Goal: Information Seeking & Learning: Check status

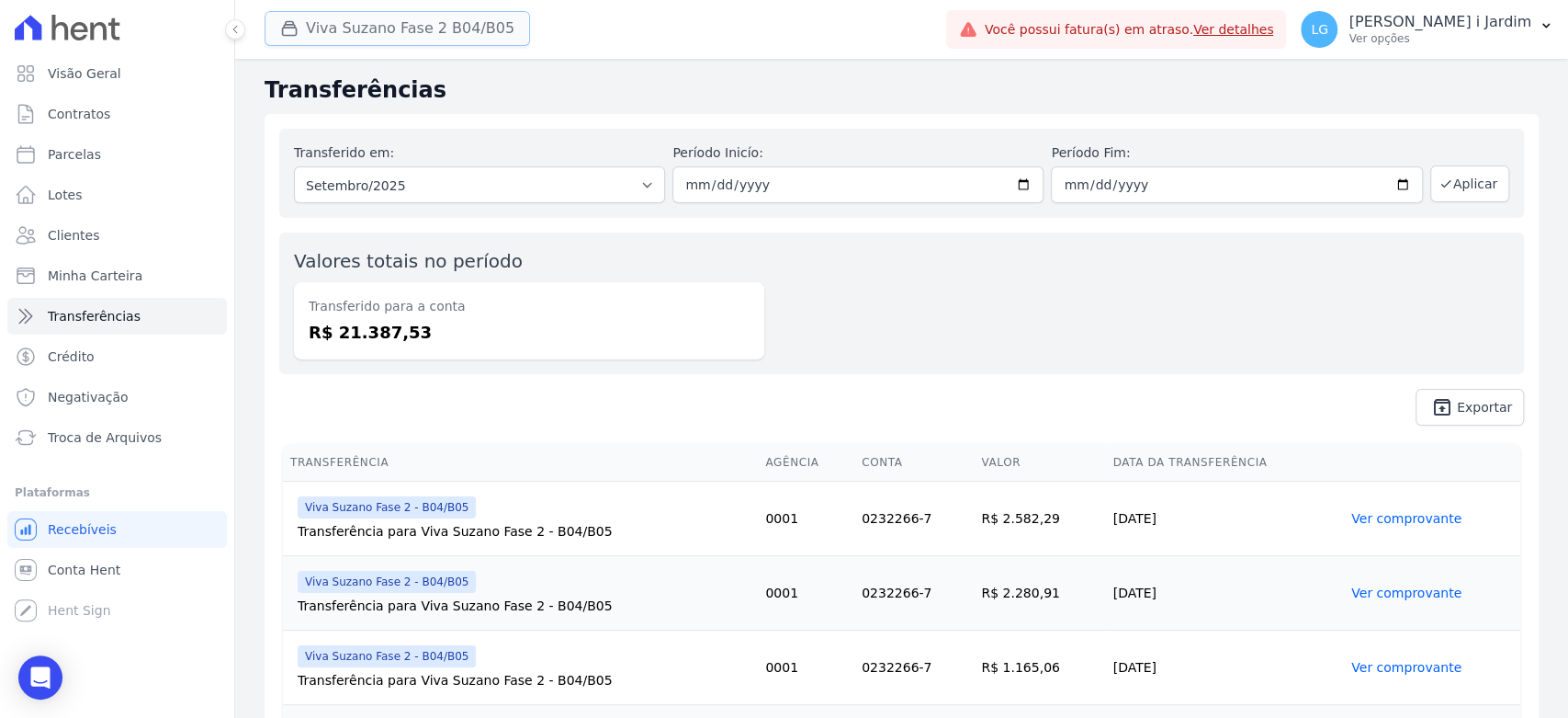
click at [409, 28] on button "Viva Suzano Fase 2 B04/B05" at bounding box center [397, 28] width 265 height 35
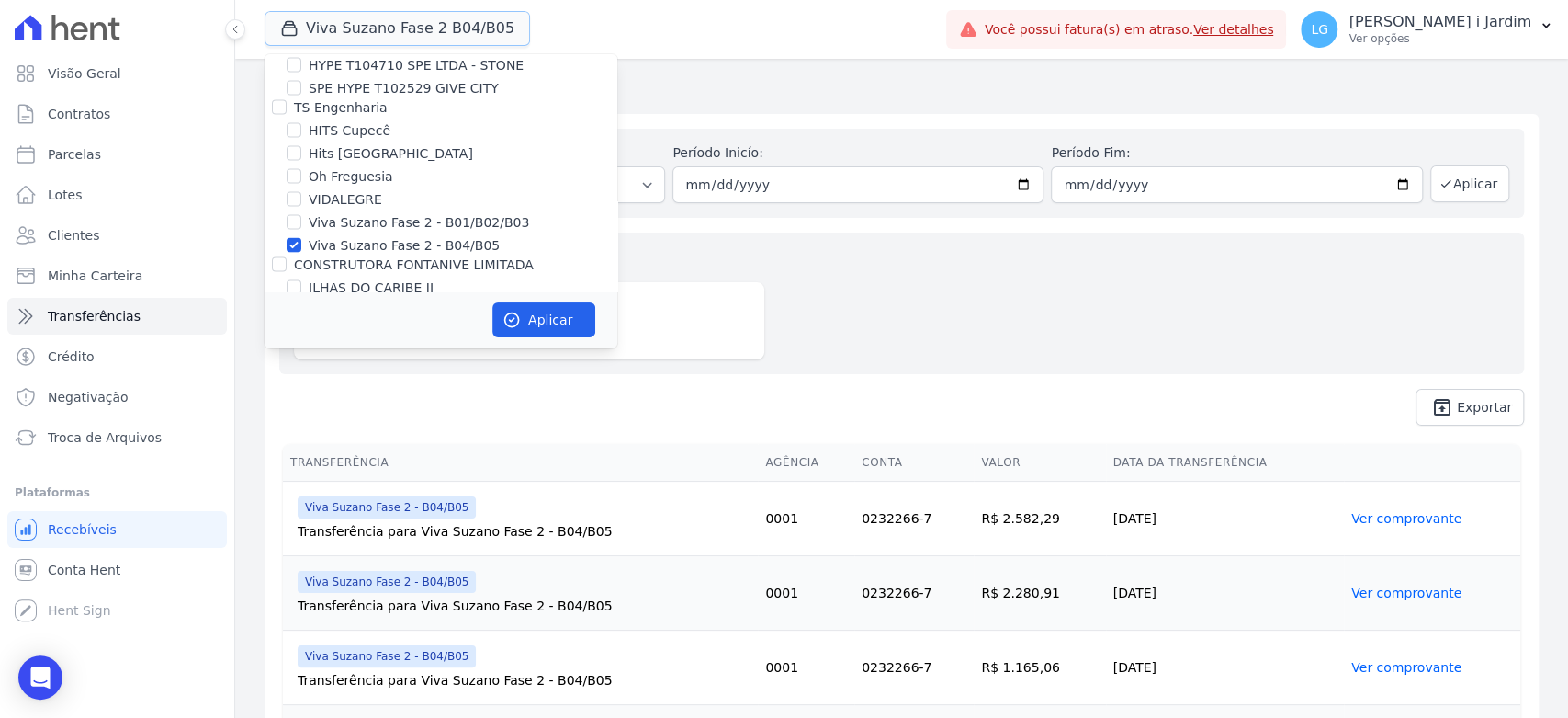
scroll to position [2450, 0]
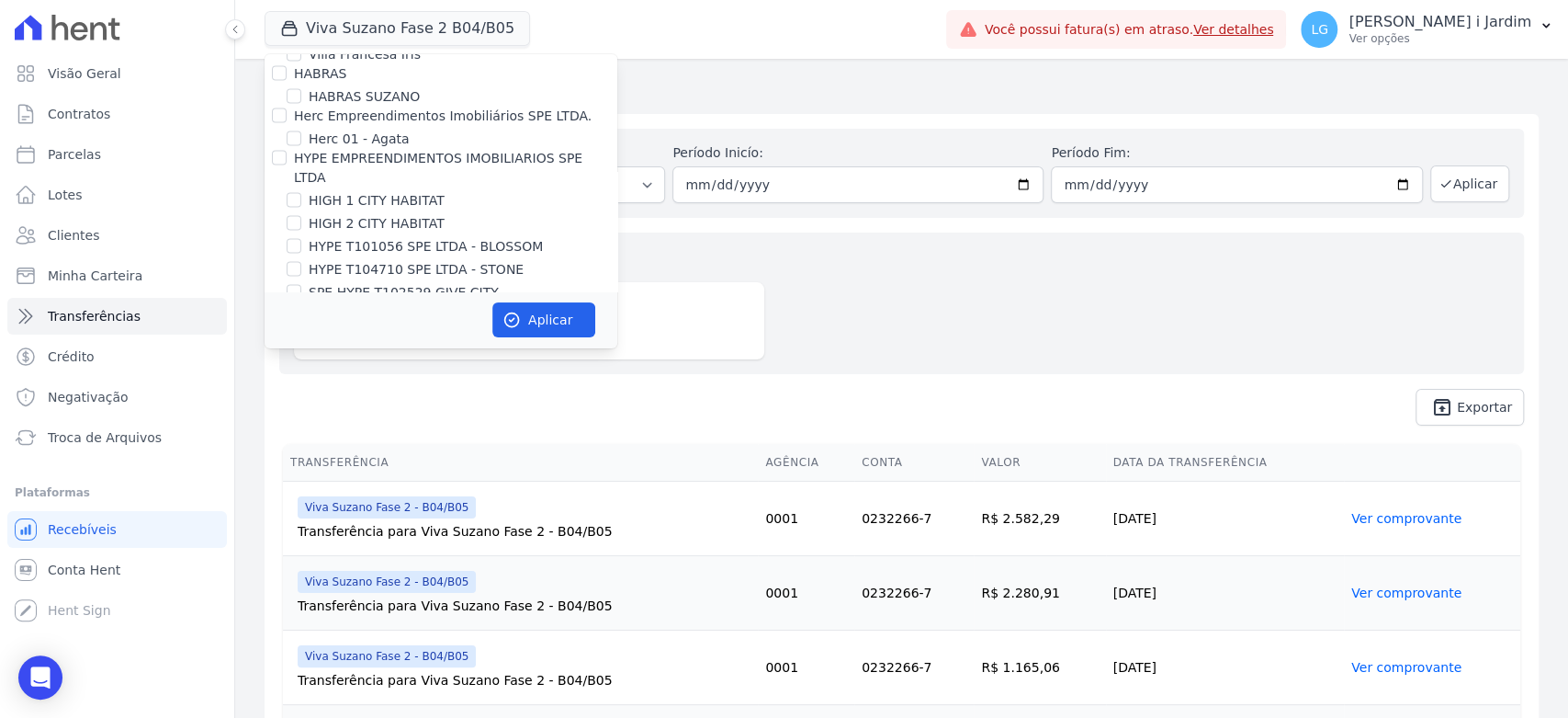
click at [366, 440] on label "Viva Suzano Fase 2 - B04/B05" at bounding box center [405, 450] width 191 height 20
click at [301, 442] on input "Viva Suzano Fase 2 - B04/B05" at bounding box center [294, 449] width 15 height 15
checkbox input "false"
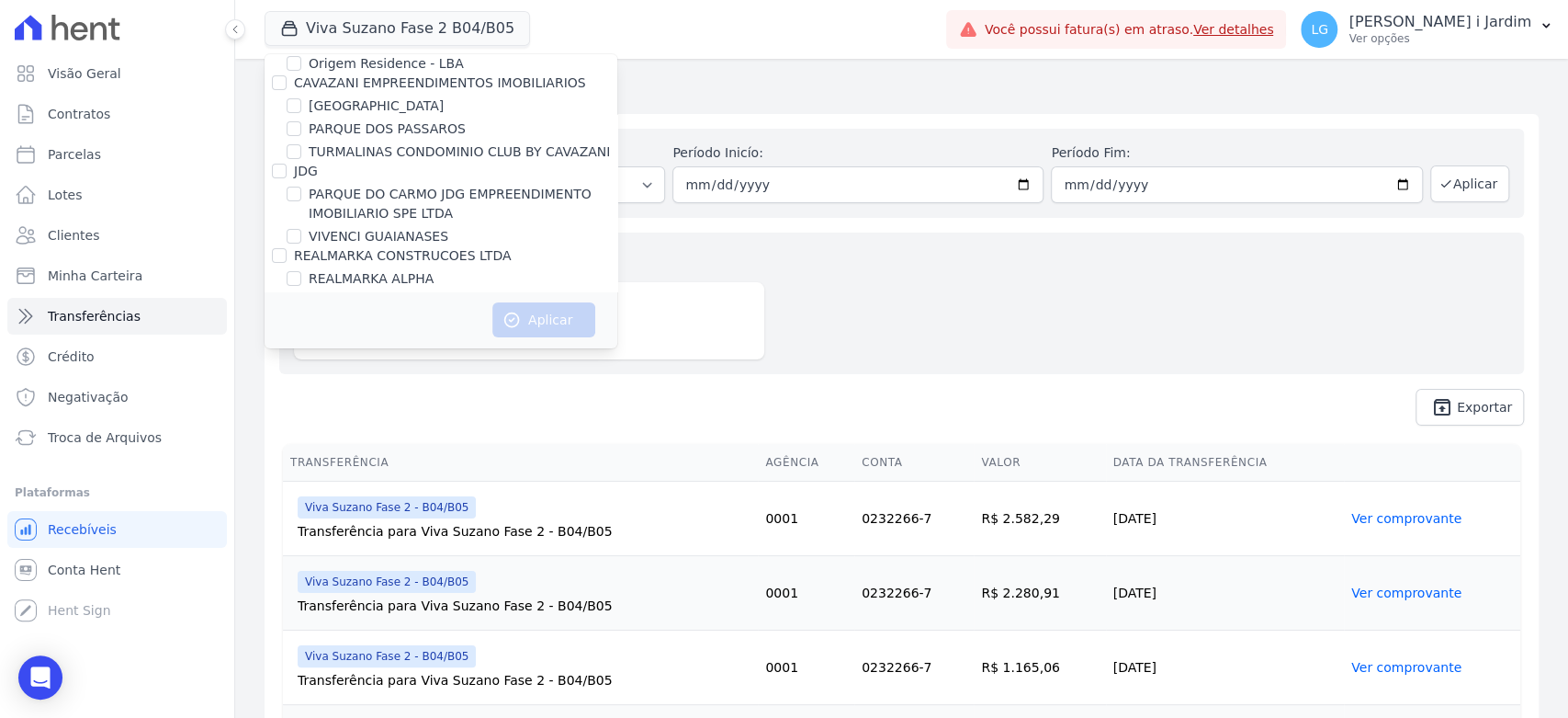
click at [389, 400] on label "RESIDENCIAL ABSOLUTO EMPREENDIMENTO IMOBILIARIO SPE LTDA" at bounding box center [463, 419] width 309 height 39
click at [301, 402] on input "RESIDENCIAL ABSOLUTO EMPREENDIMENTO IMOBILIARIO SPE LTDA" at bounding box center [294, 409] width 15 height 15
checkbox input "true"
click at [551, 321] on button "Aplicar" at bounding box center [544, 320] width 103 height 35
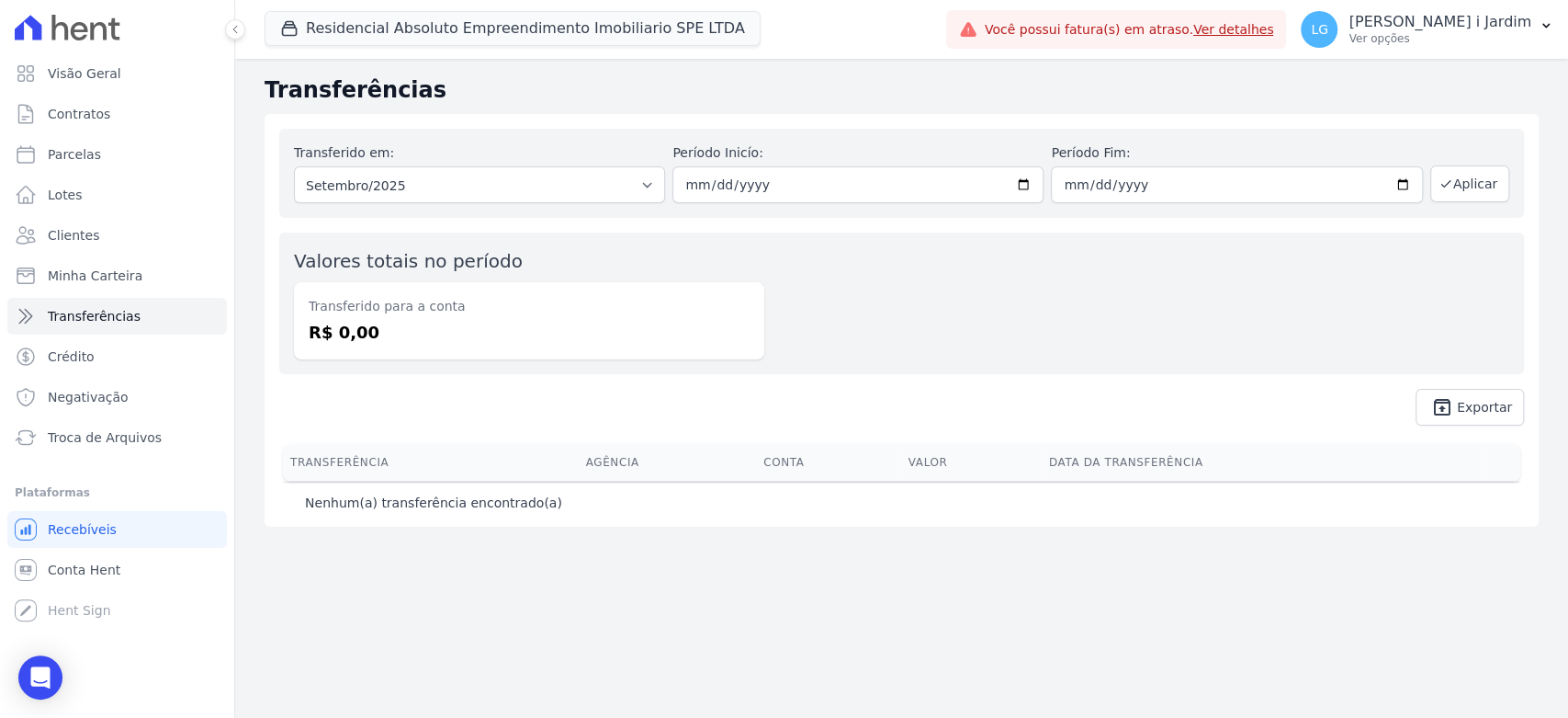
click at [832, 359] on div "Valores totais no período Transferido para a conta R$ 0,00" at bounding box center [901, 302] width 1244 height 141
click at [98, 80] on span "Visão Geral" at bounding box center [84, 73] width 73 height 19
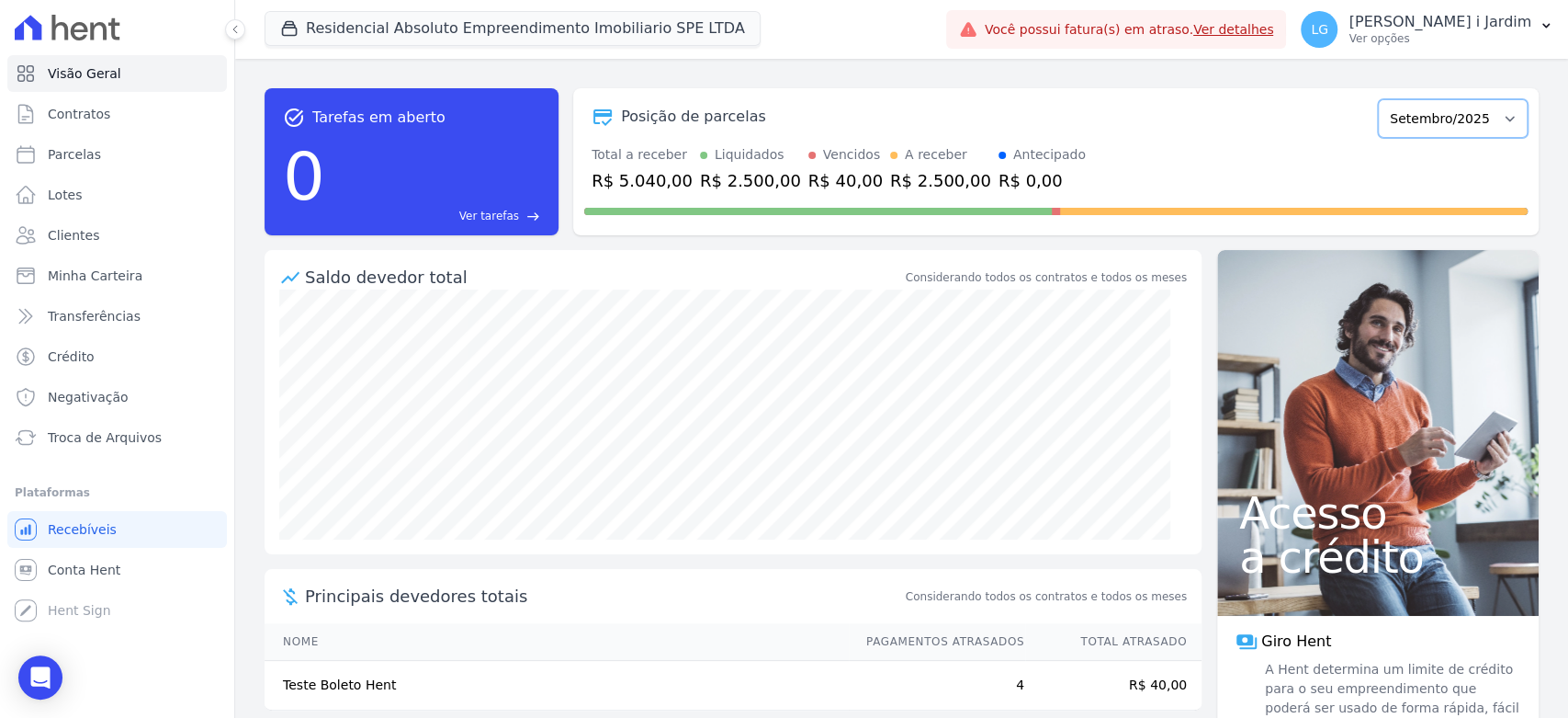
click at [1430, 124] on select "Setembro/2025" at bounding box center [1453, 119] width 150 height 39
click at [1307, 184] on div "Total a receber R$ 5.040,00 Liquidados R$ 2.500,00 Vencidos R$ 40,00 A receber …" at bounding box center [1055, 169] width 943 height 48
click at [814, 175] on div "R$ 40,00" at bounding box center [845, 180] width 74 height 24
click at [736, 176] on div "R$ 2.500,00" at bounding box center [751, 180] width 101 height 24
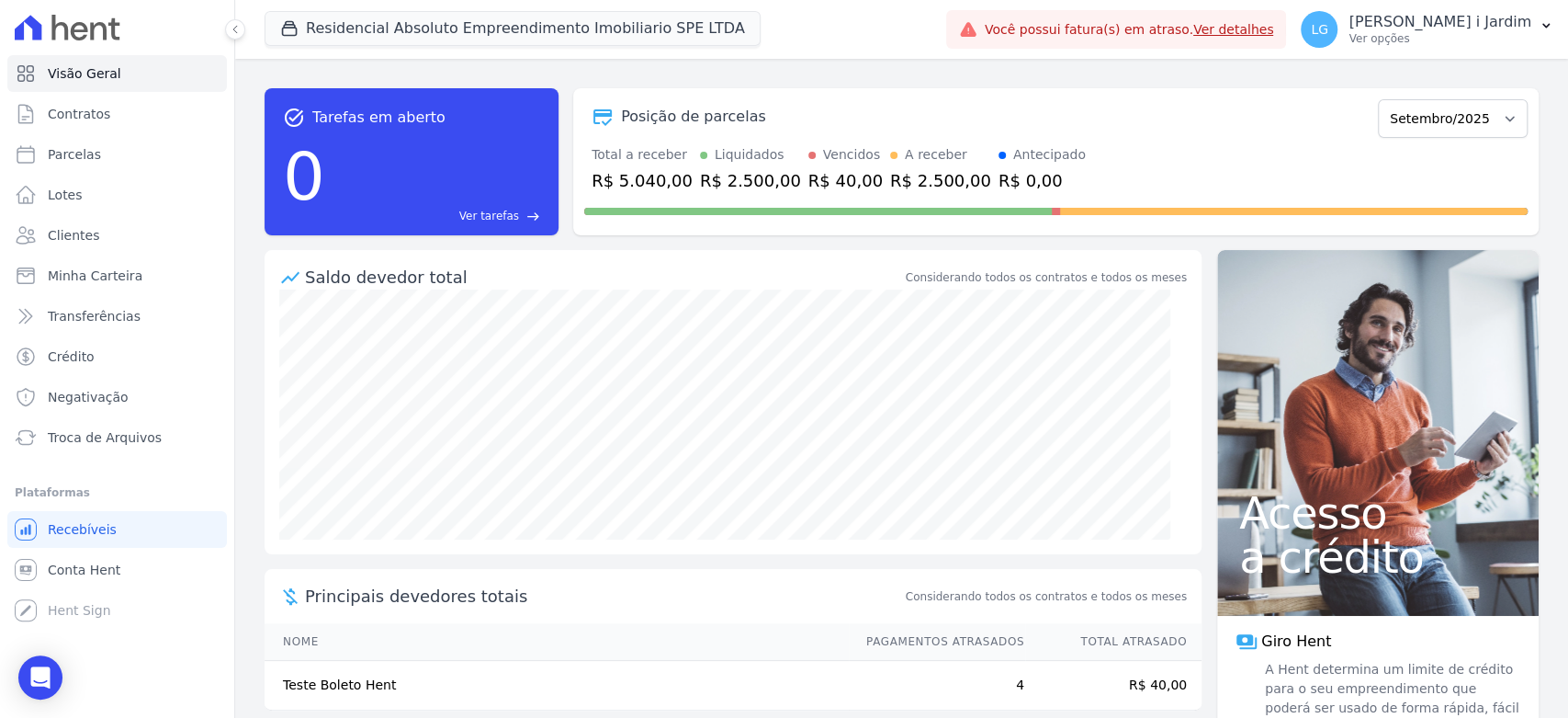
click at [736, 176] on div "R$ 2.500,00" at bounding box center [751, 180] width 101 height 24
click at [128, 304] on link "Transferências" at bounding box center [117, 316] width 219 height 37
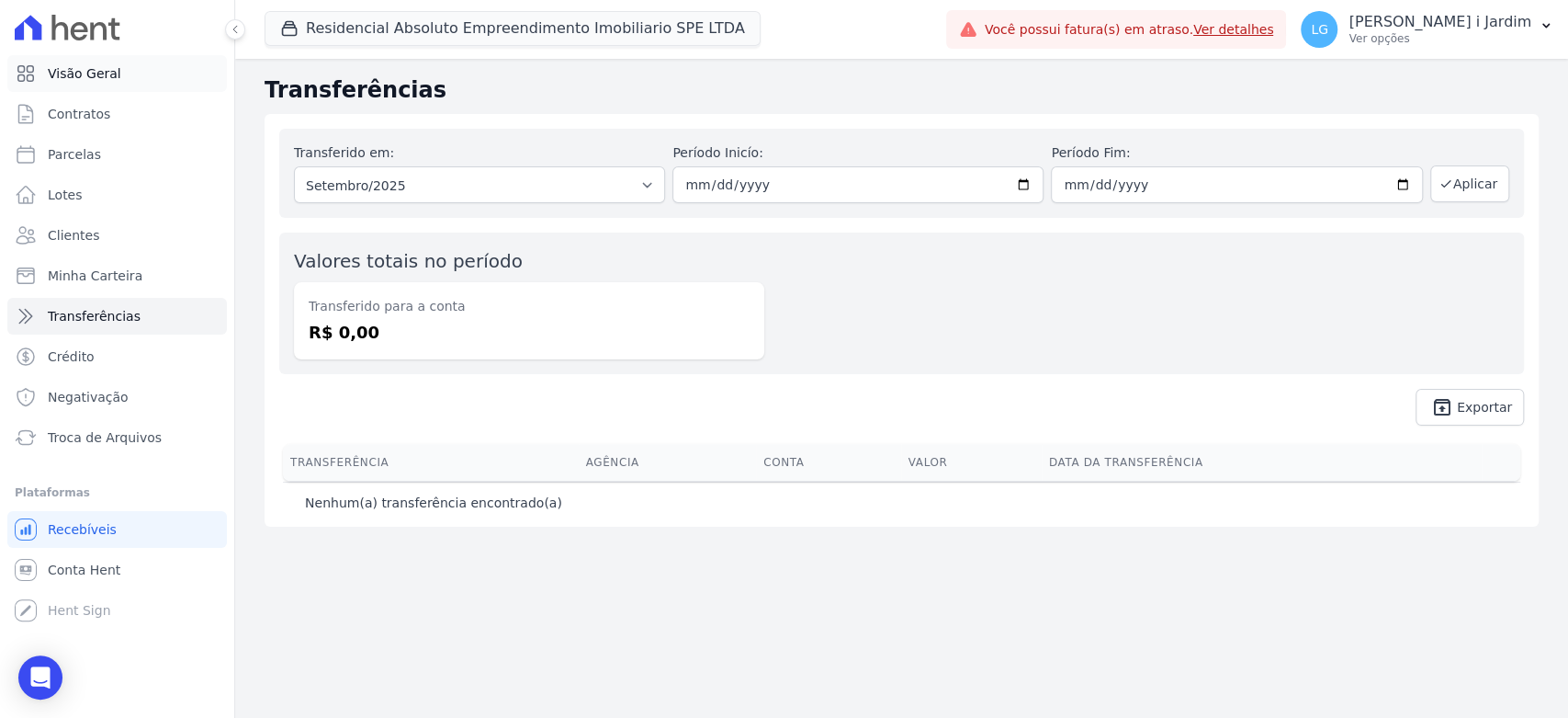
click at [173, 60] on link "Visão Geral" at bounding box center [117, 74] width 219 height 37
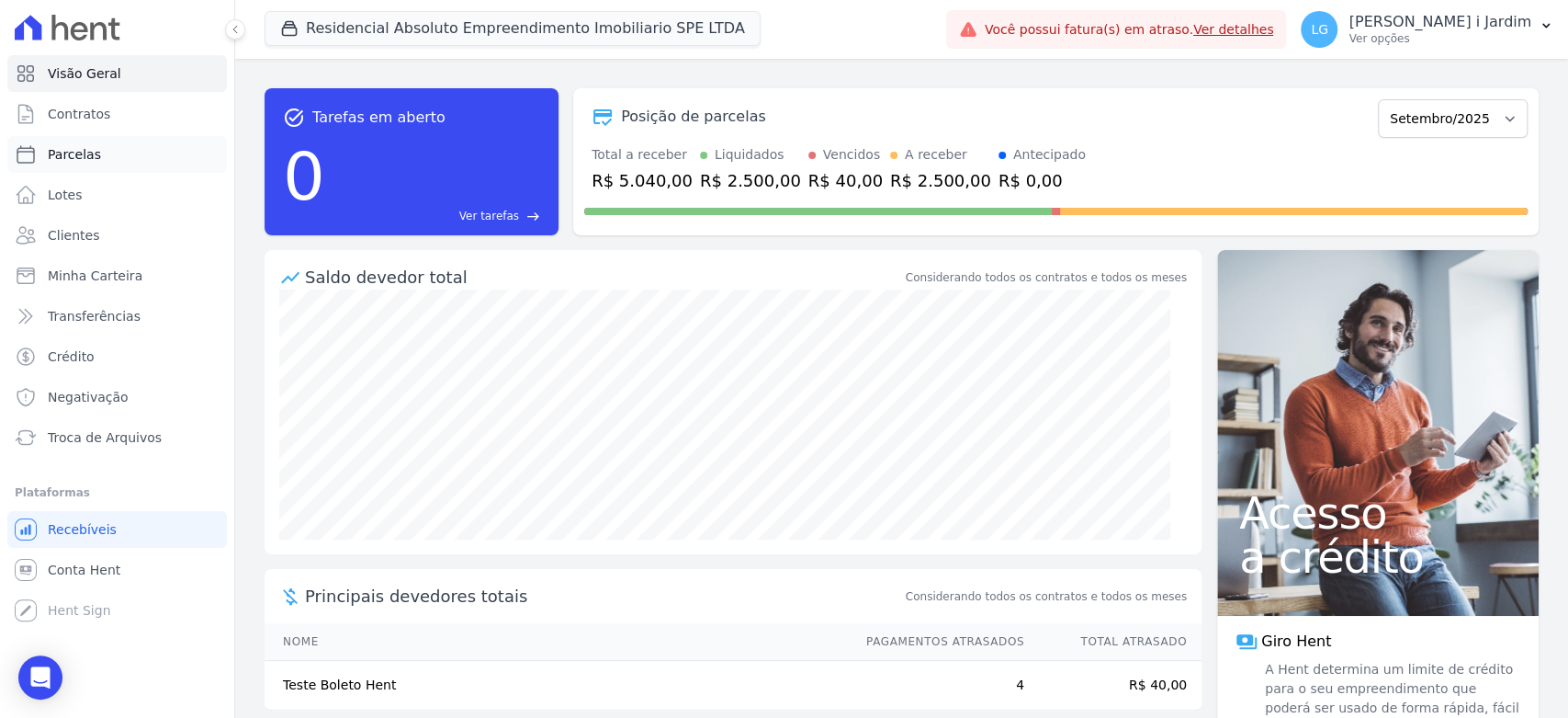
click at [101, 146] on link "Parcelas" at bounding box center [117, 154] width 219 height 37
select select
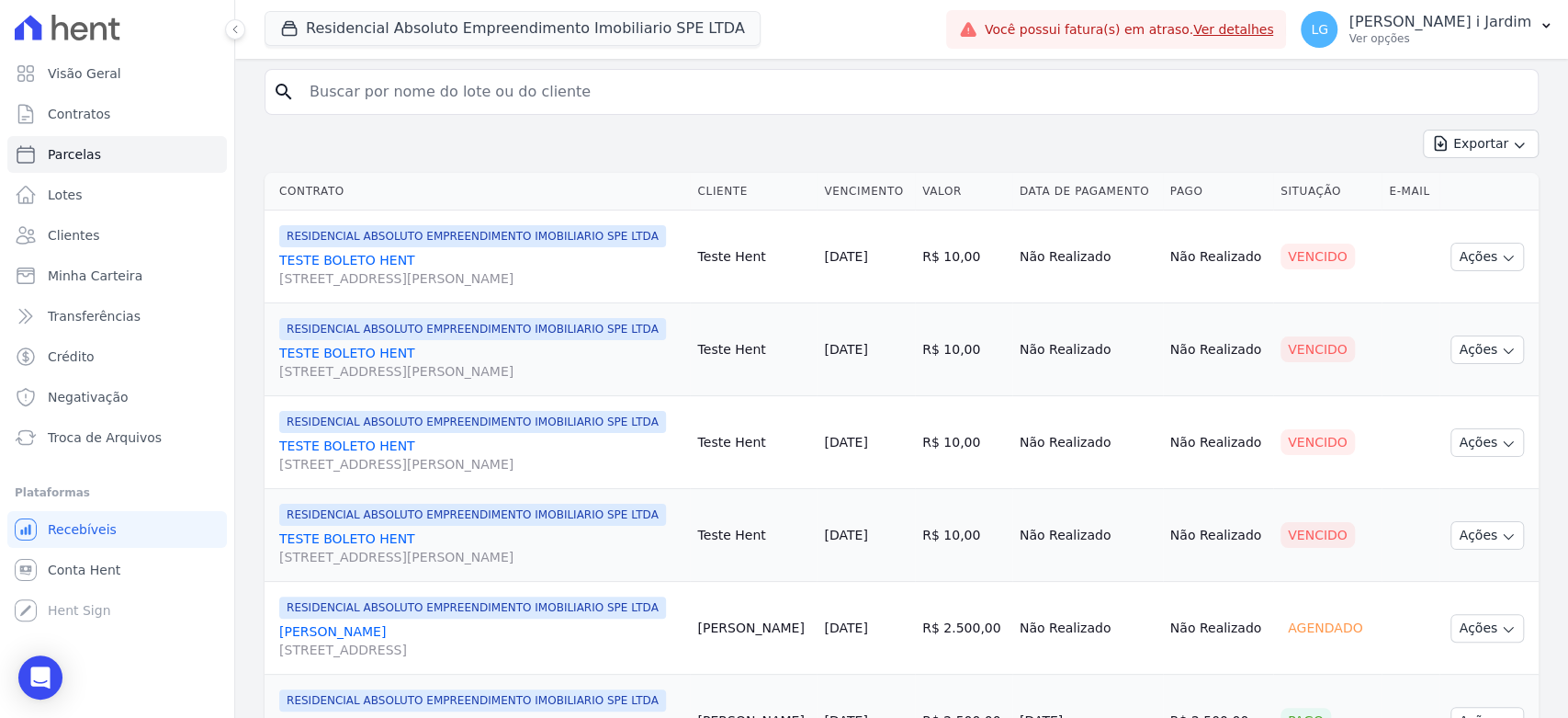
scroll to position [440, 0]
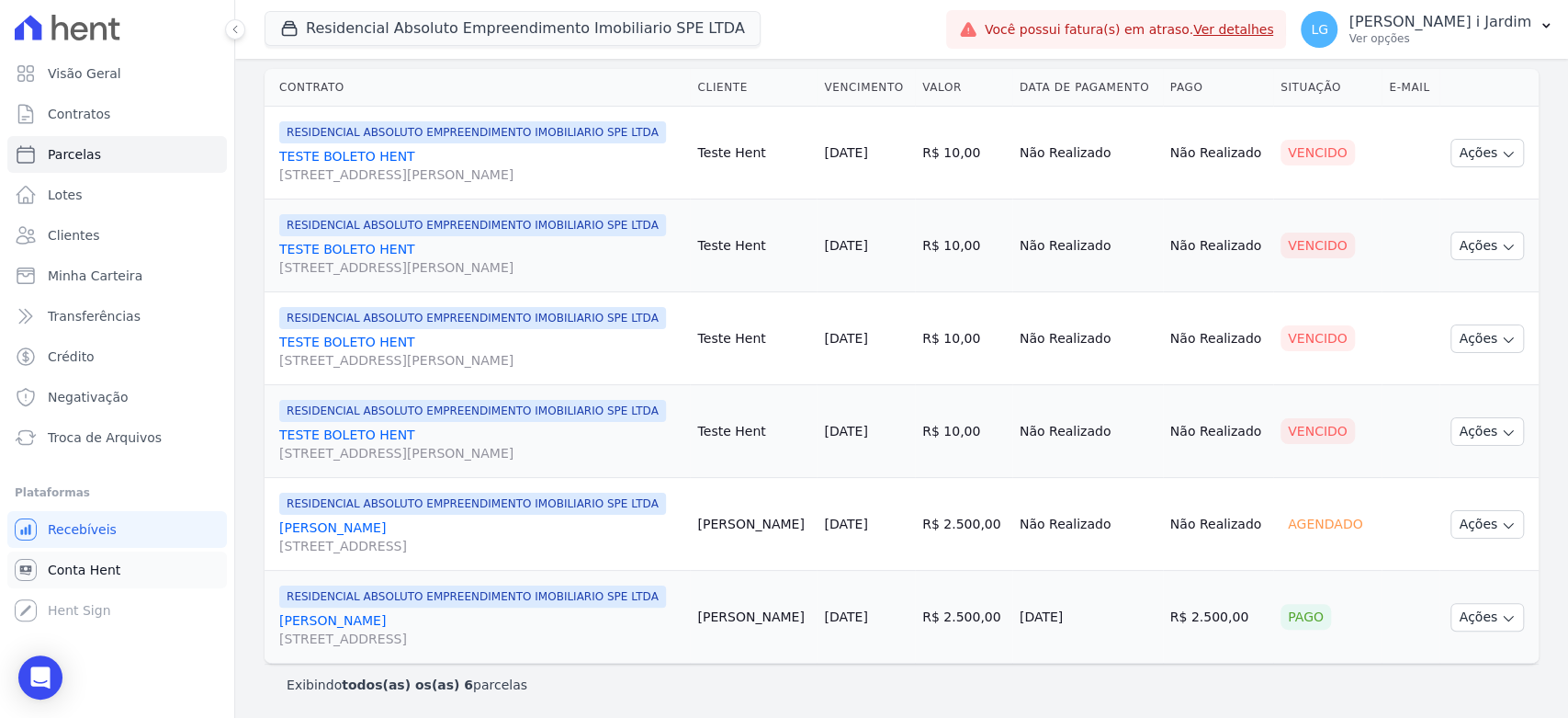
click at [94, 575] on span "Conta Hent" at bounding box center [84, 570] width 72 height 19
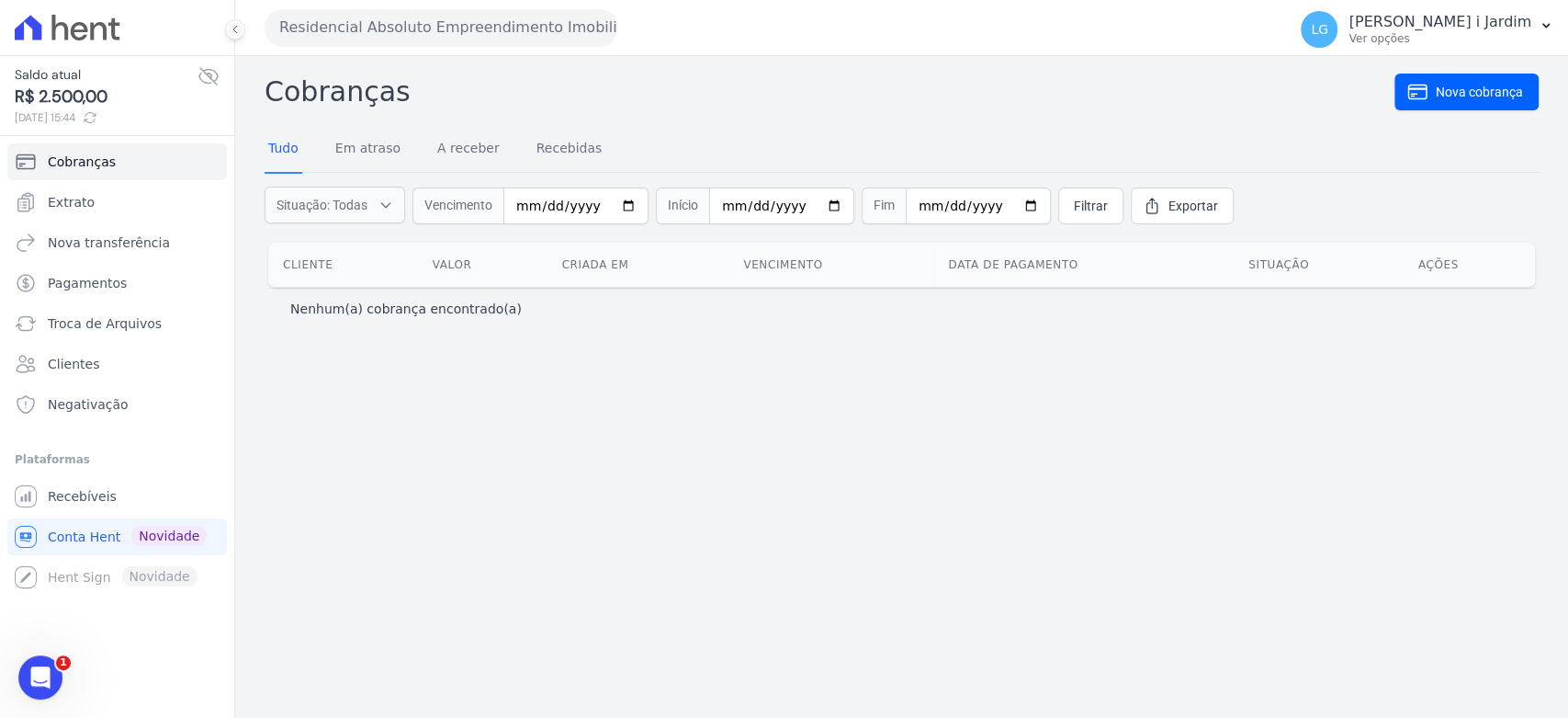
select select
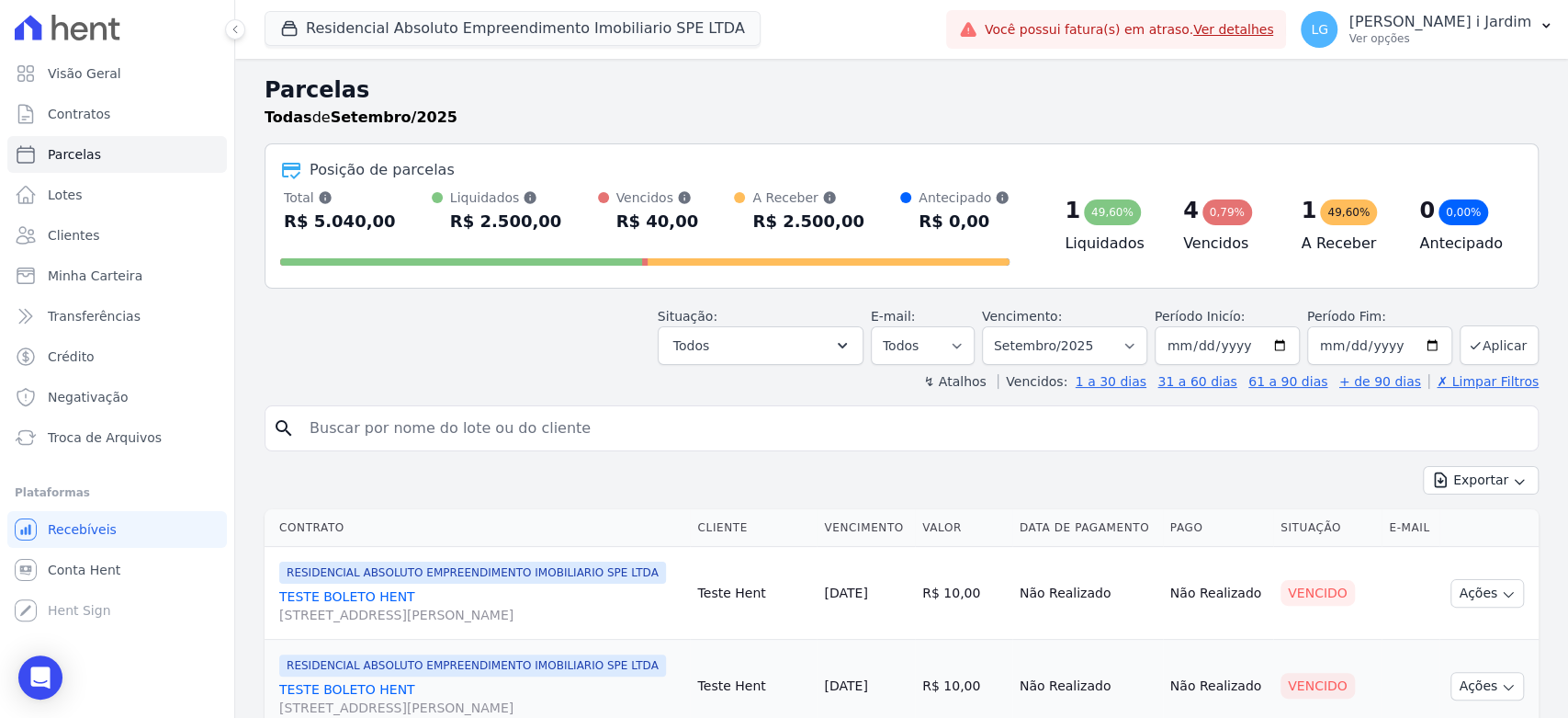
click at [400, 256] on div at bounding box center [645, 259] width 729 height 29
click at [422, 20] on button "Residencial Absoluto Empreendimento Imobiliario SPE LTDA" at bounding box center [512, 28] width 496 height 35
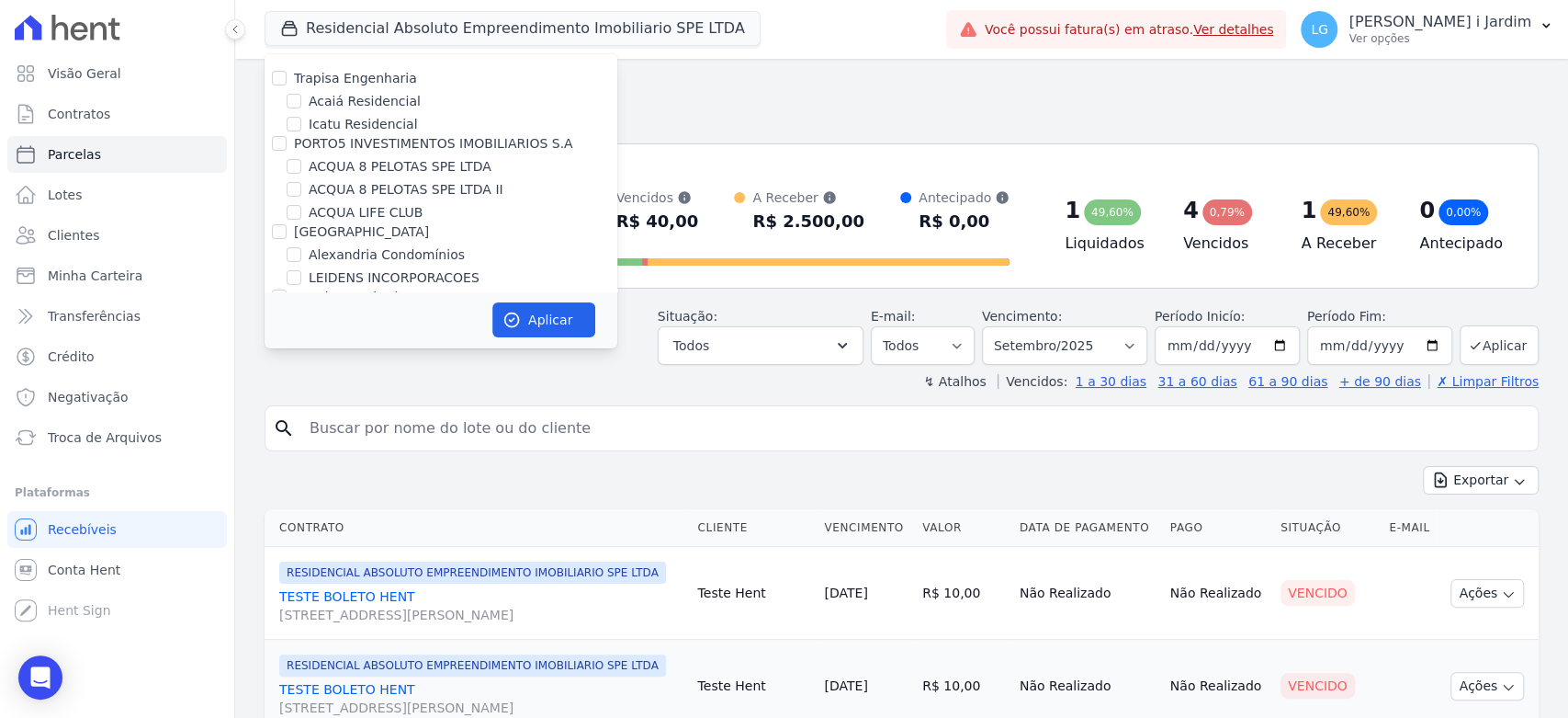
drag, startPoint x: 724, startPoint y: 81, endPoint x: 754, endPoint y: 131, distance: 58.3
click at [725, 80] on h2 "Parcelas" at bounding box center [901, 90] width 1274 height 33
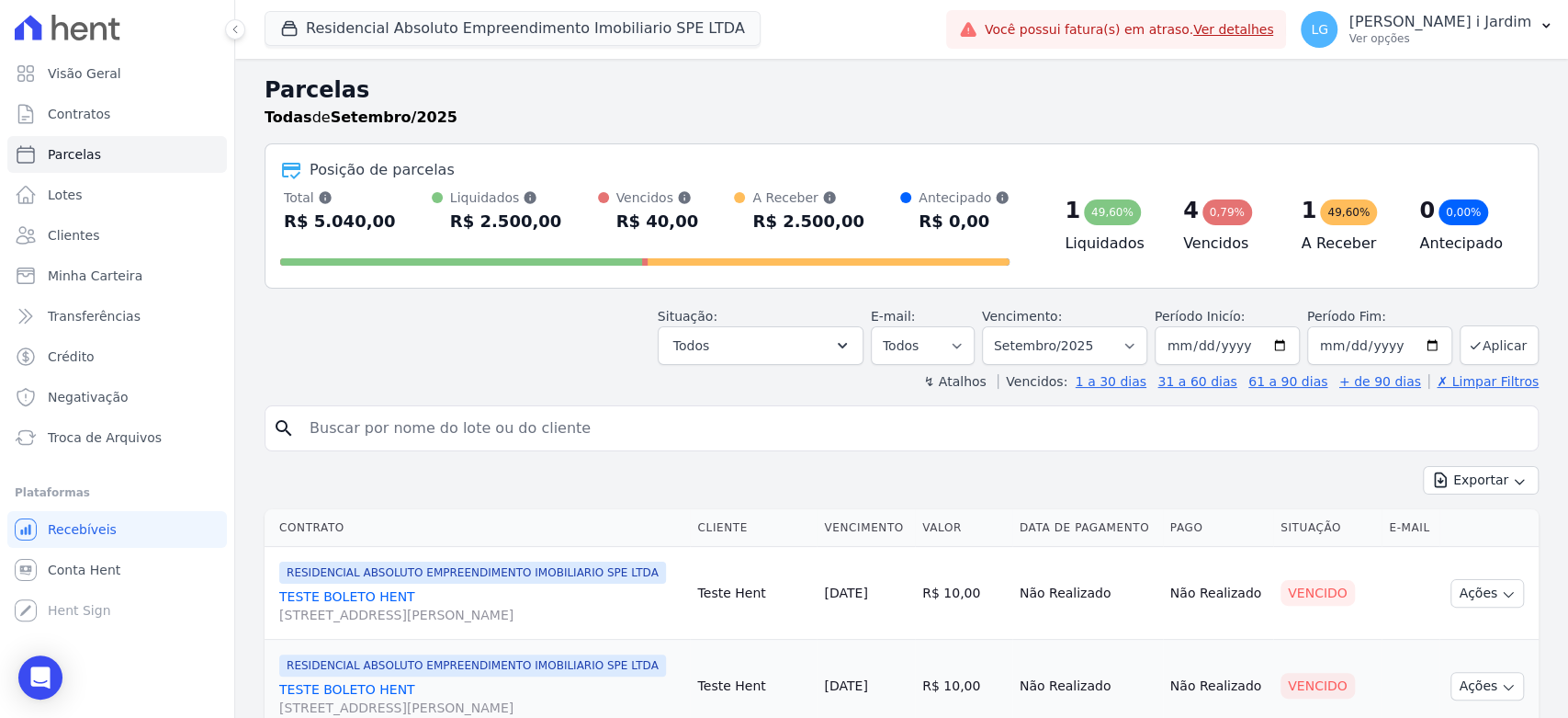
click at [944, 171] on div "Posição de parcelas" at bounding box center [901, 170] width 1243 height 22
click at [405, 13] on button "Residencial Absoluto Empreendimento Imobiliario SPE LTDA" at bounding box center [512, 28] width 496 height 35
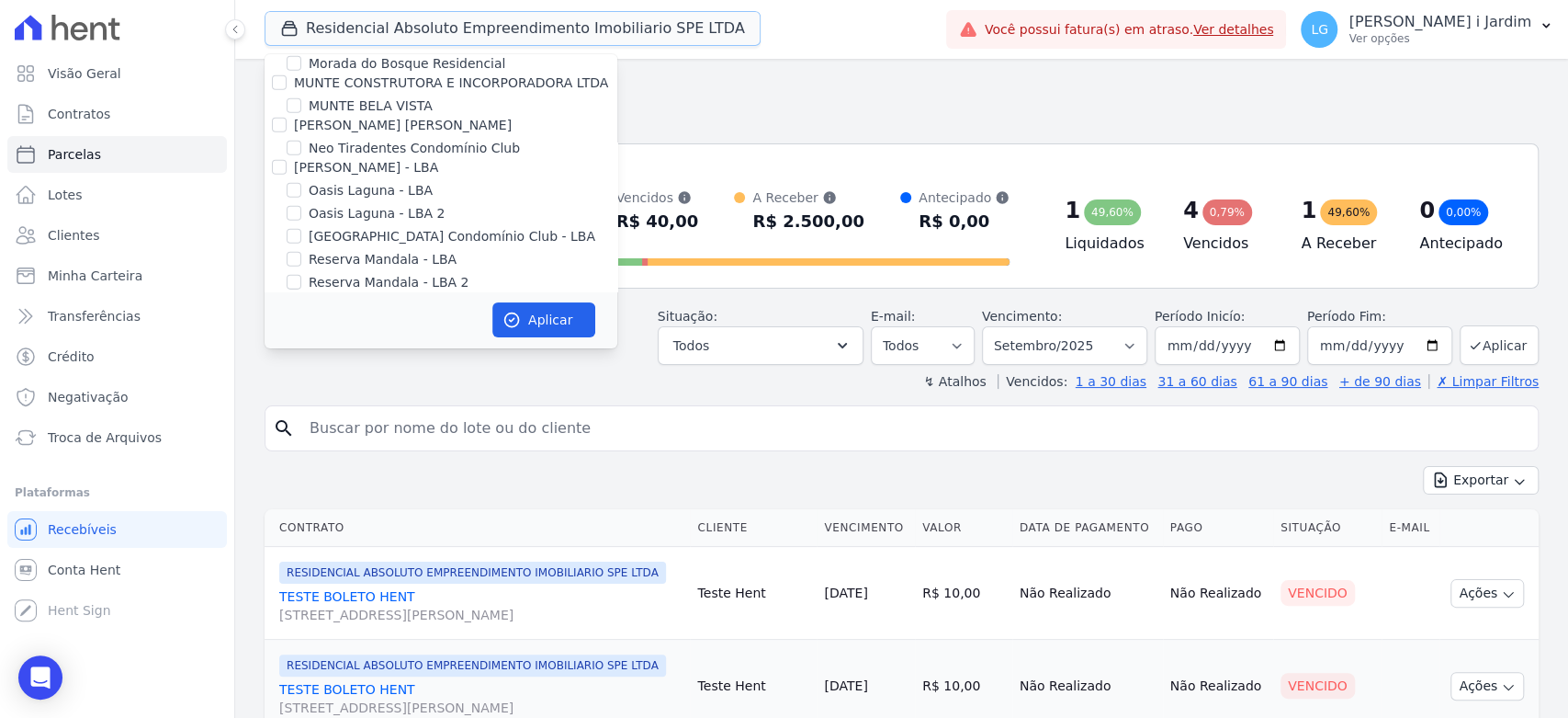
scroll to position [4084, 0]
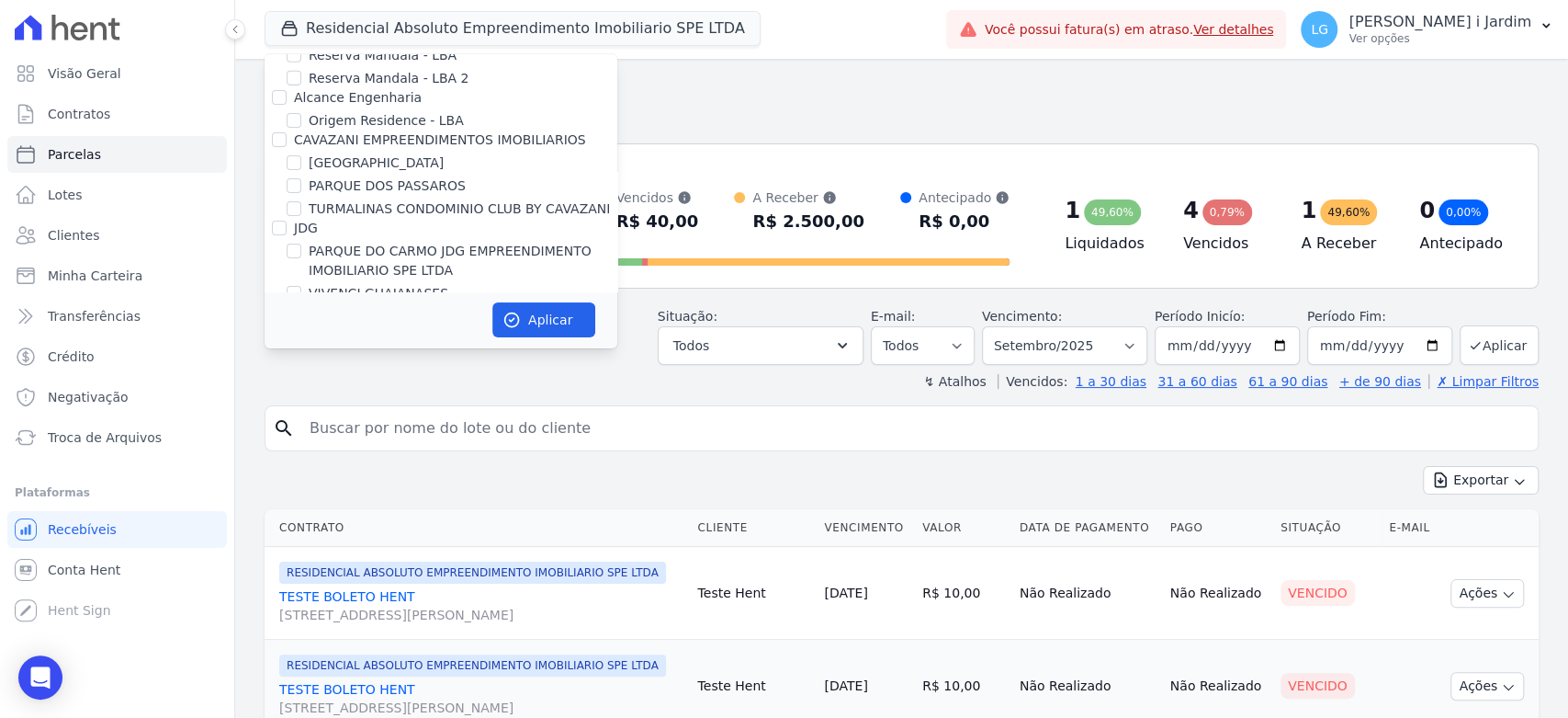
click at [318, 436] on label "Árbore" at bounding box center [315, 443] width 43 height 15
click at [287, 436] on input "Árbore" at bounding box center [279, 443] width 15 height 15
checkbox input "false"
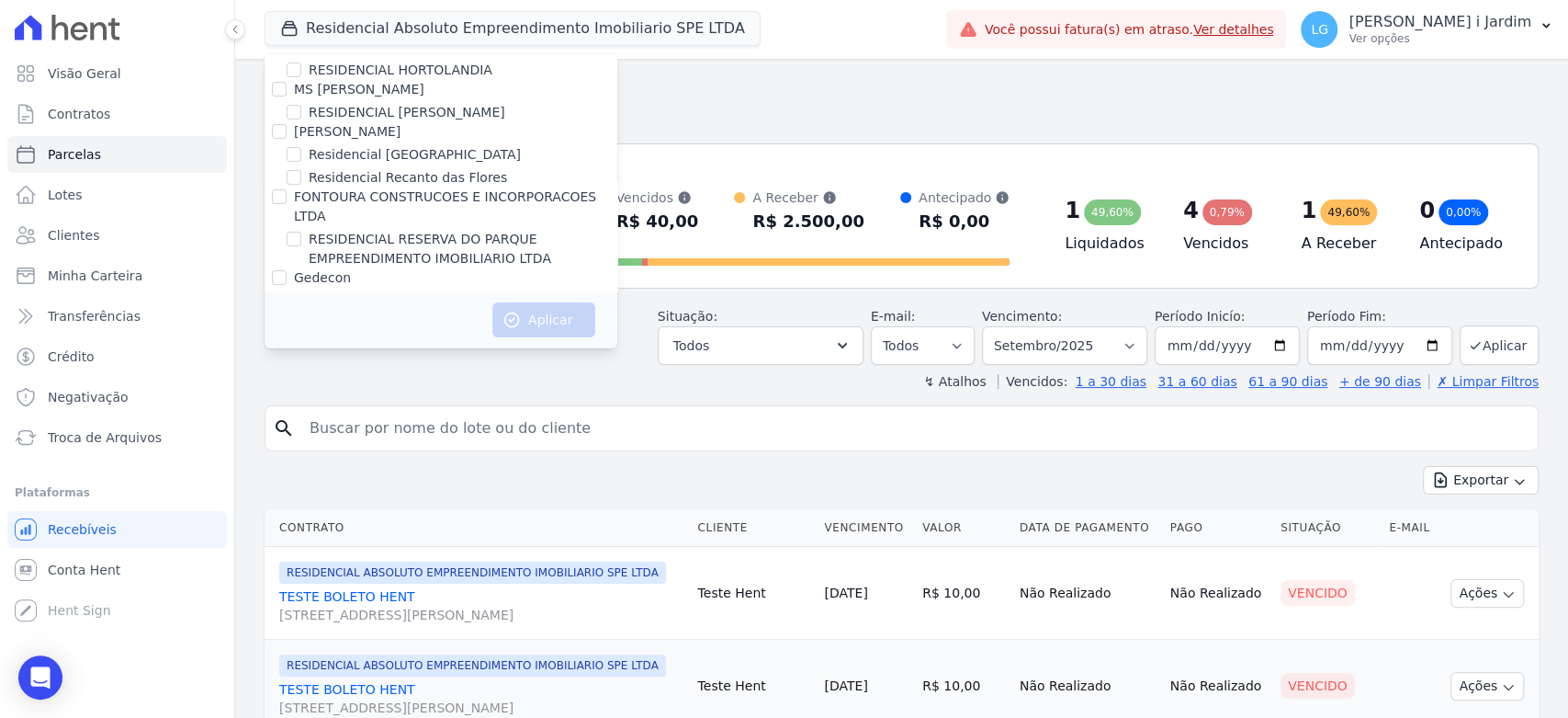
scroll to position [2967, 0]
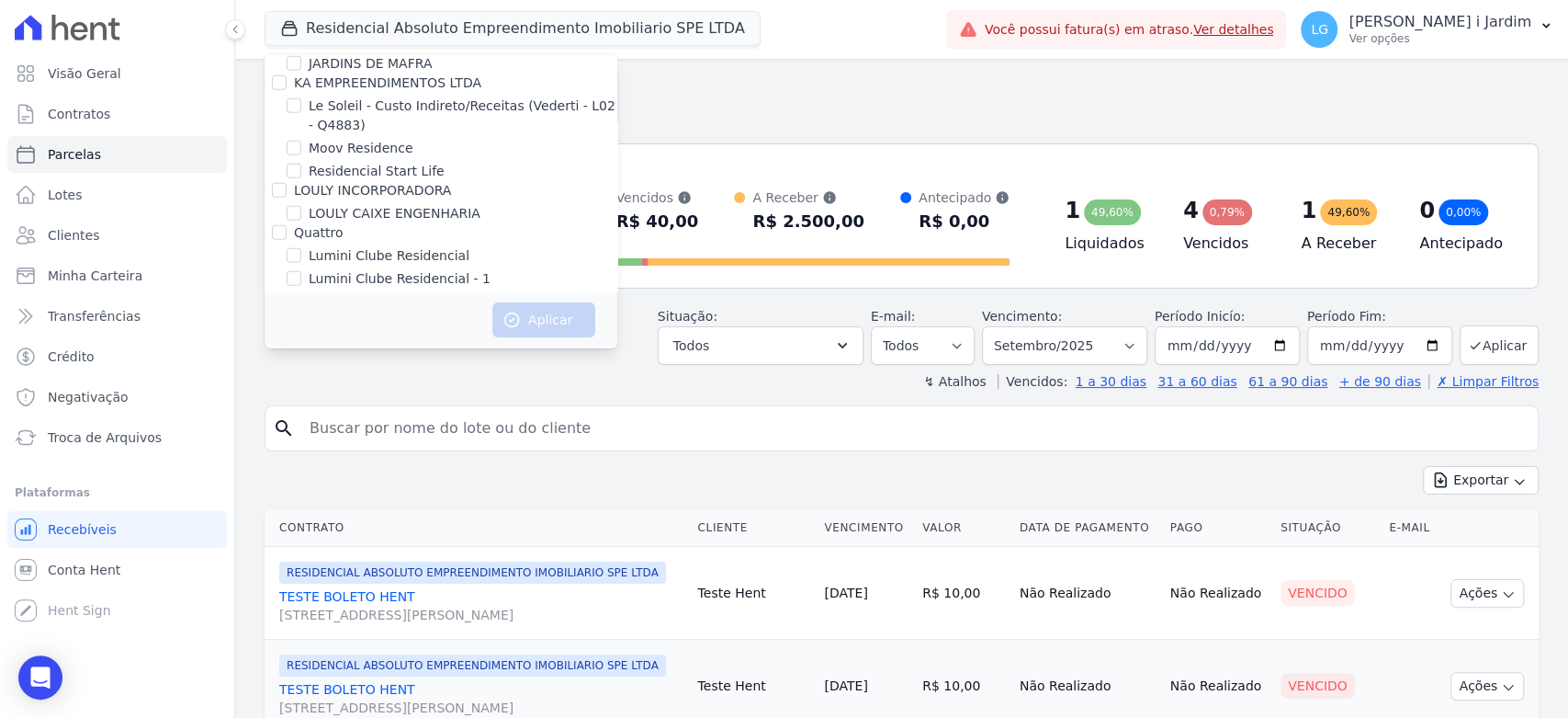
click at [347, 422] on label "Mugango - Viva Iguaçu" at bounding box center [382, 432] width 147 height 20
click at [301, 424] on input "Mugango - Viva Iguaçu" at bounding box center [294, 431] width 15 height 15
checkbox input "true"
click at [542, 319] on button "Aplicar" at bounding box center [544, 320] width 103 height 35
select select
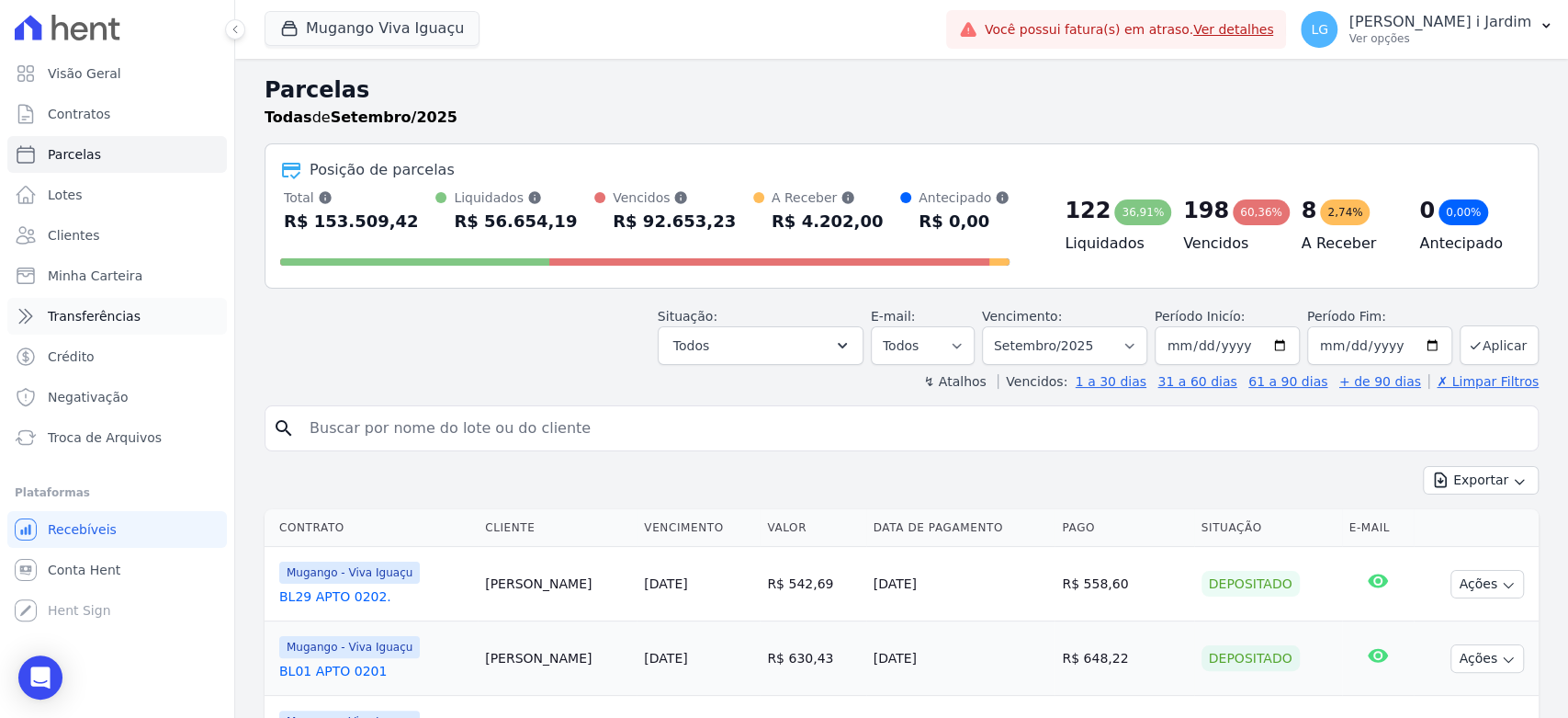
click at [63, 313] on span "Transferências" at bounding box center [94, 316] width 93 height 19
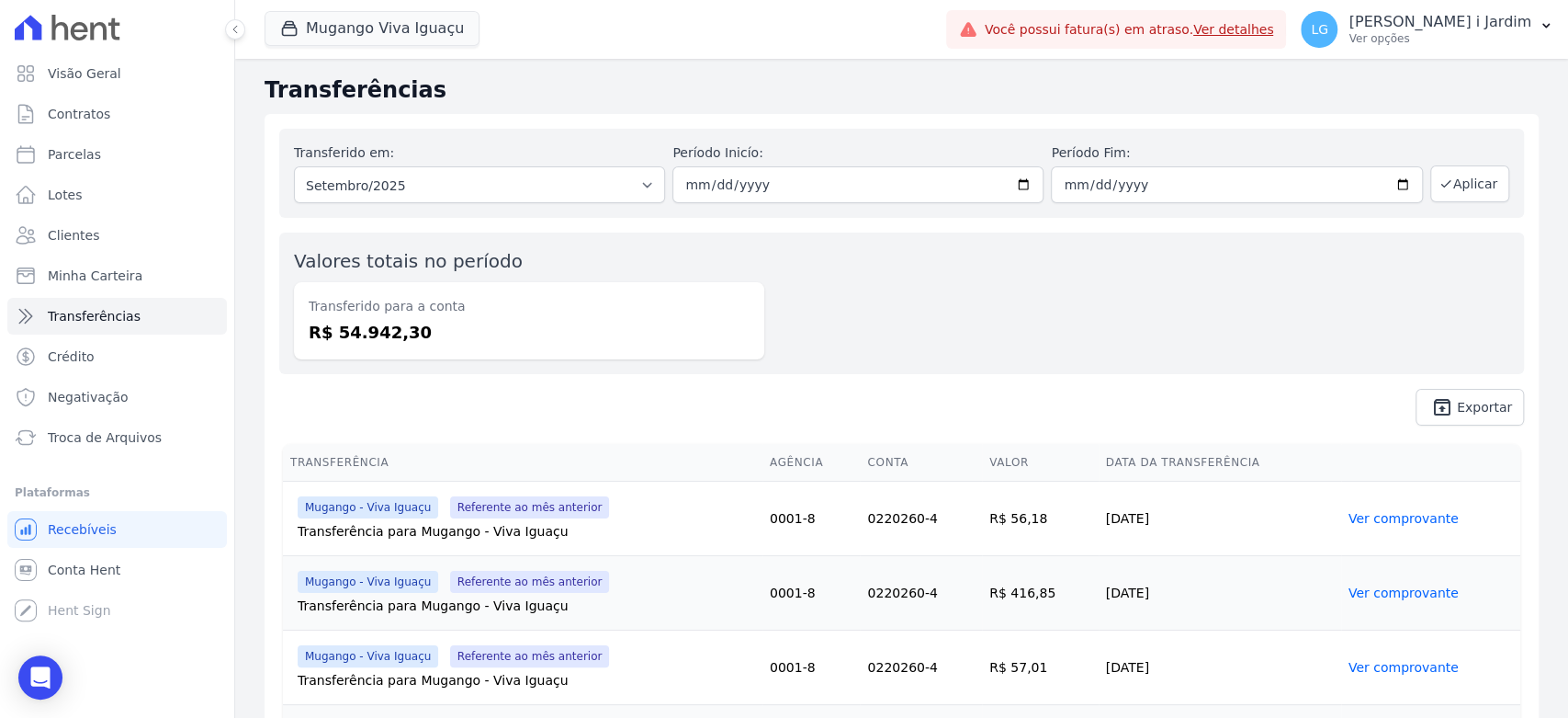
click at [356, 325] on dd "R$ 54.942,30" at bounding box center [529, 332] width 441 height 24
click at [356, 324] on dd "R$ 54.942,30" at bounding box center [529, 332] width 441 height 24
copy dd "54.942,30"
click at [532, 338] on dd "R$ 54.942,30" at bounding box center [529, 332] width 441 height 24
click at [367, 325] on dd "R$ 54.942,30" at bounding box center [529, 332] width 441 height 24
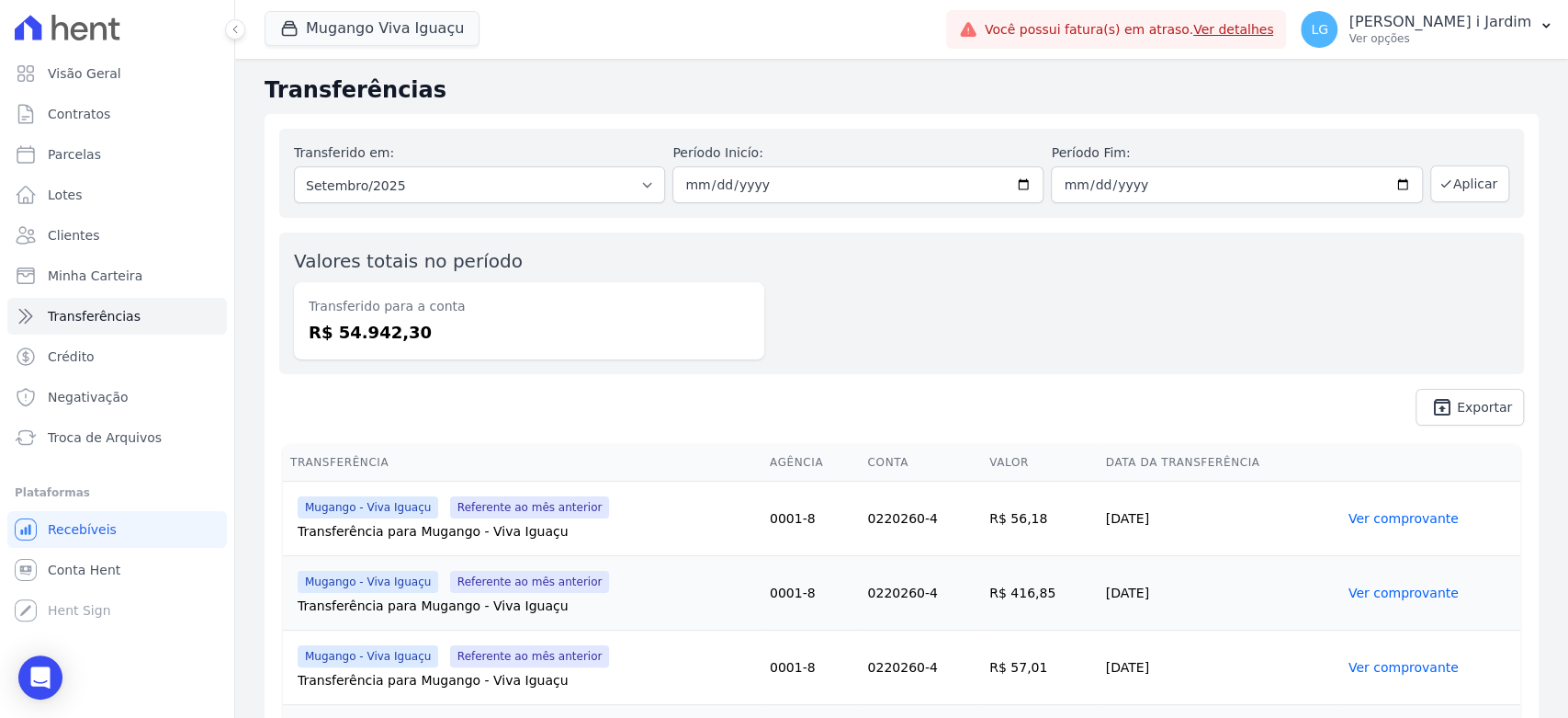
click at [367, 325] on dd "R$ 54.942,30" at bounding box center [529, 332] width 441 height 24
copy dd "54.942,30"
click at [317, 40] on button "Mugango Viva Iguaçu" at bounding box center [372, 28] width 215 height 35
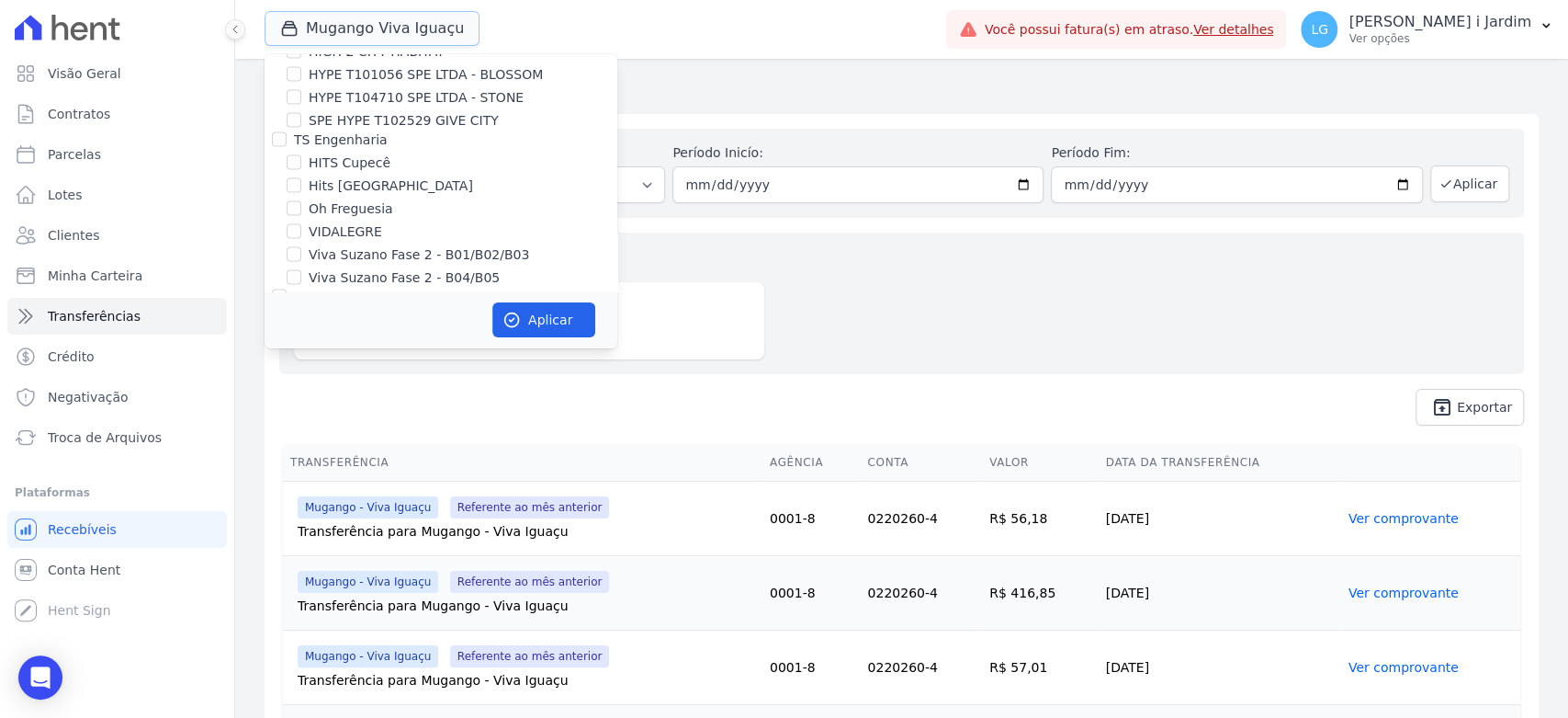
scroll to position [2961, 0]
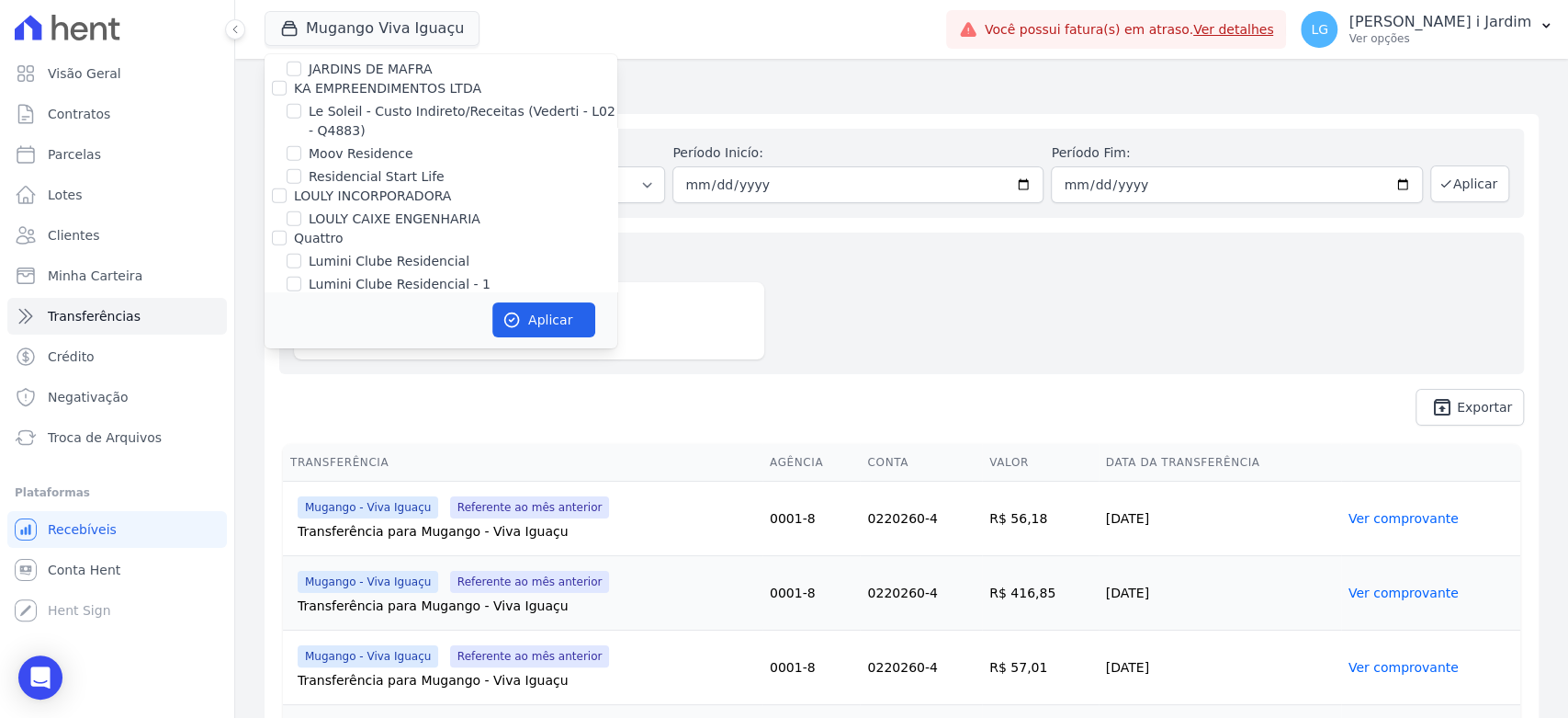
click at [382, 452] on label "[GEOGRAPHIC_DATA]" at bounding box center [376, 461] width 135 height 20
click at [301, 453] on input "[GEOGRAPHIC_DATA]" at bounding box center [294, 459] width 15 height 15
checkbox input "true"
click at [405, 428] on label "Mugango - Viva Iguaçu" at bounding box center [382, 438] width 147 height 20
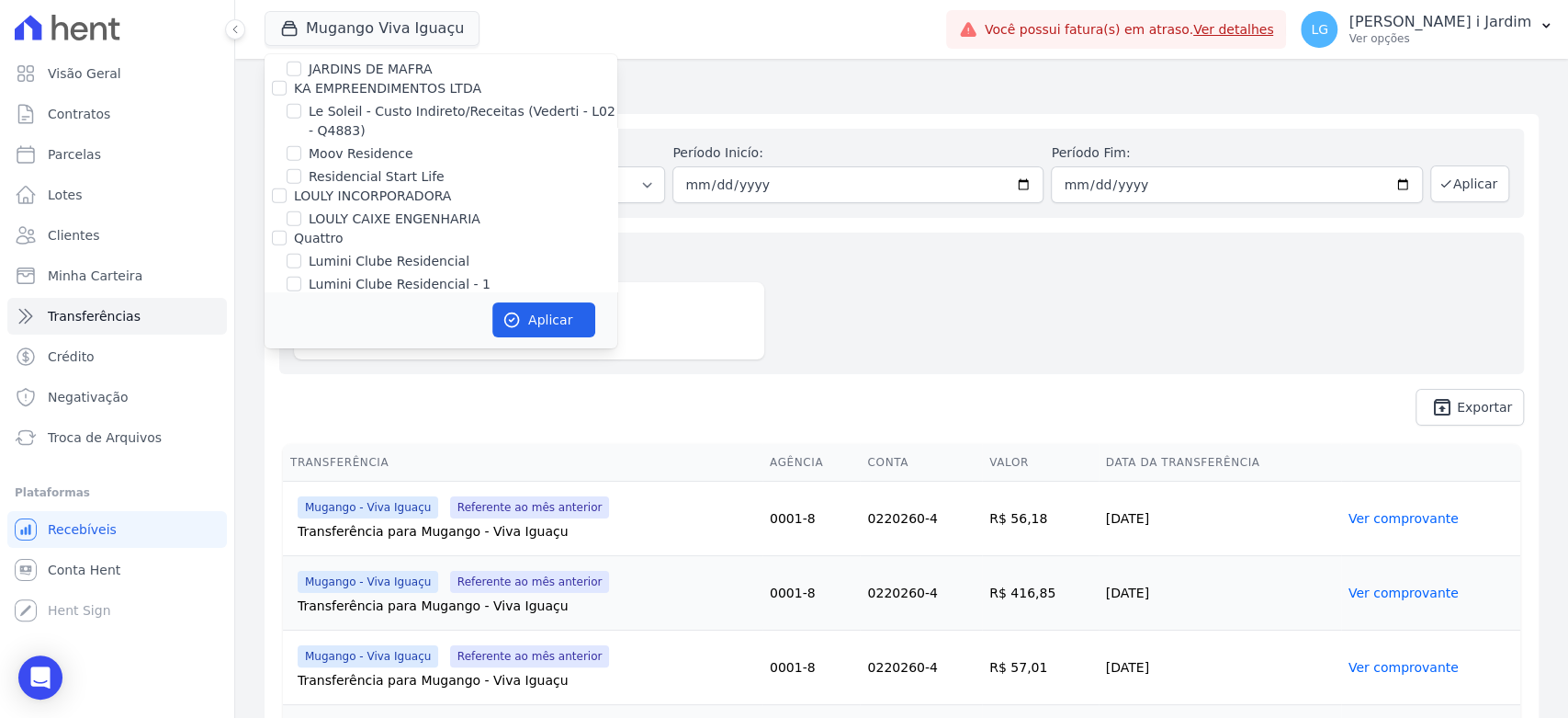
click at [301, 430] on input "Mugango - Viva Iguaçu" at bounding box center [294, 437] width 15 height 15
checkbox input "false"
click at [536, 303] on button "Aplicar" at bounding box center [544, 320] width 103 height 35
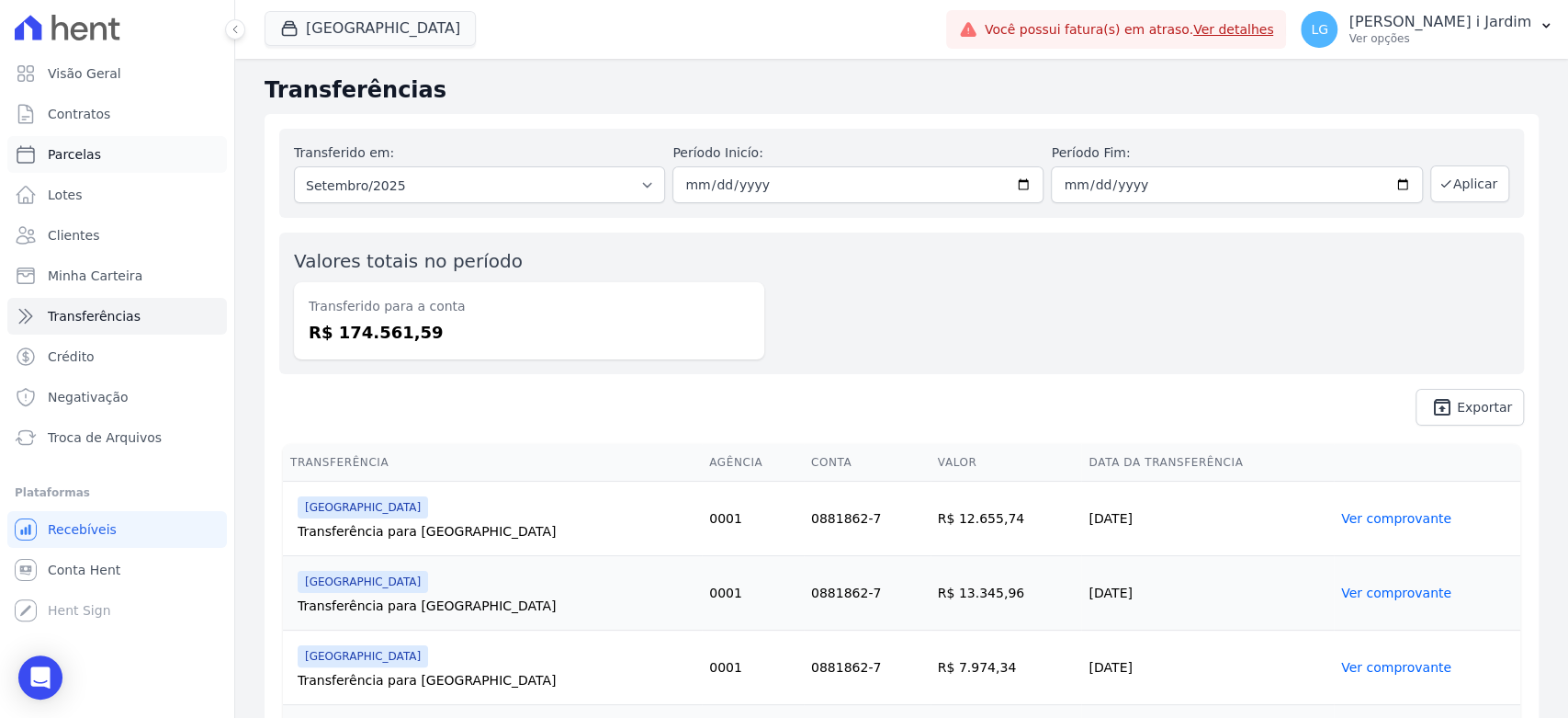
click at [121, 150] on link "Parcelas" at bounding box center [117, 154] width 219 height 37
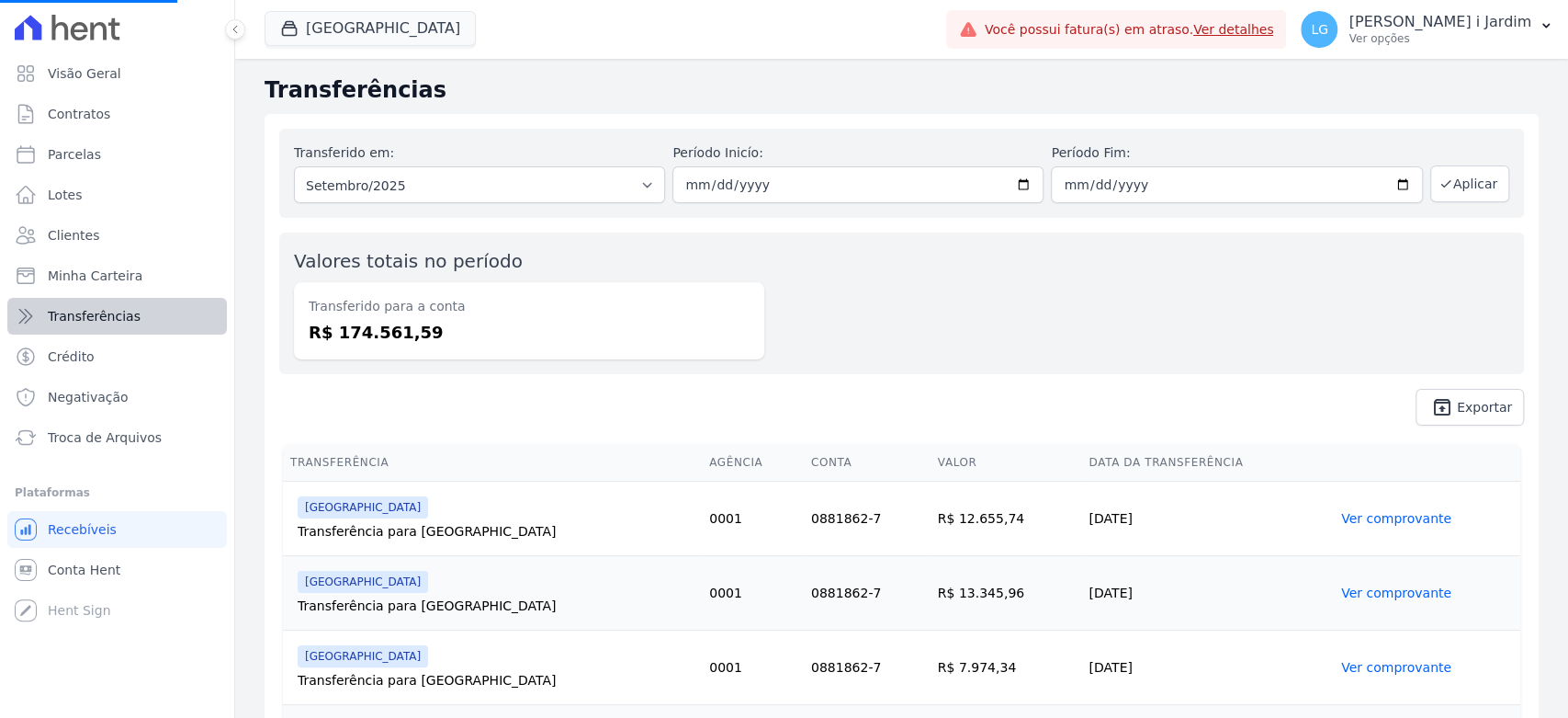
select select
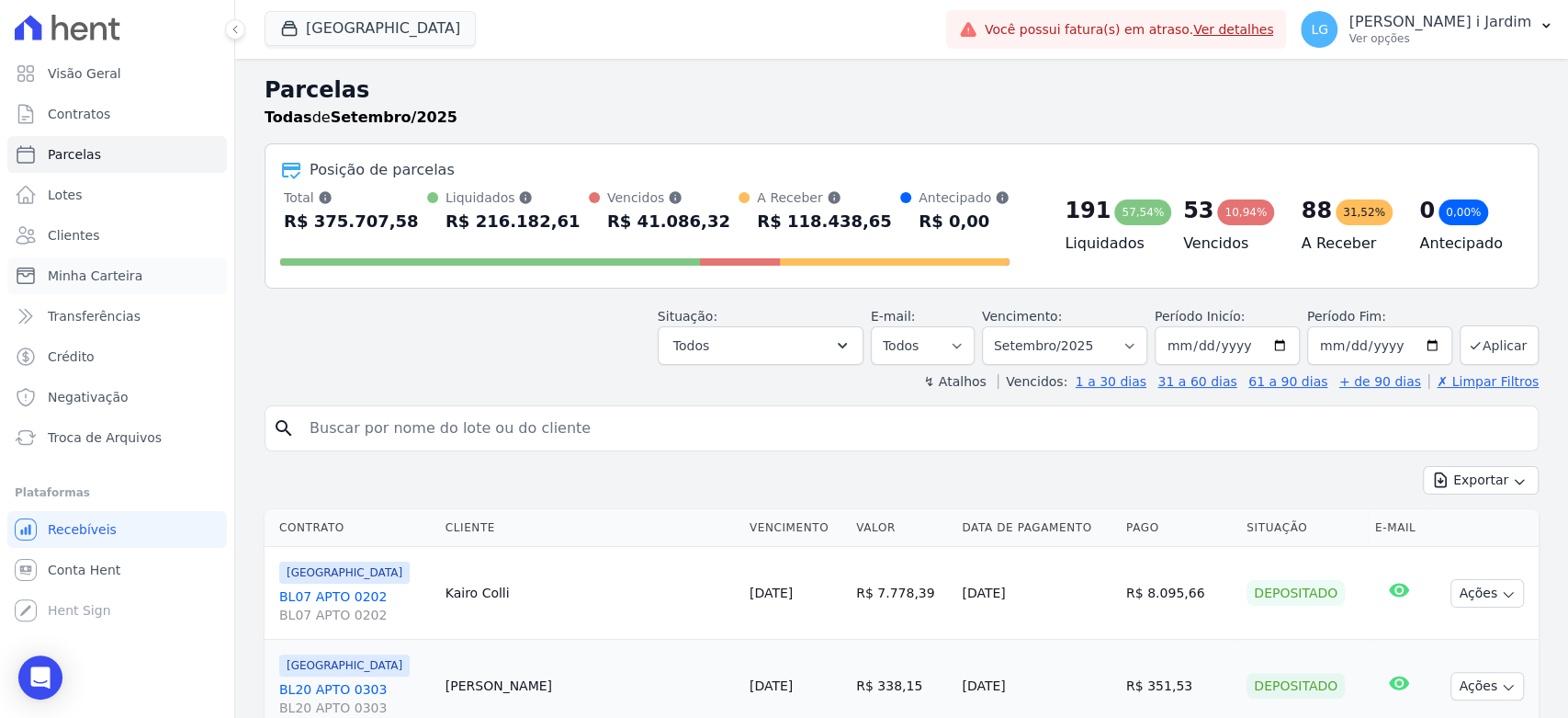
click at [96, 264] on link "Minha Carteira" at bounding box center [117, 276] width 219 height 37
click at [116, 279] on span "Minha Carteira" at bounding box center [95, 275] width 95 height 19
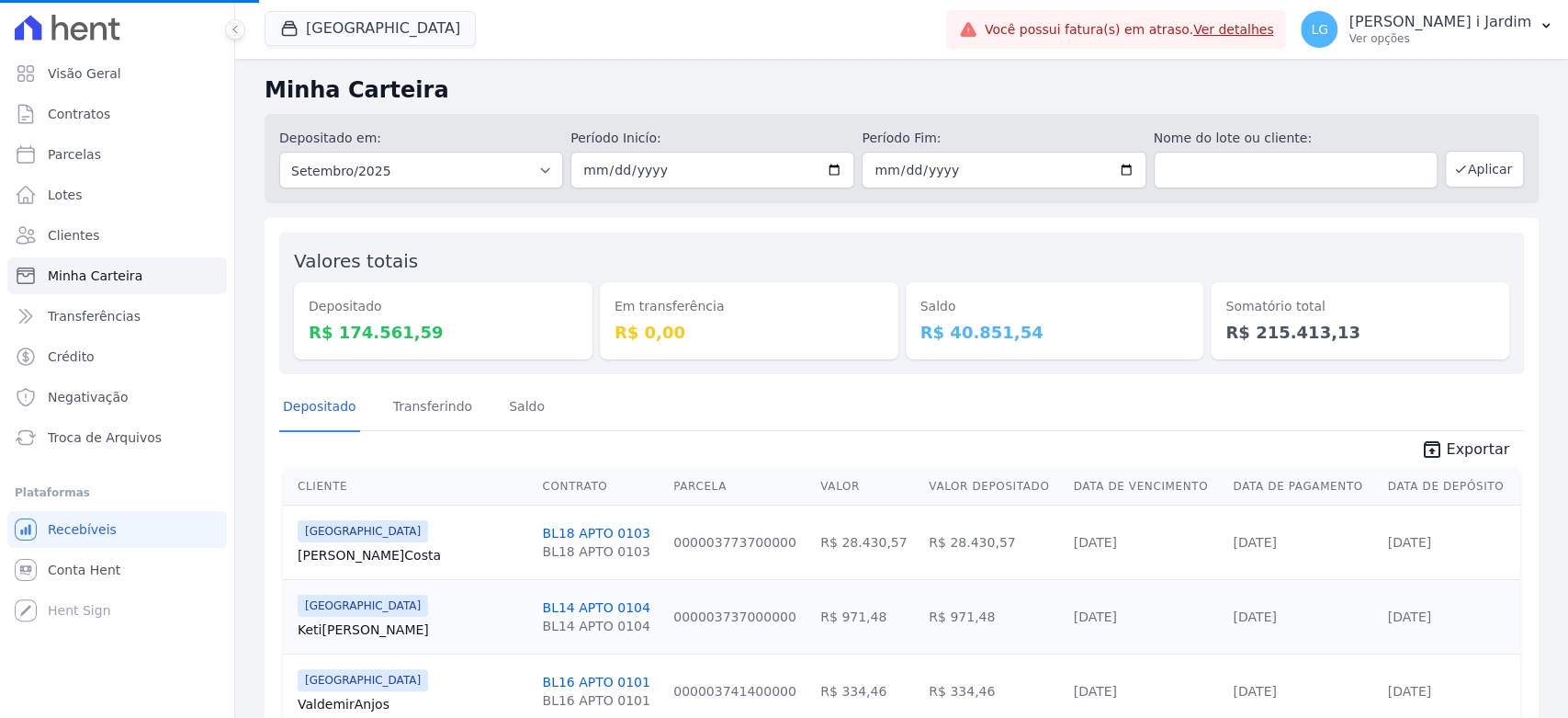
click at [140, 574] on link "Conta Hent" at bounding box center [117, 570] width 219 height 37
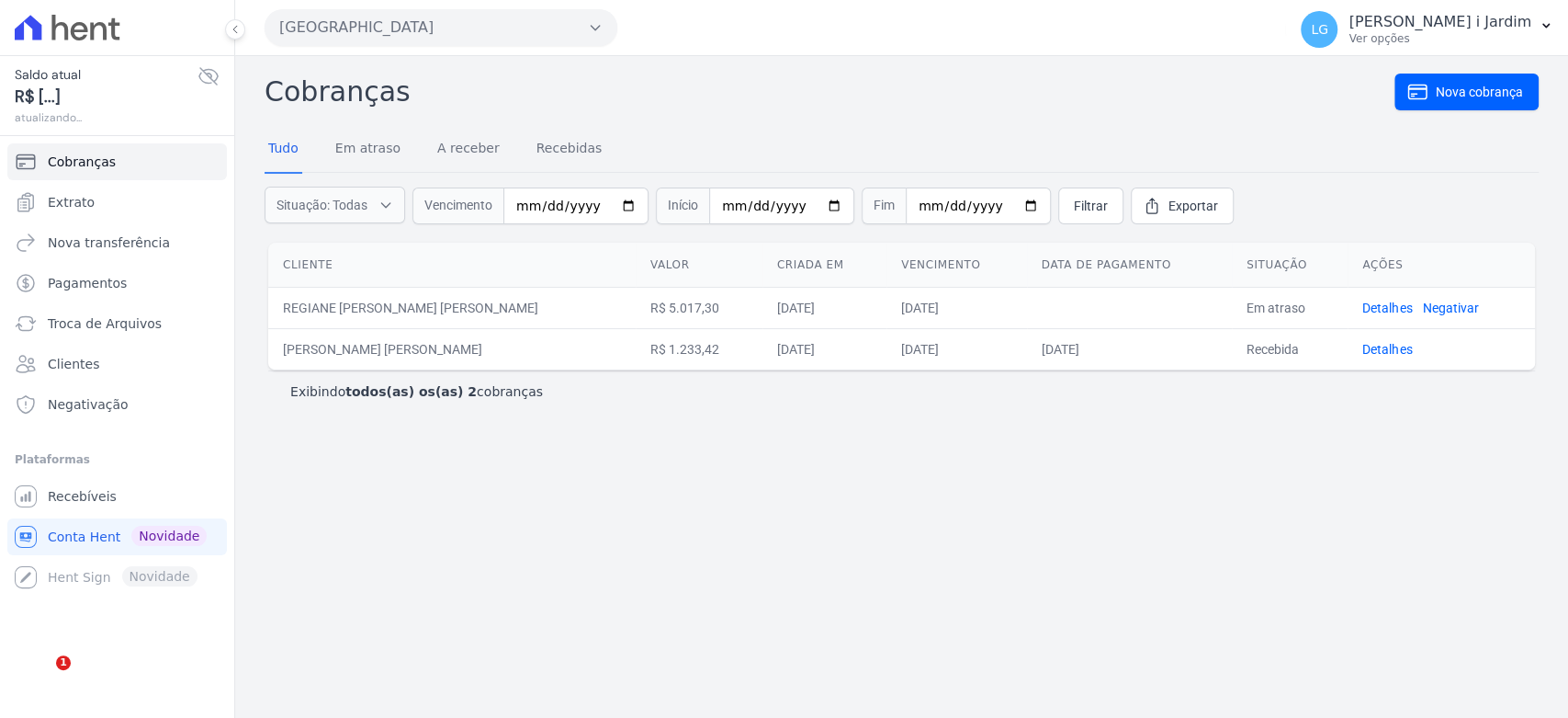
click at [466, 431] on div "Cobranças Nova cobrança Tudo Em atraso A receber Recebidas Situação: Todas Em a…" at bounding box center [901, 386] width 1333 height 661
drag, startPoint x: 604, startPoint y: 583, endPoint x: 599, endPoint y: 592, distance: 10.3
click at [604, 583] on div "Cobranças Nova cobrança Tudo Em atraso A receber Recebidas Situação: Todas Em a…" at bounding box center [901, 386] width 1333 height 661
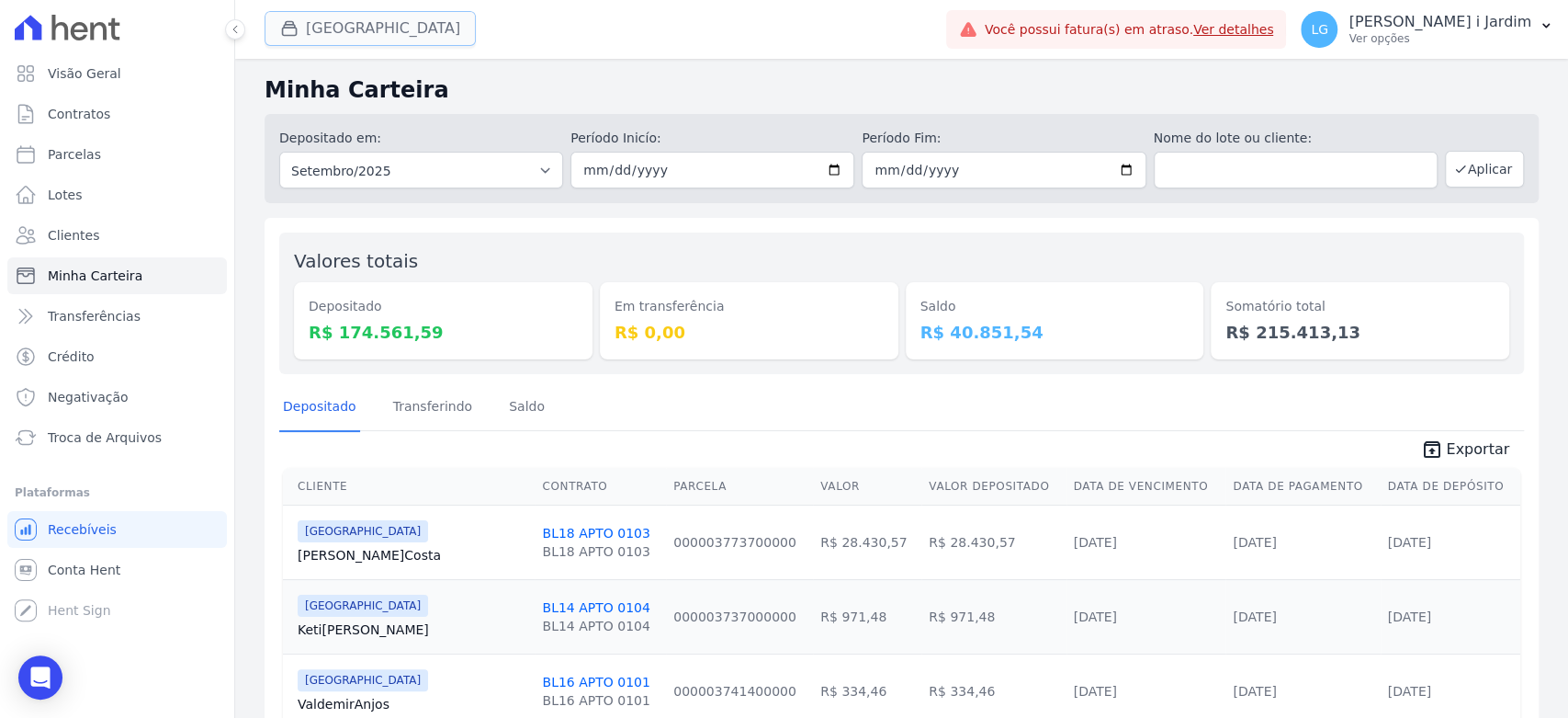
click at [325, 38] on button "[GEOGRAPHIC_DATA]" at bounding box center [370, 28] width 212 height 35
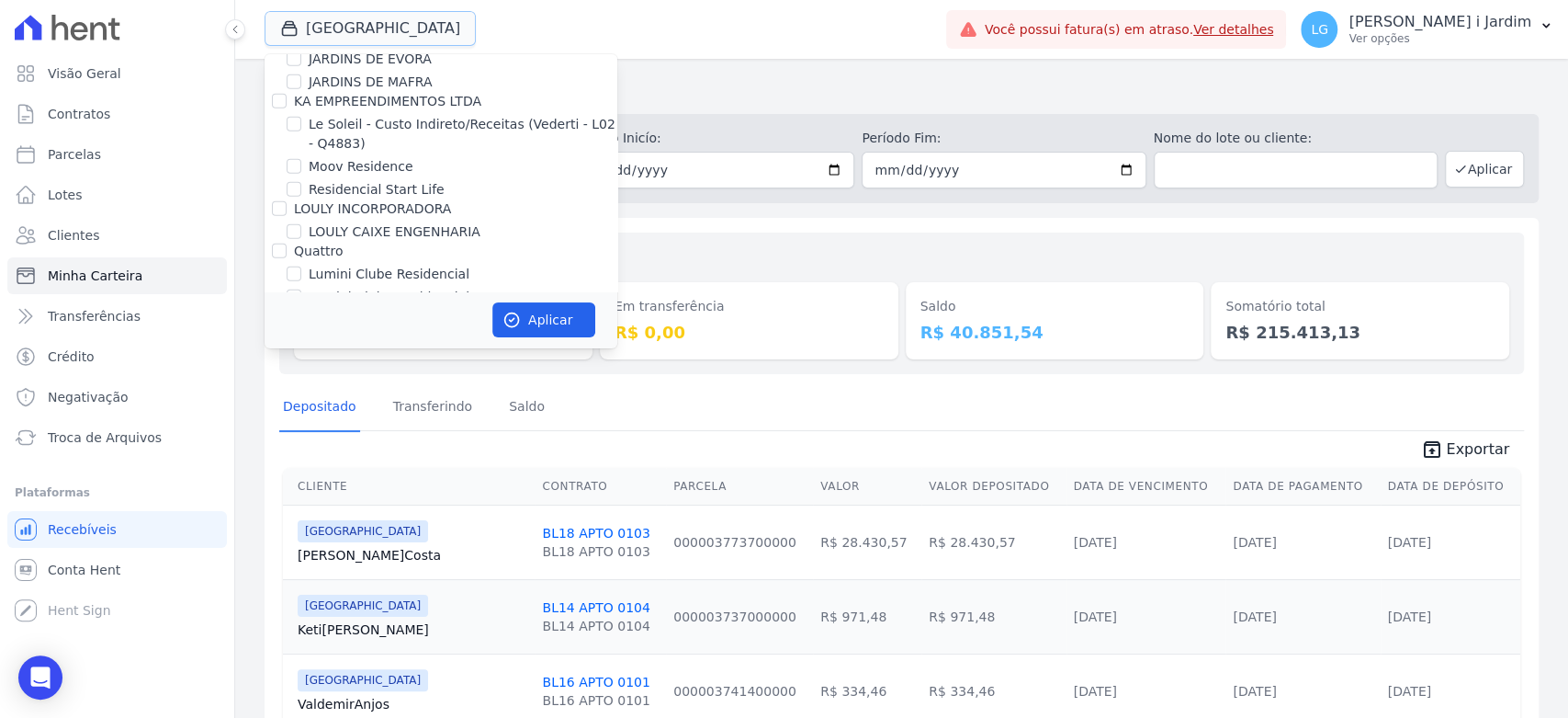
scroll to position [2961, 0]
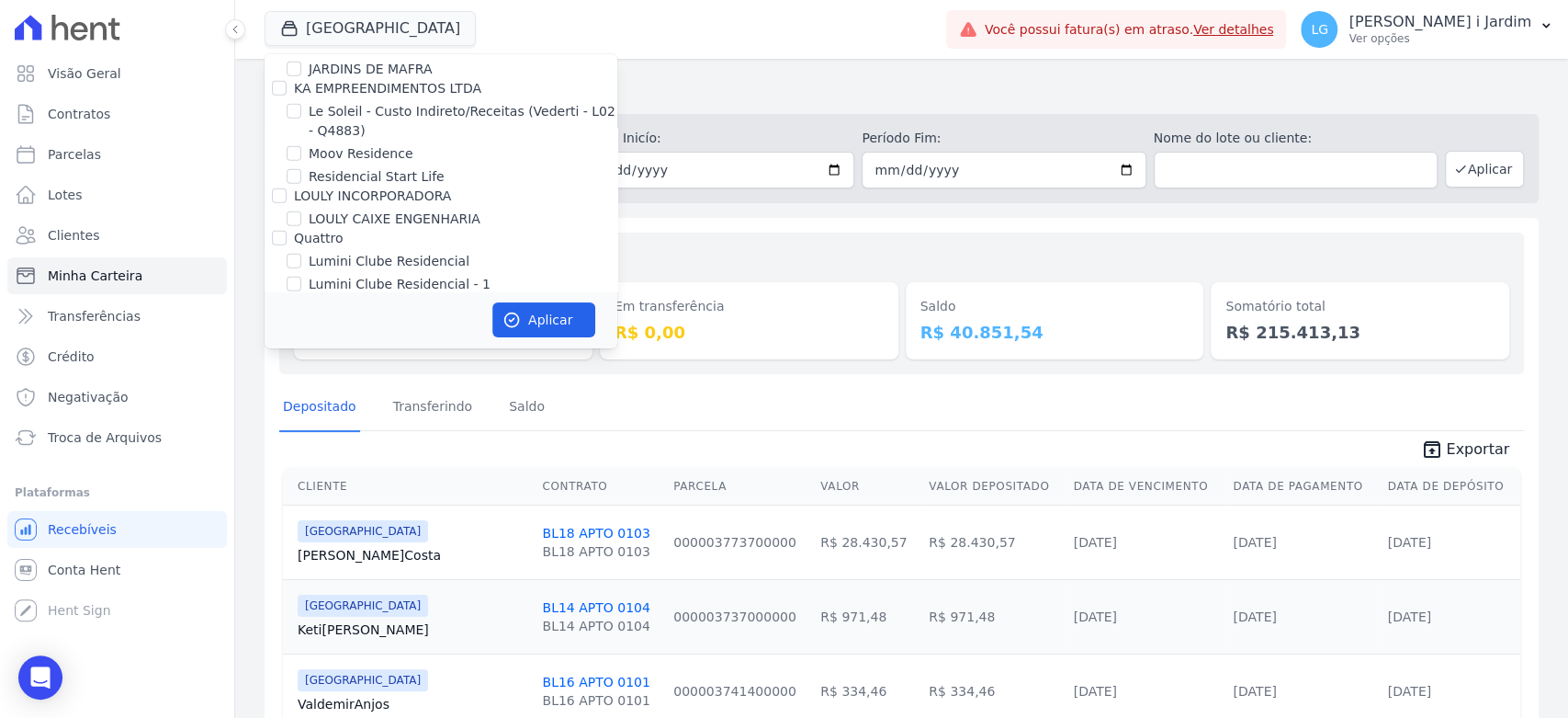
click at [370, 452] on label "[GEOGRAPHIC_DATA]" at bounding box center [376, 461] width 135 height 20
click at [301, 453] on input "[GEOGRAPHIC_DATA]" at bounding box center [294, 459] width 15 height 15
checkbox input "false"
click at [390, 405] on label "Mais Park Nacional" at bounding box center [370, 415] width 121 height 20
click at [301, 407] on input "Mais Park Nacional" at bounding box center [294, 414] width 15 height 15
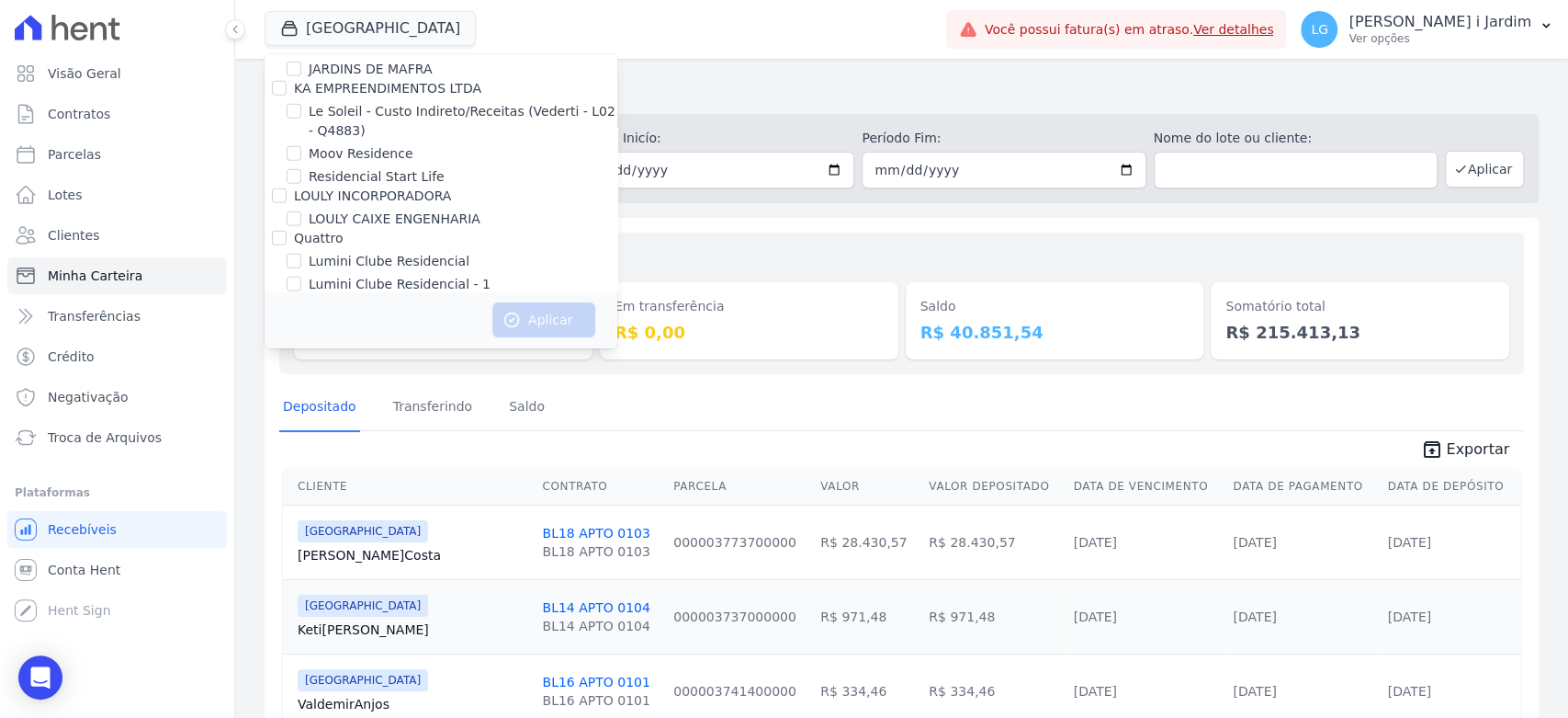
checkbox input "true"
click at [569, 307] on button "Aplicar" at bounding box center [544, 320] width 103 height 35
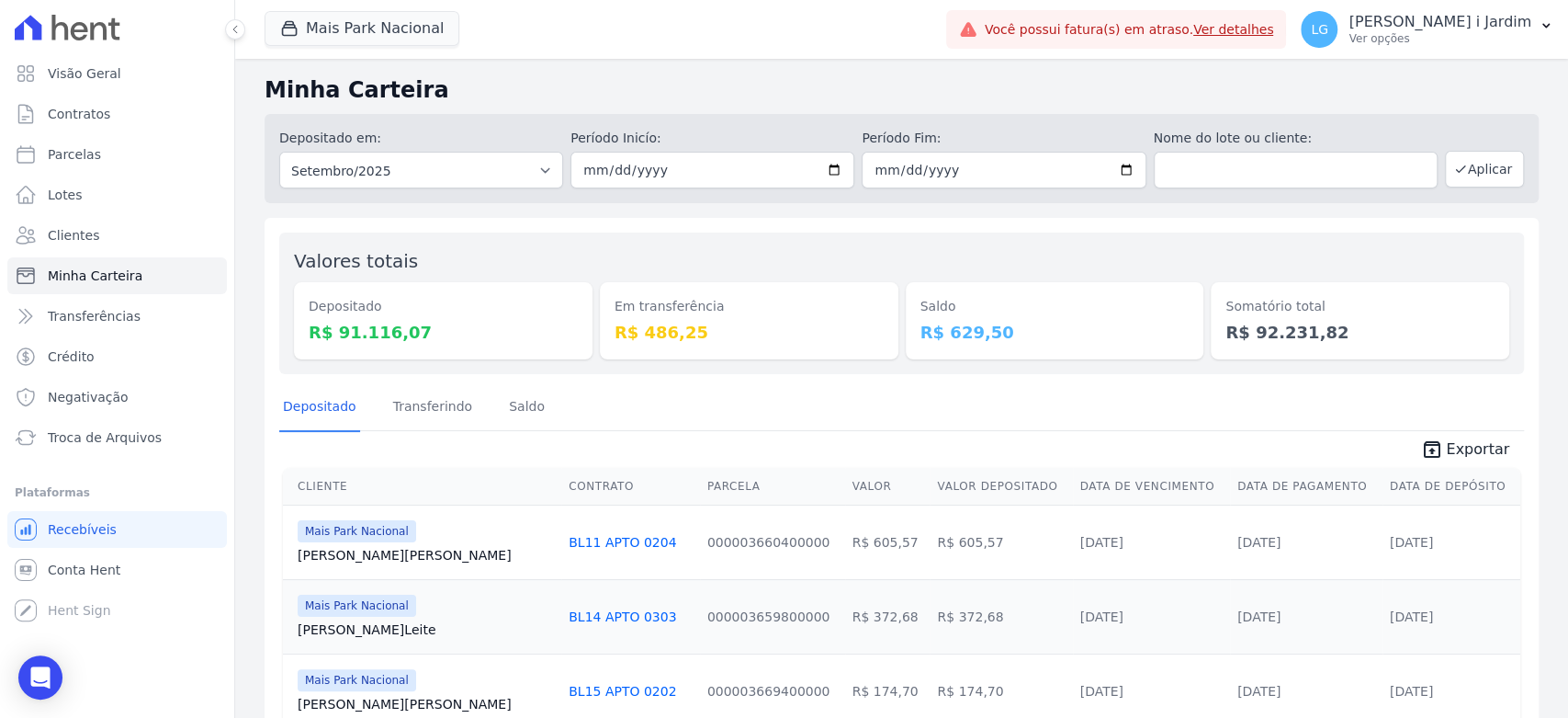
click at [140, 307] on link "Transferências" at bounding box center [117, 316] width 219 height 37
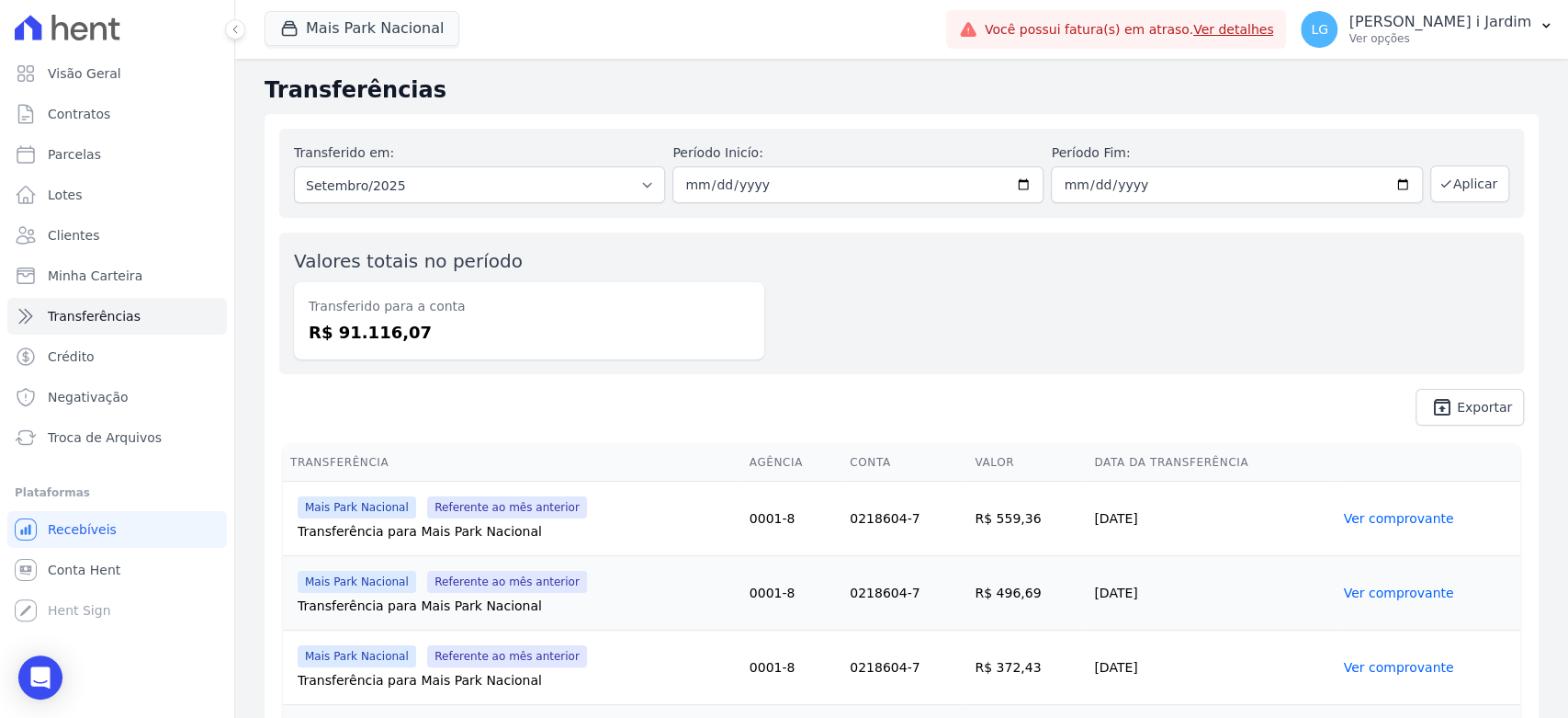
click at [372, 331] on dd "R$ 91.116,07" at bounding box center [529, 332] width 441 height 24
copy dd "91.116,07"
drag, startPoint x: 440, startPoint y: 322, endPoint x: 414, endPoint y: 336, distance: 29.5
click at [440, 323] on dd "R$ 91.116,07" at bounding box center [529, 332] width 441 height 24
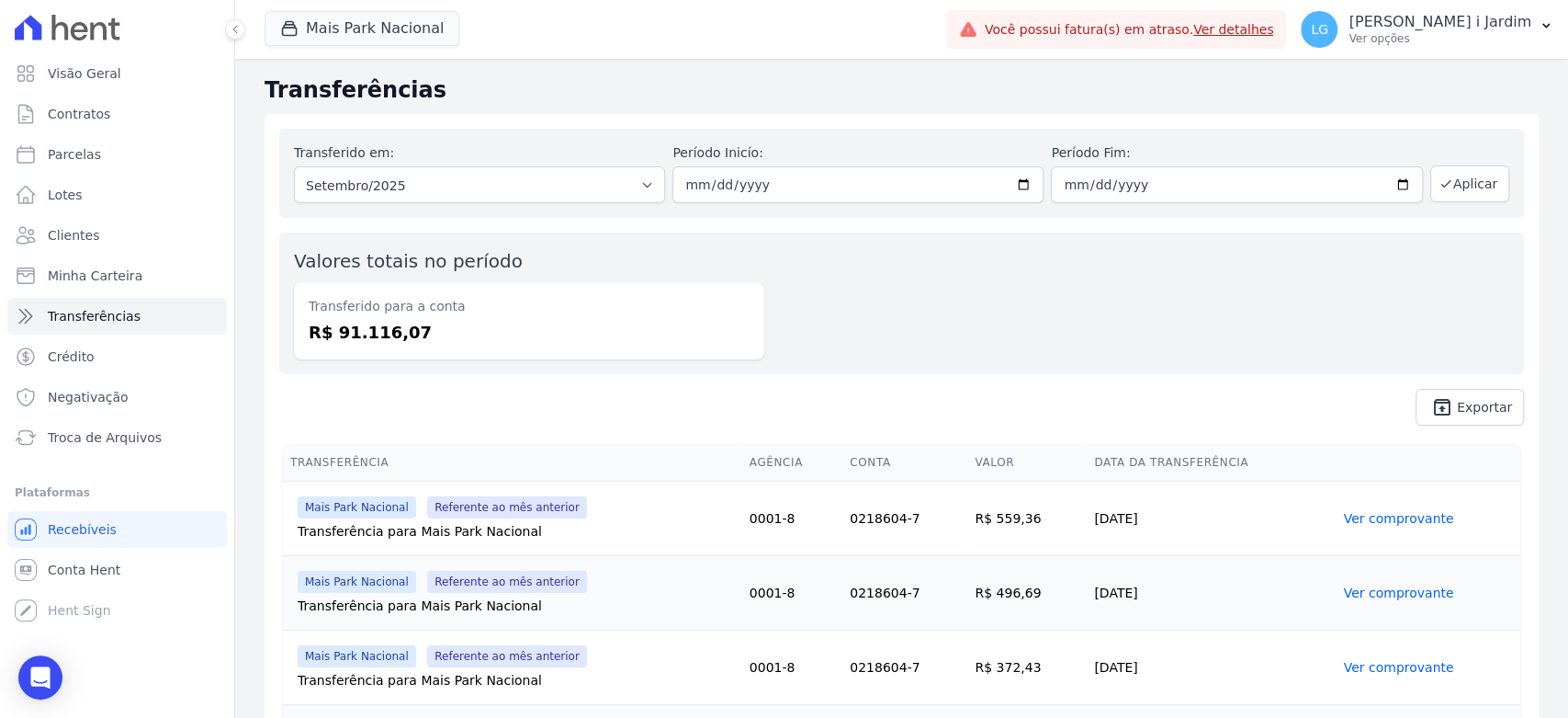
copy dd "91.116,07"
click at [364, 22] on button "Mais Park Nacional" at bounding box center [362, 28] width 195 height 35
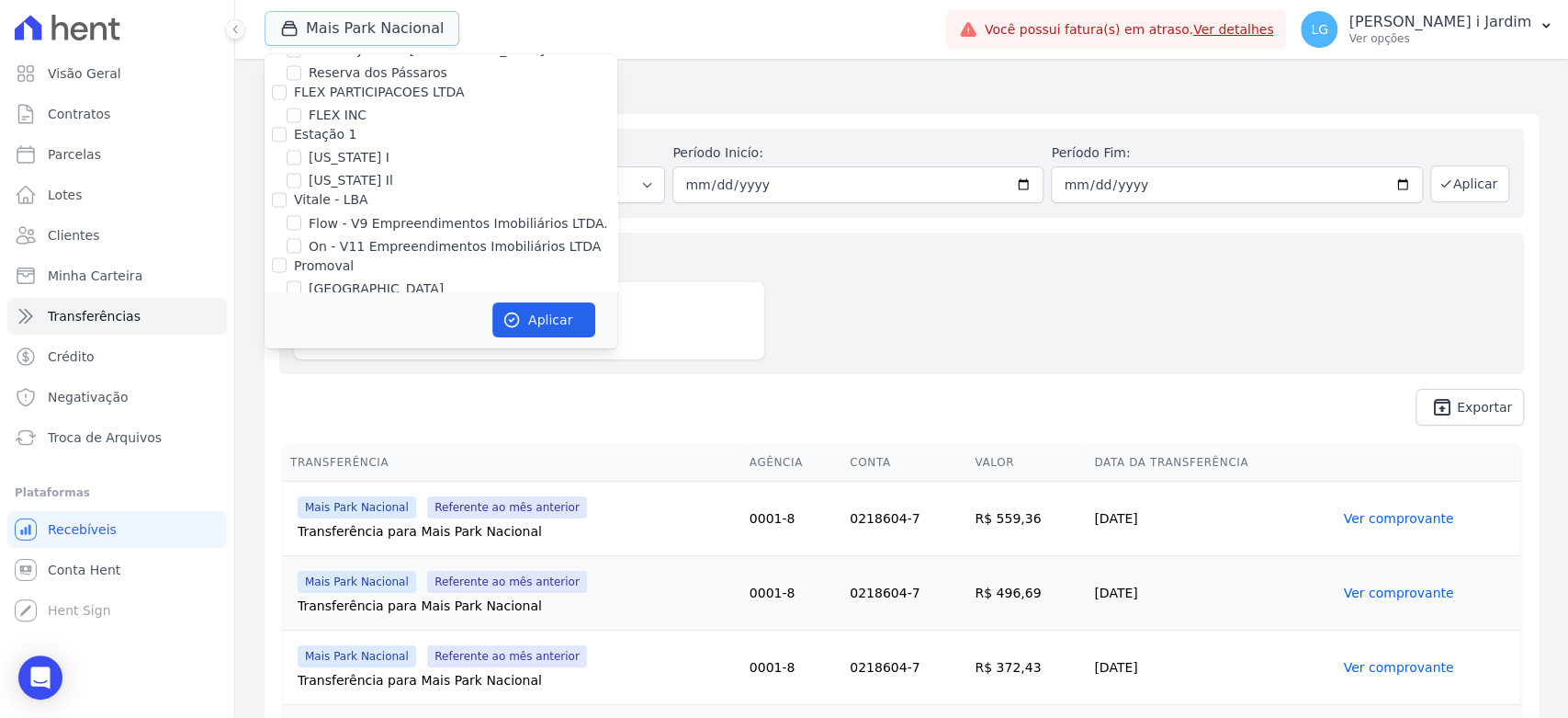
scroll to position [2908, 0]
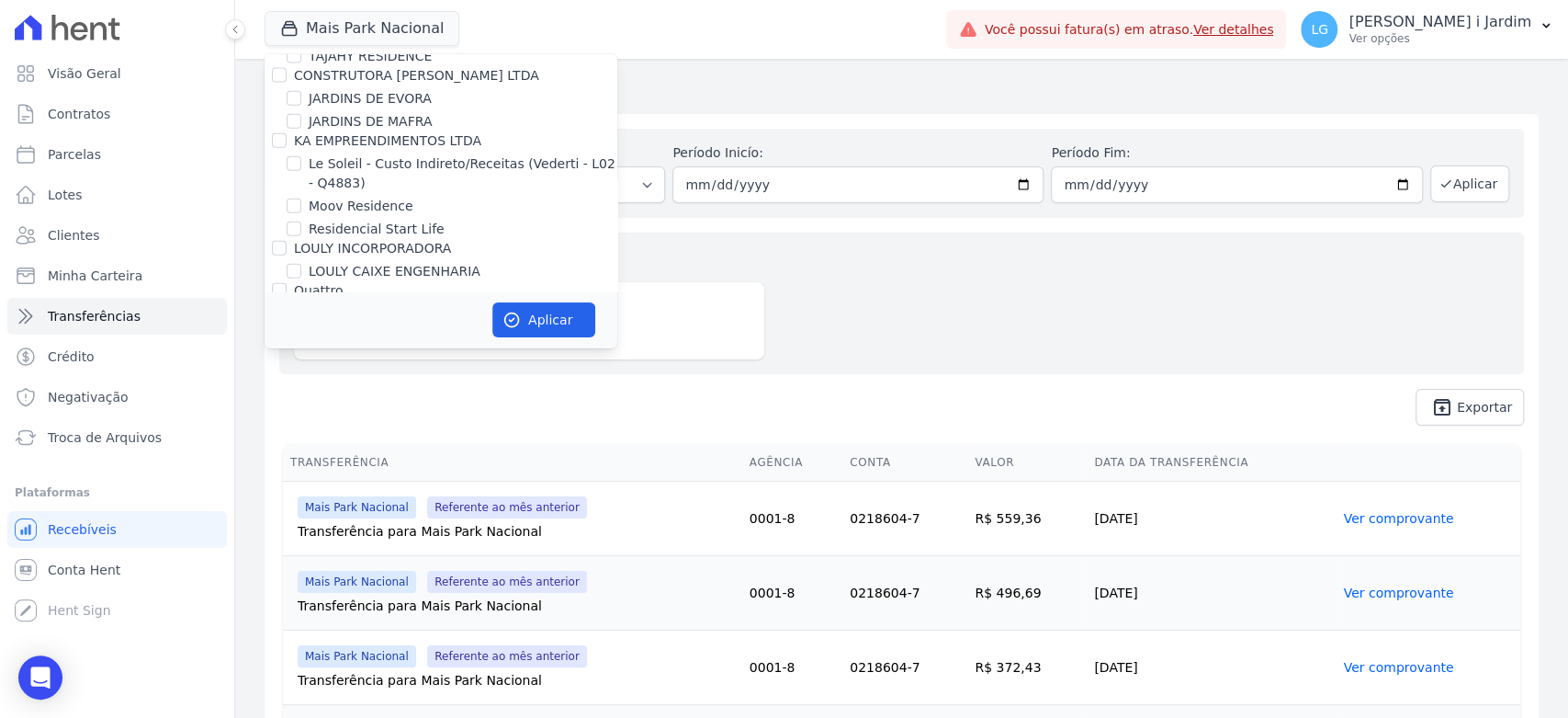
click at [355, 458] on label "Mais Park Nacional" at bounding box center [370, 467] width 121 height 20
click at [301, 459] on input "Mais Park Nacional" at bounding box center [294, 466] width 15 height 15
checkbox input "false"
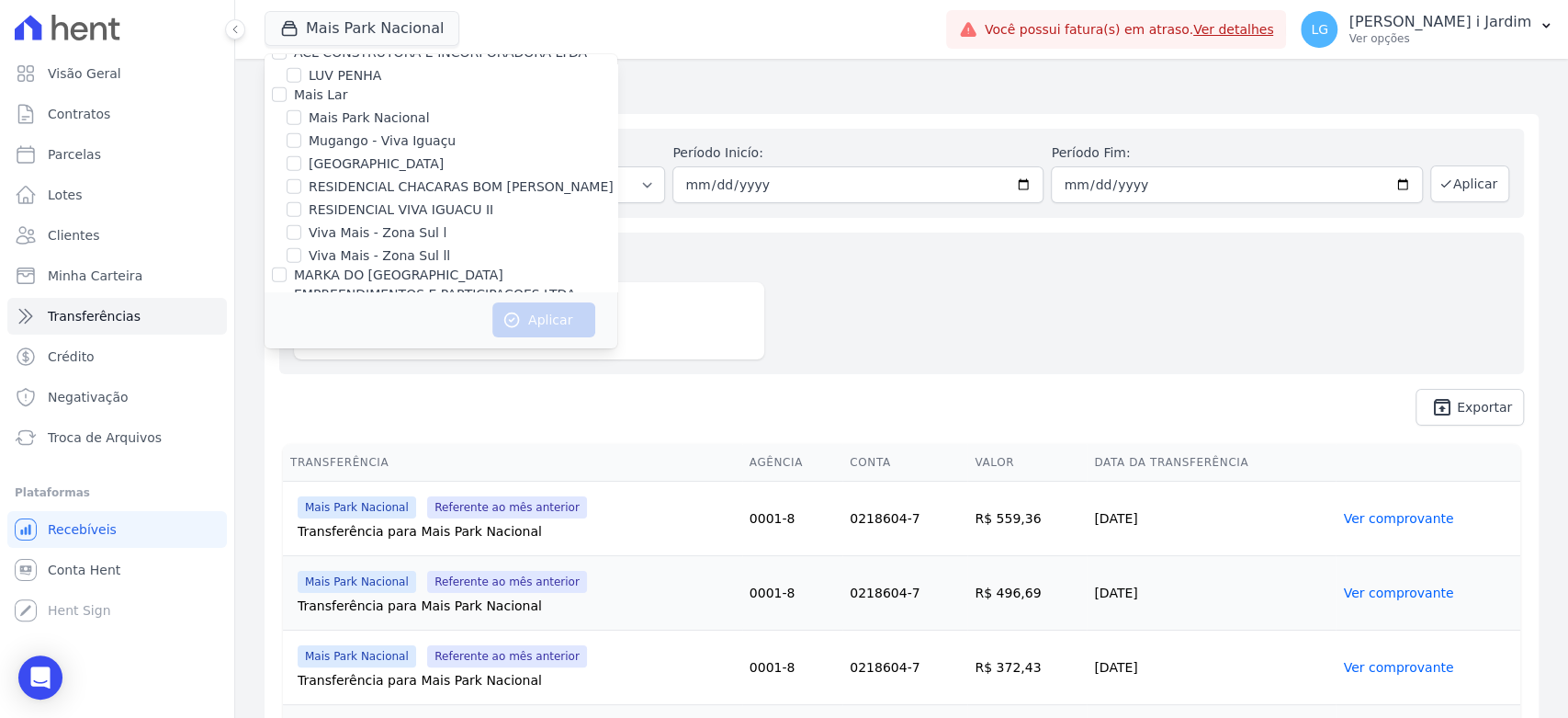
scroll to position [3352, 0]
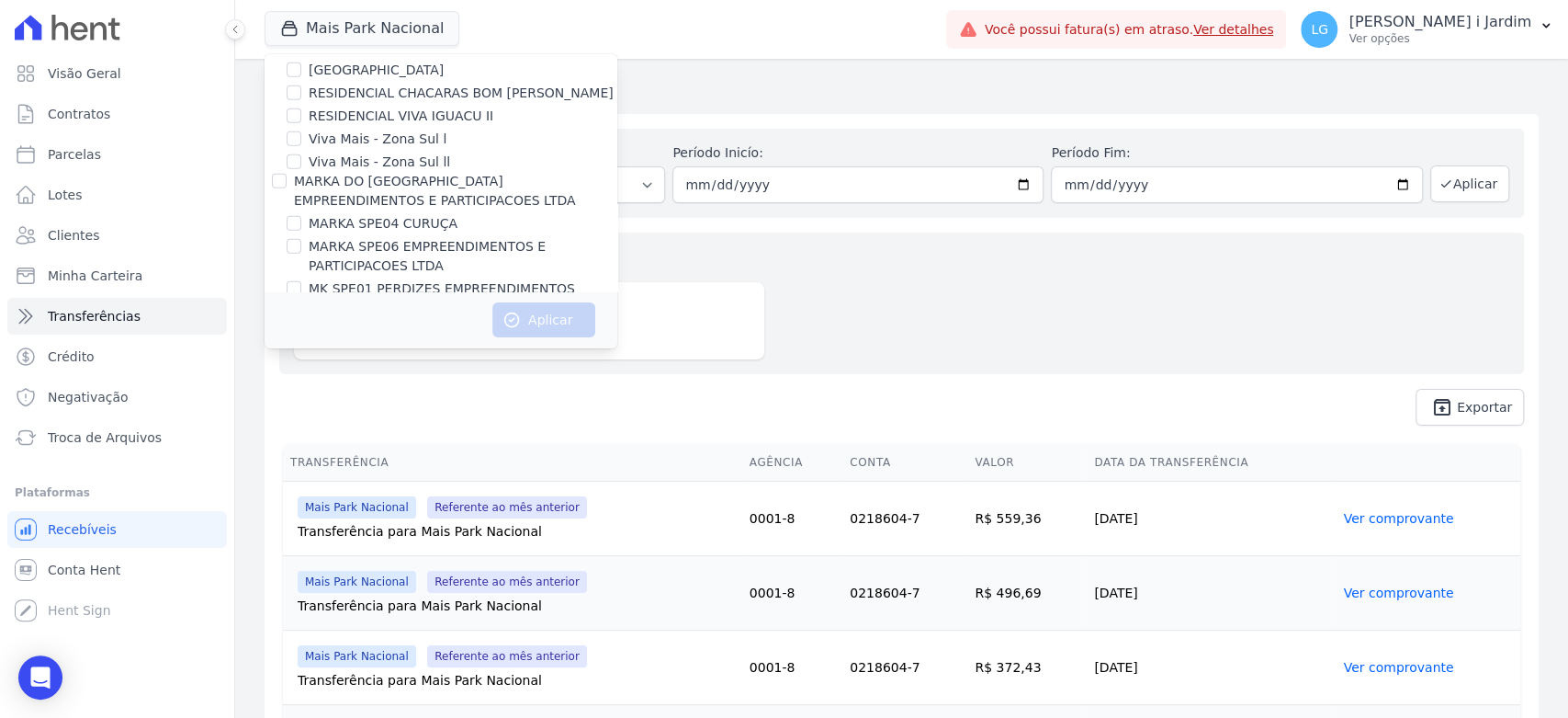
click at [381, 387] on label "MK SPE14 VILA RE" at bounding box center [369, 397] width 119 height 20
click at [301, 388] on input "MK SPE14 VILA RE" at bounding box center [294, 395] width 15 height 15
checkbox input "true"
click at [529, 319] on button "Aplicar" at bounding box center [544, 320] width 103 height 35
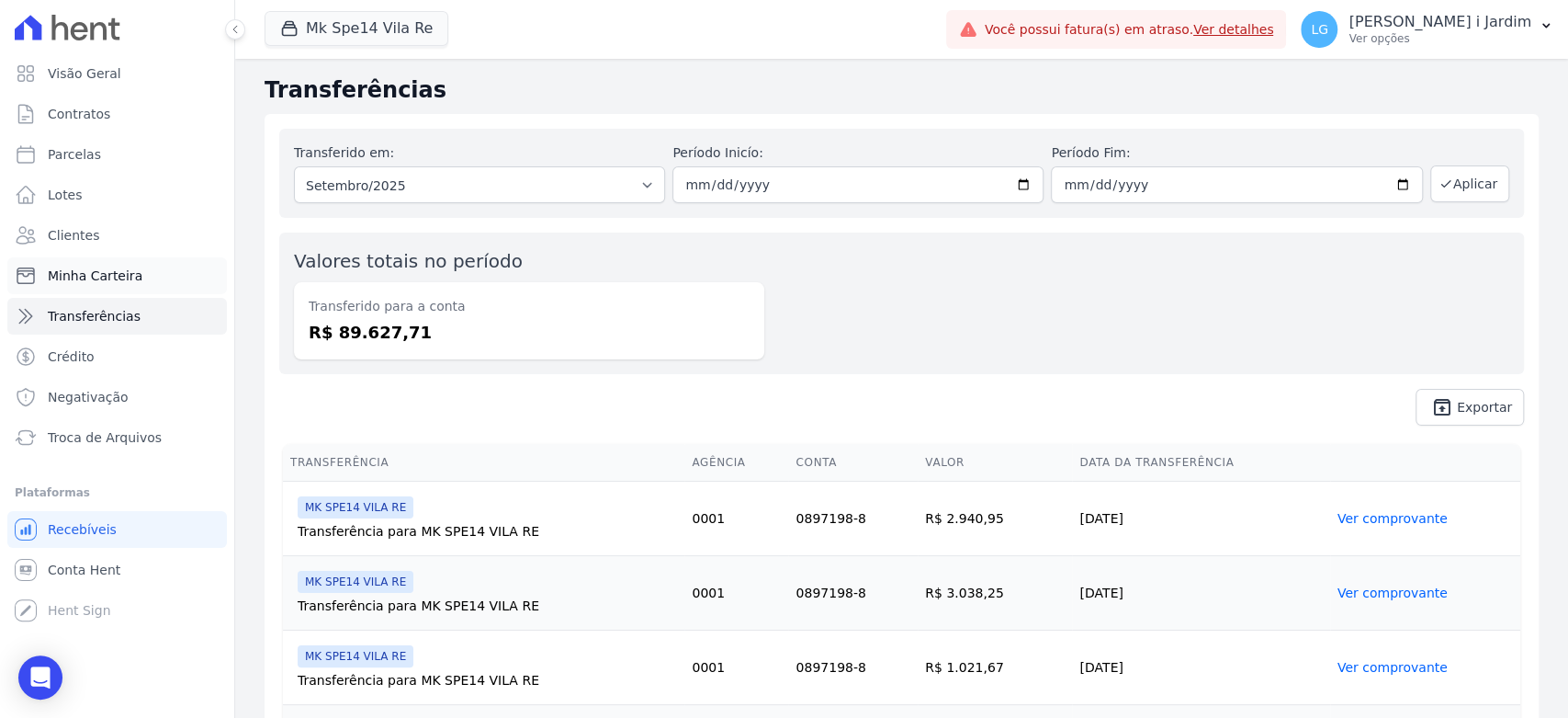
click at [121, 283] on span "Minha Carteira" at bounding box center [95, 275] width 95 height 19
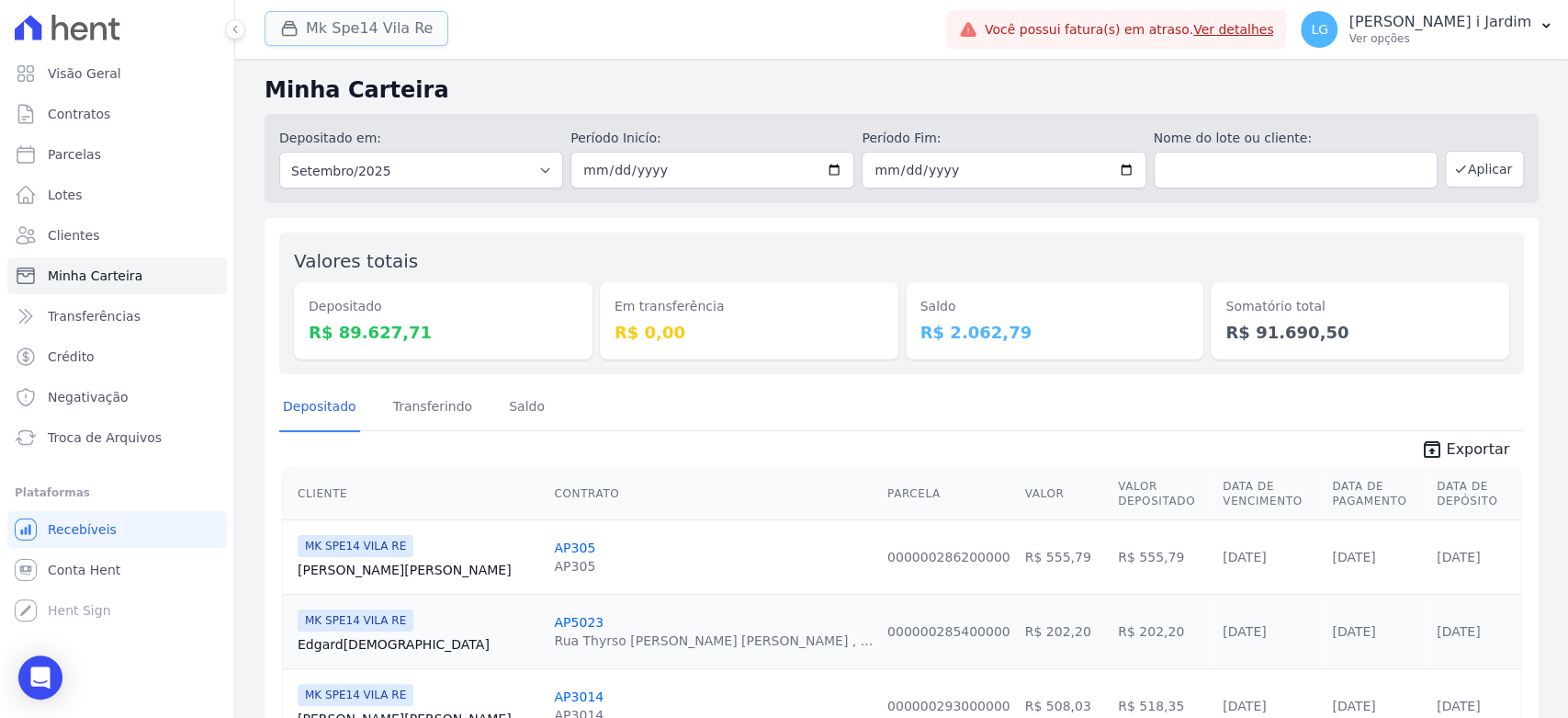
click at [391, 16] on button "Mk Spe14 Vila Re" at bounding box center [356, 28] width 183 height 35
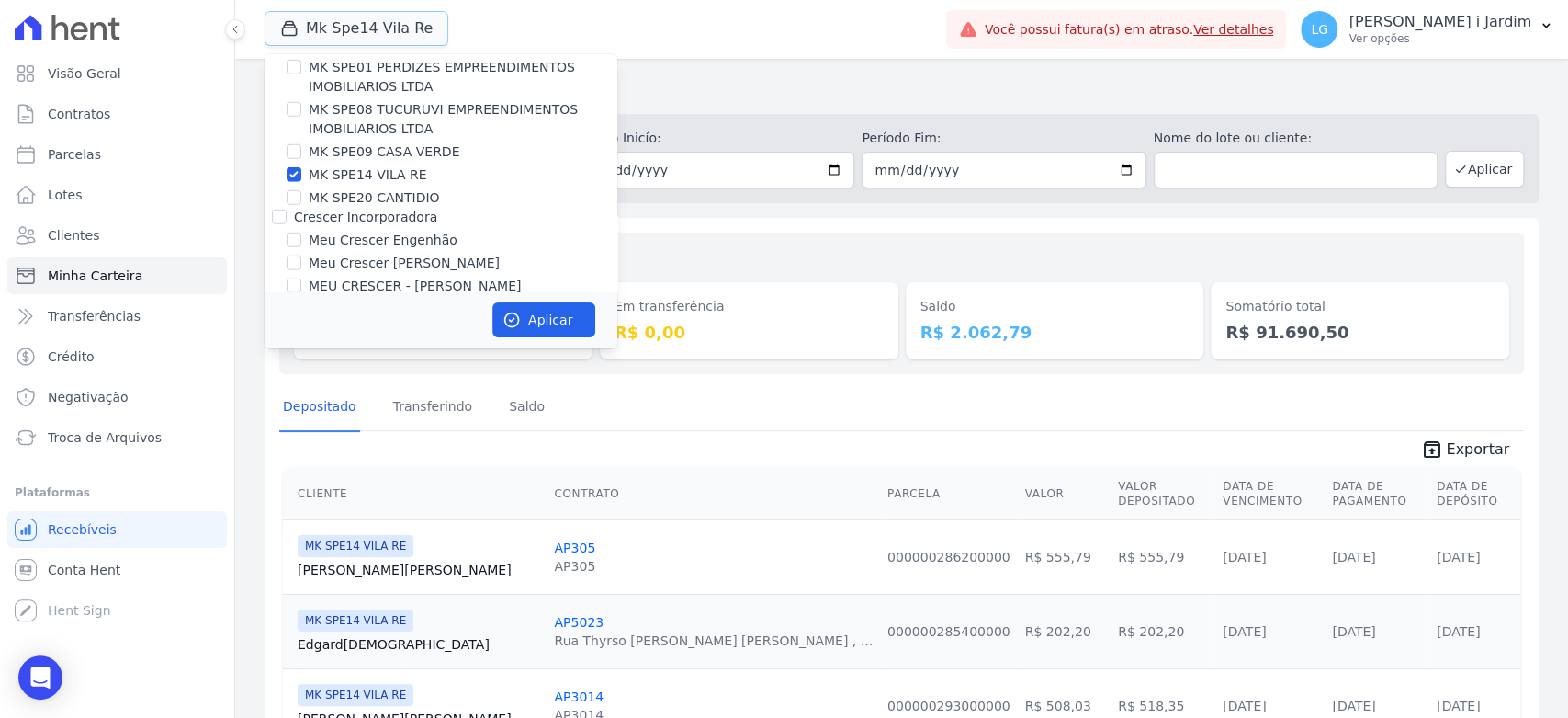
scroll to position [3369, 0]
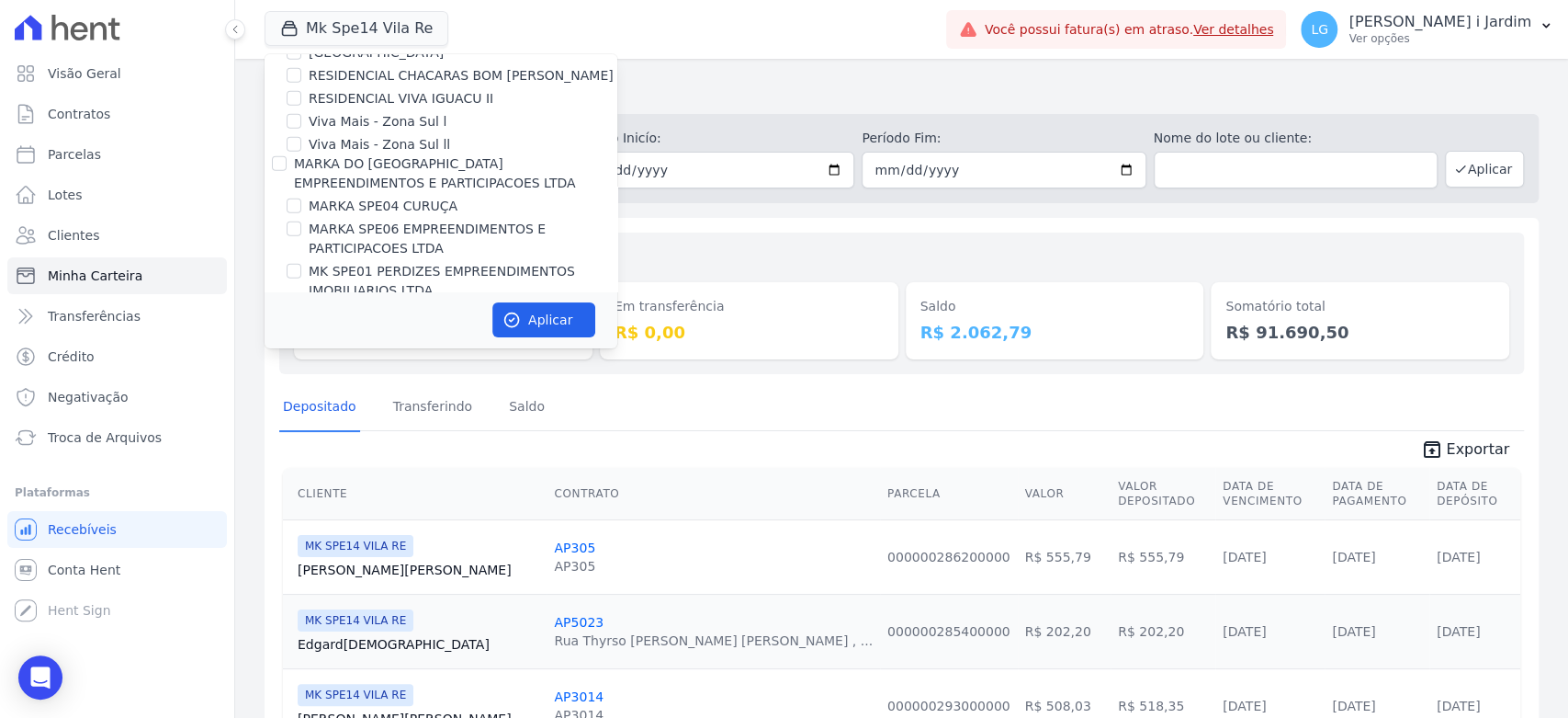
click at [340, 370] on label "MK SPE14 VILA RE" at bounding box center [369, 379] width 119 height 20
click at [301, 372] on input "MK SPE14 VILA RE" at bounding box center [294, 379] width 15 height 15
checkbox input "false"
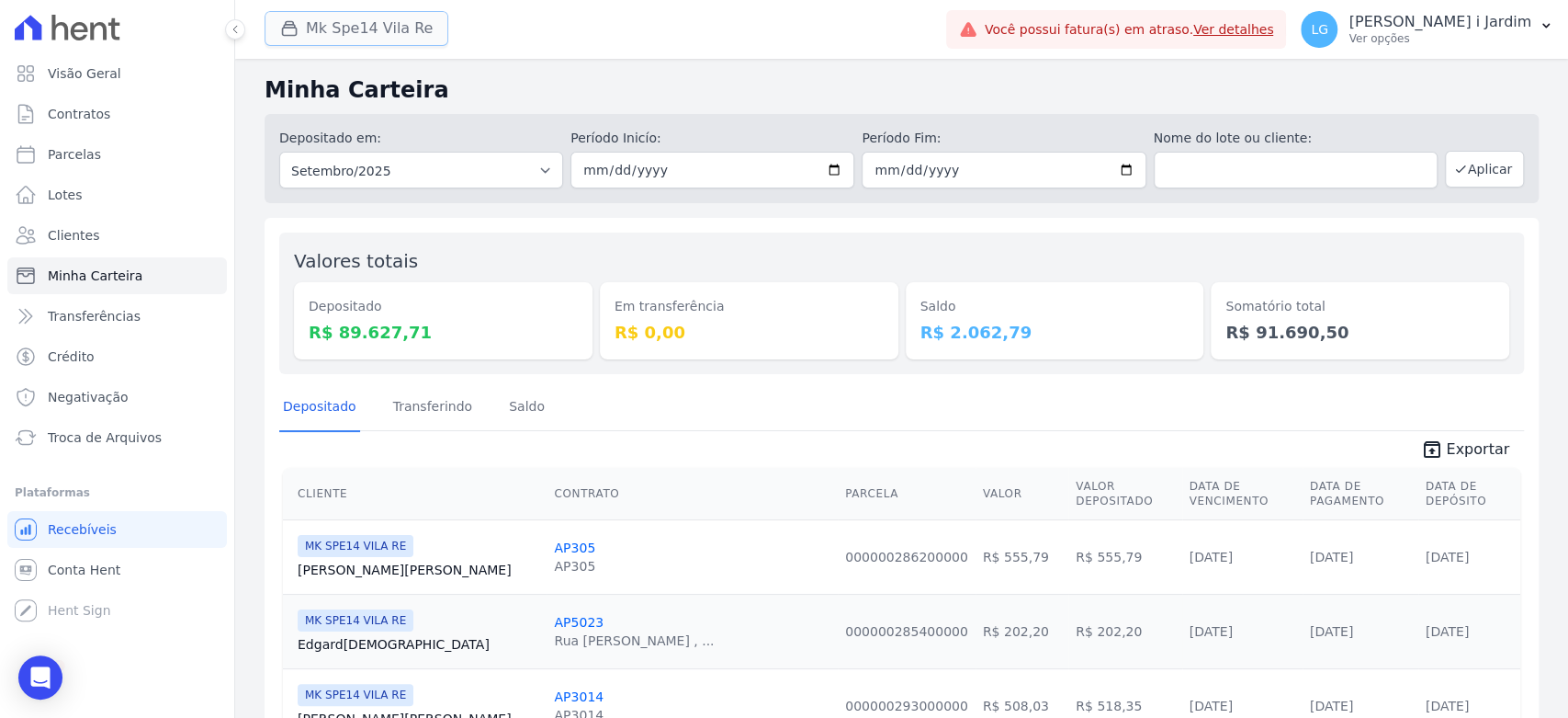
click at [357, 34] on button "Mk Spe14 Vila Re" at bounding box center [356, 28] width 183 height 35
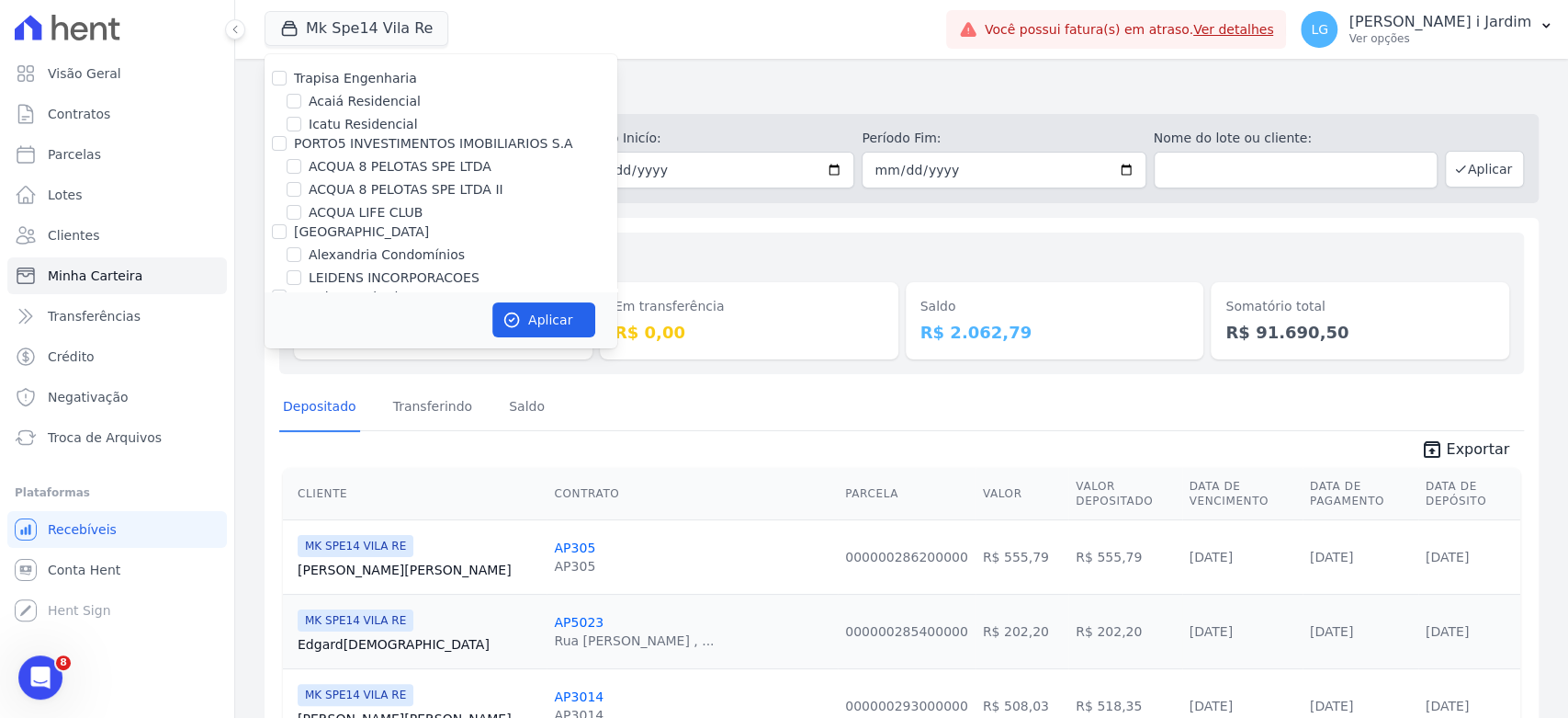
scroll to position [4245, 0]
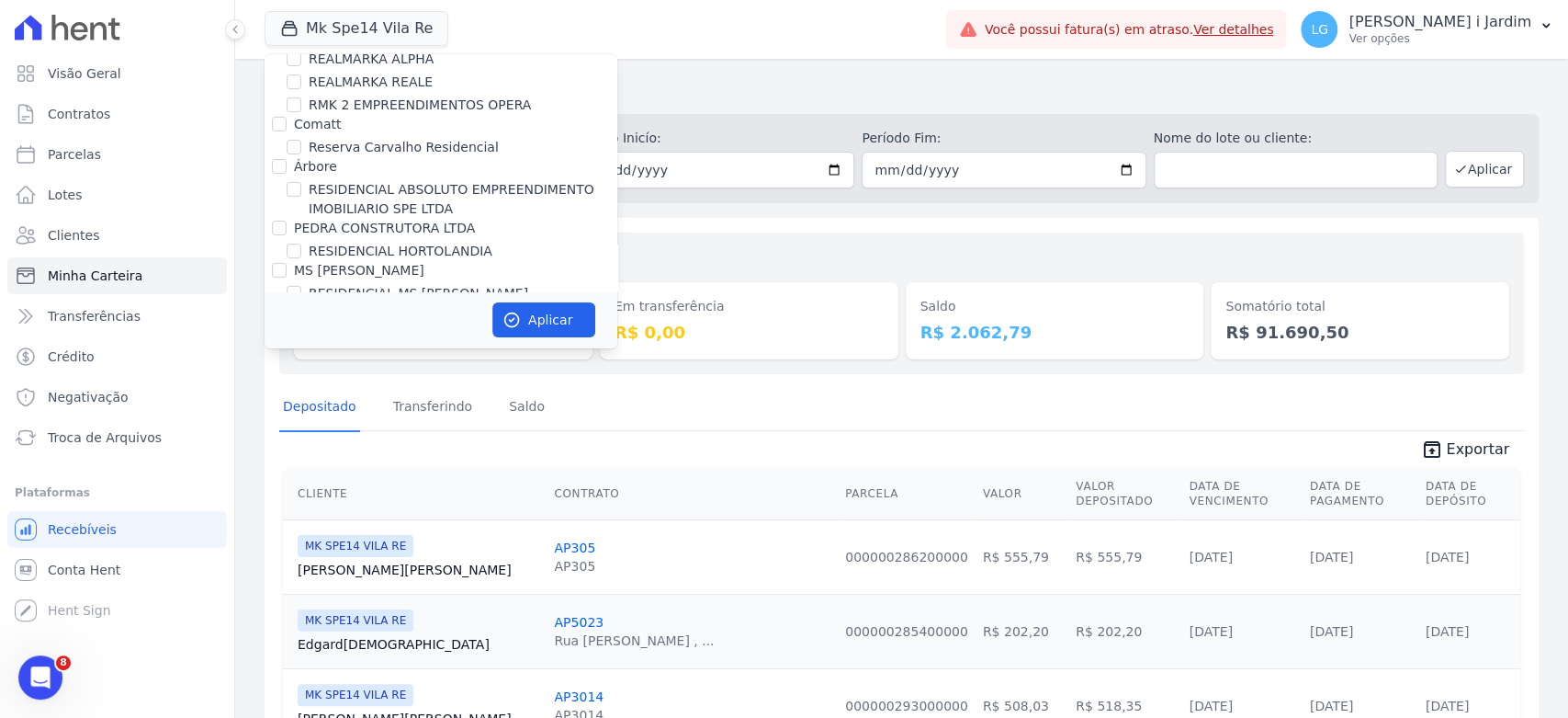
click at [412, 284] on label "RESIDENCIAL [PERSON_NAME]" at bounding box center [418, 294] width 219 height 20
click at [301, 286] on input "RESIDENCIAL [PERSON_NAME]" at bounding box center [294, 293] width 15 height 15
checkbox input "true"
click at [543, 314] on button "Aplicar" at bounding box center [544, 320] width 103 height 35
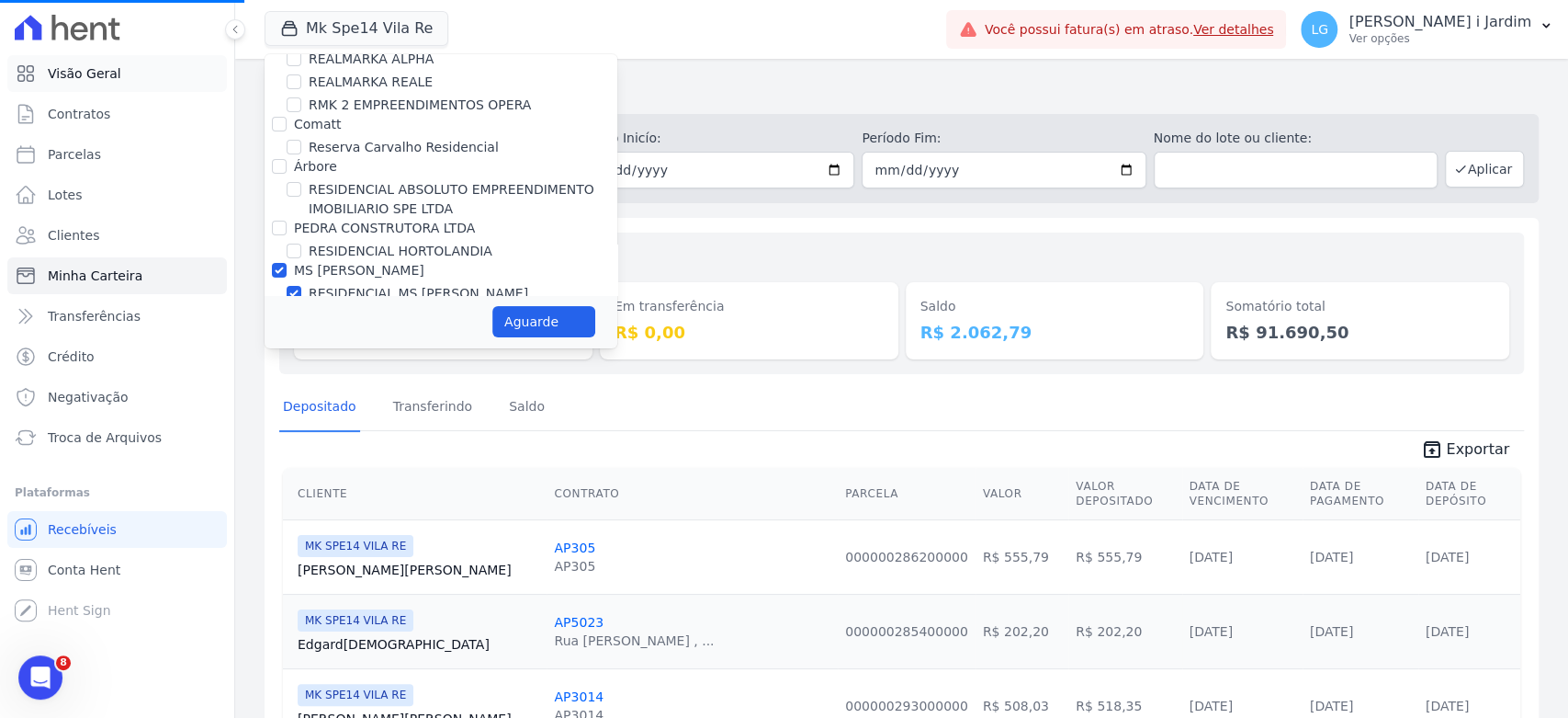
click at [89, 74] on span "Visão Geral" at bounding box center [84, 73] width 73 height 19
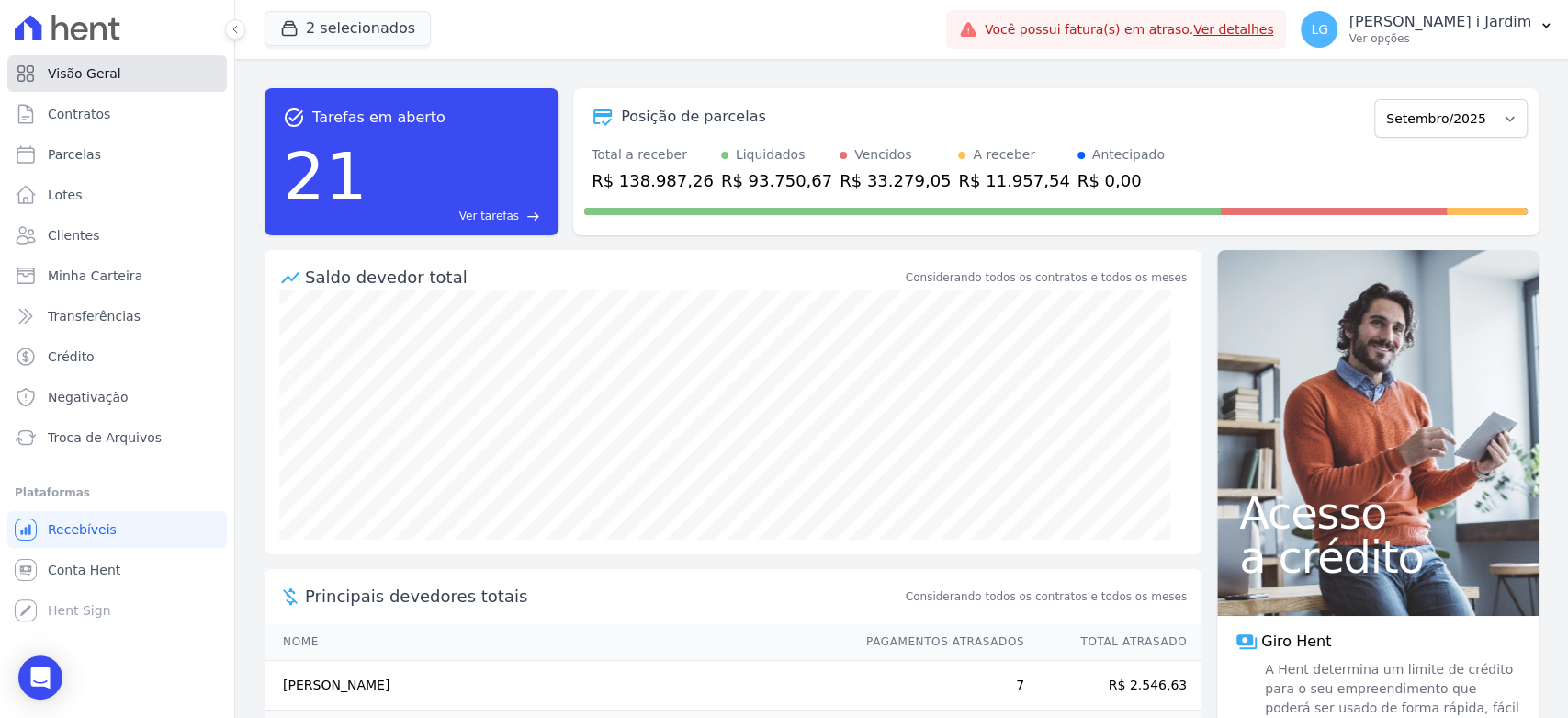
click at [89, 74] on span "Visão Geral" at bounding box center [84, 73] width 73 height 19
click at [318, 23] on button "2 selecionados" at bounding box center [347, 28] width 167 height 35
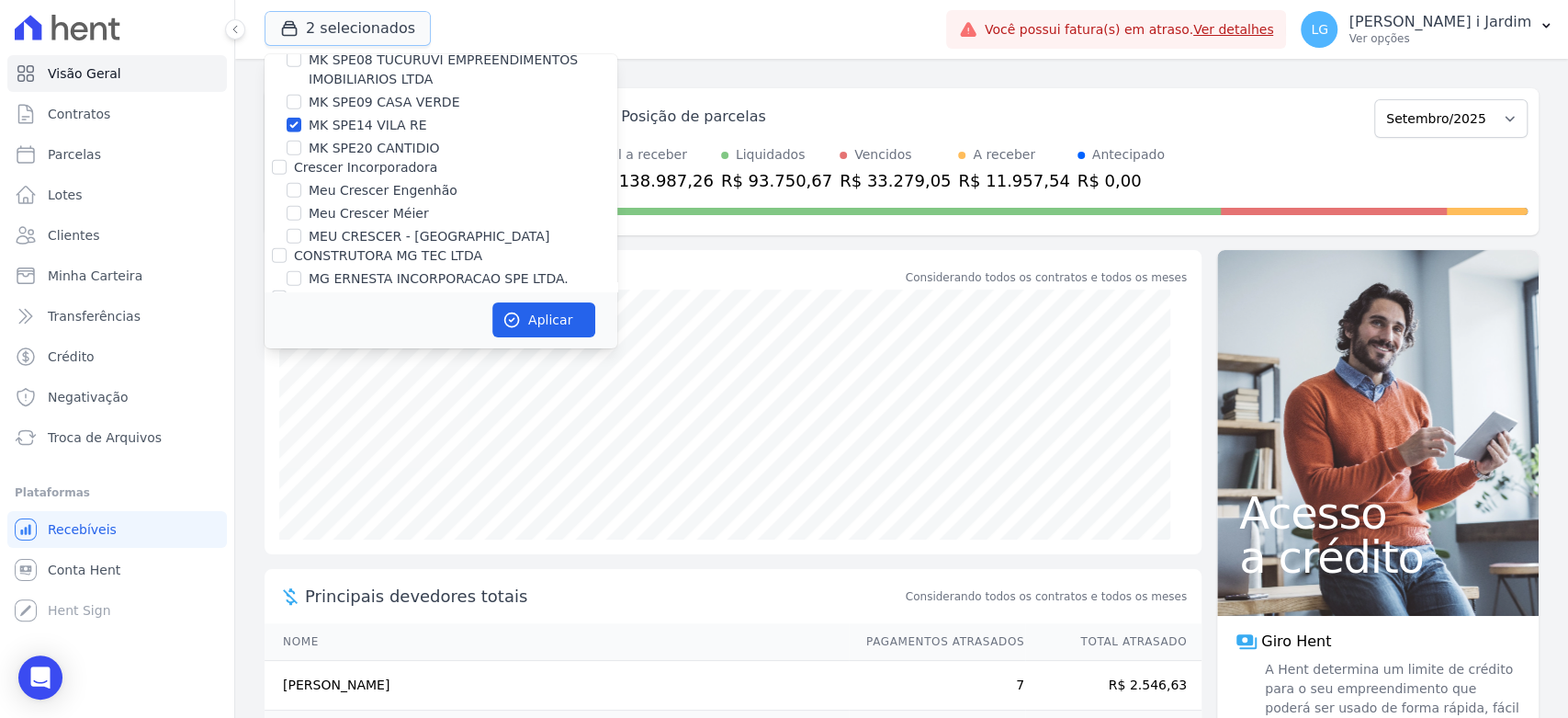
scroll to position [3471, 0]
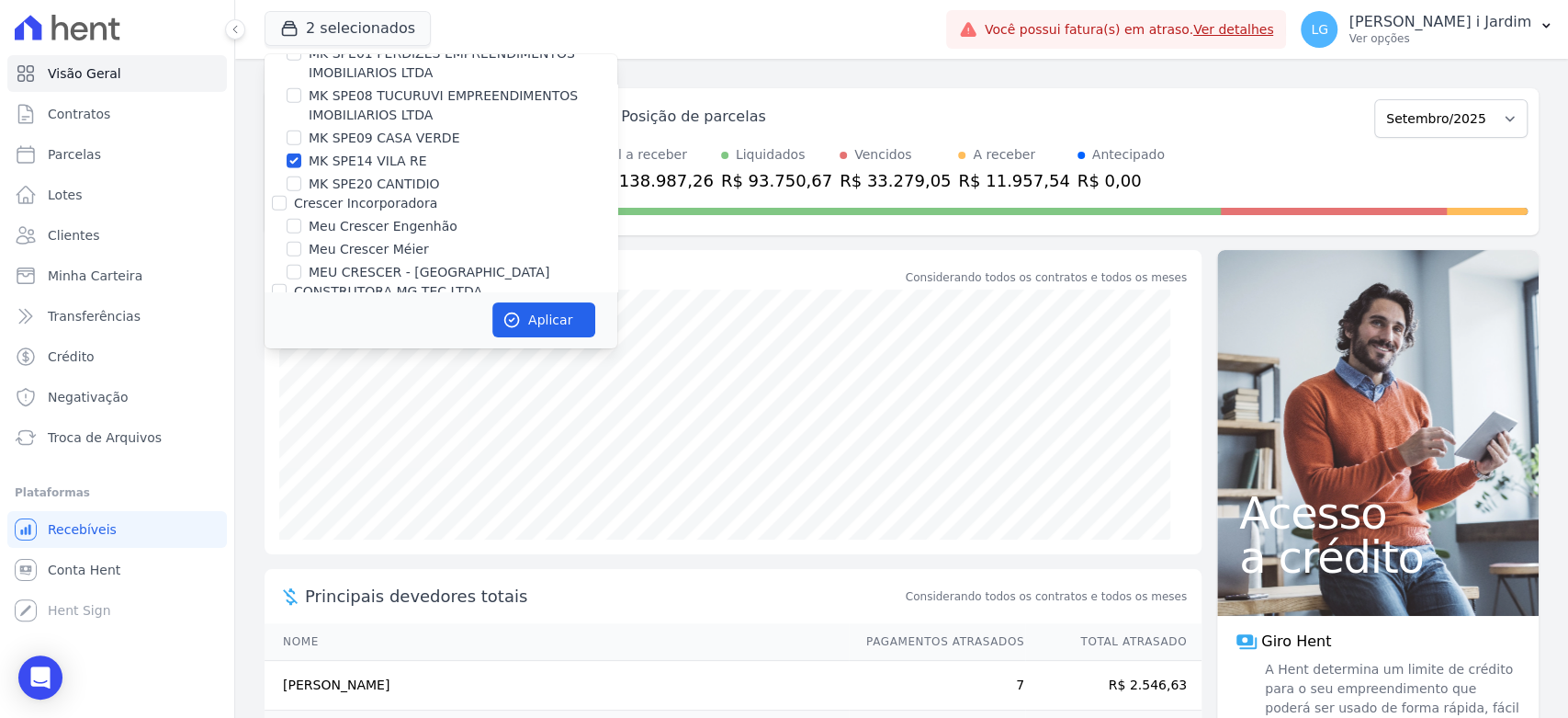
click at [368, 151] on label "MK SPE14 VILA RE" at bounding box center [369, 161] width 119 height 20
click at [301, 153] on input "MK SPE14 VILA RE" at bounding box center [294, 160] width 15 height 15
checkbox input "false"
click at [512, 305] on button "Aplicar" at bounding box center [544, 320] width 103 height 35
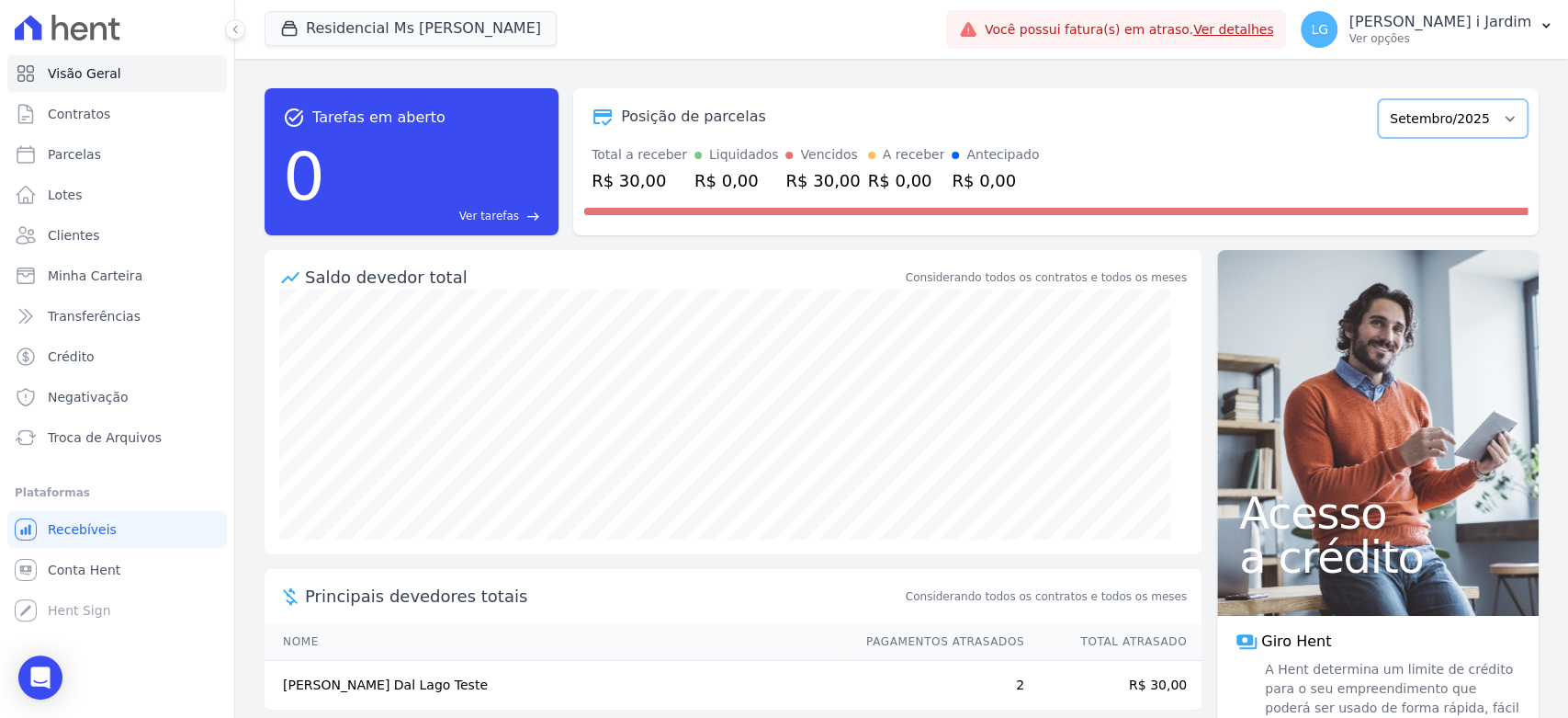
click at [1426, 126] on select "Setembro/2025 Setembro/2025" at bounding box center [1453, 119] width 150 height 39
click at [1214, 116] on div "Posição de parcelas" at bounding box center [977, 116] width 786 height 22
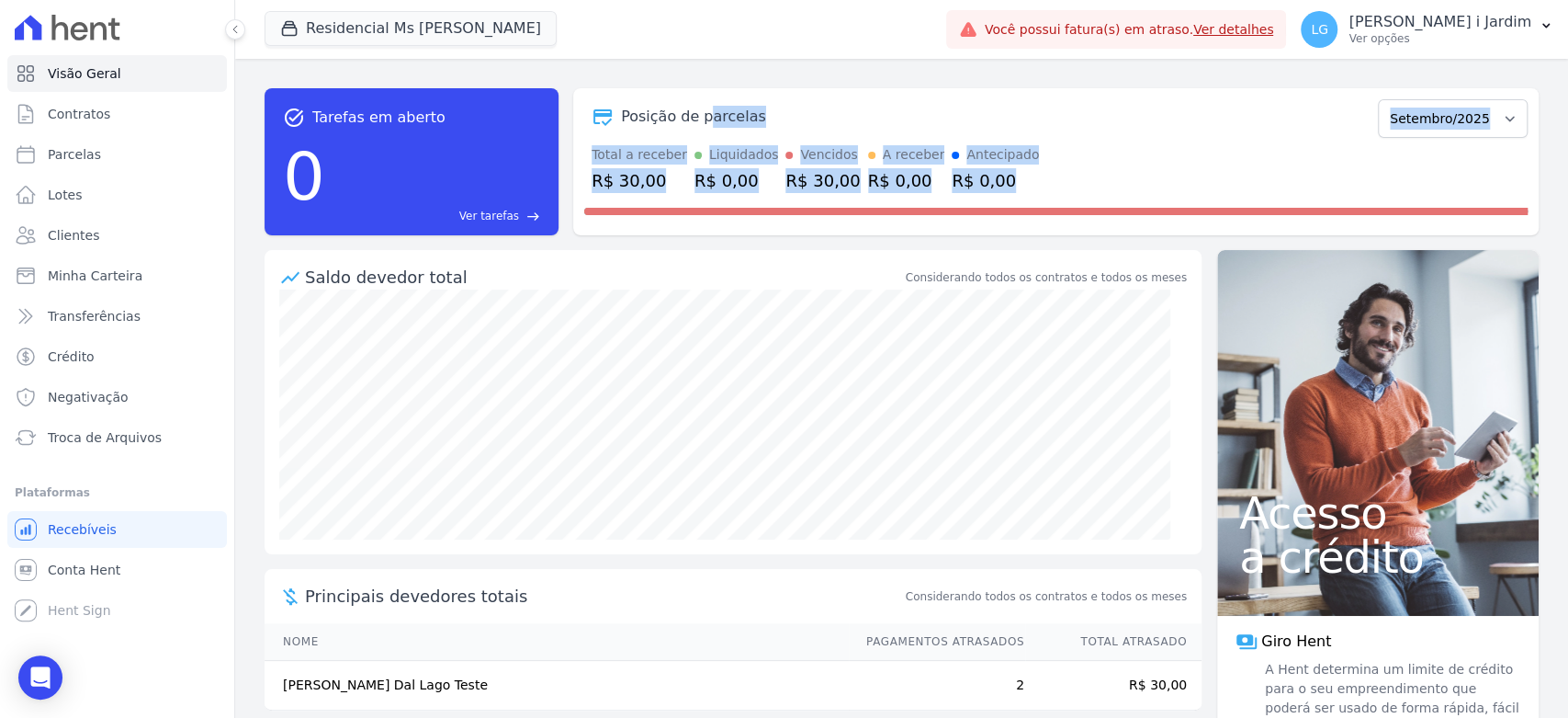
drag, startPoint x: 1017, startPoint y: 171, endPoint x: 701, endPoint y: 137, distance: 317.8
click at [701, 137] on div "Posição de parcelas Setembro/2025 Setembro/2025 Total a receber R$ 30,00 Liquid…" at bounding box center [1056, 161] width 965 height 147
click at [1400, 163] on div "Total a receber R$ 30,00 Liquidados R$ 0,00 Vencidos R$ 30,00 A receber R$ 0,00…" at bounding box center [1055, 169] width 943 height 48
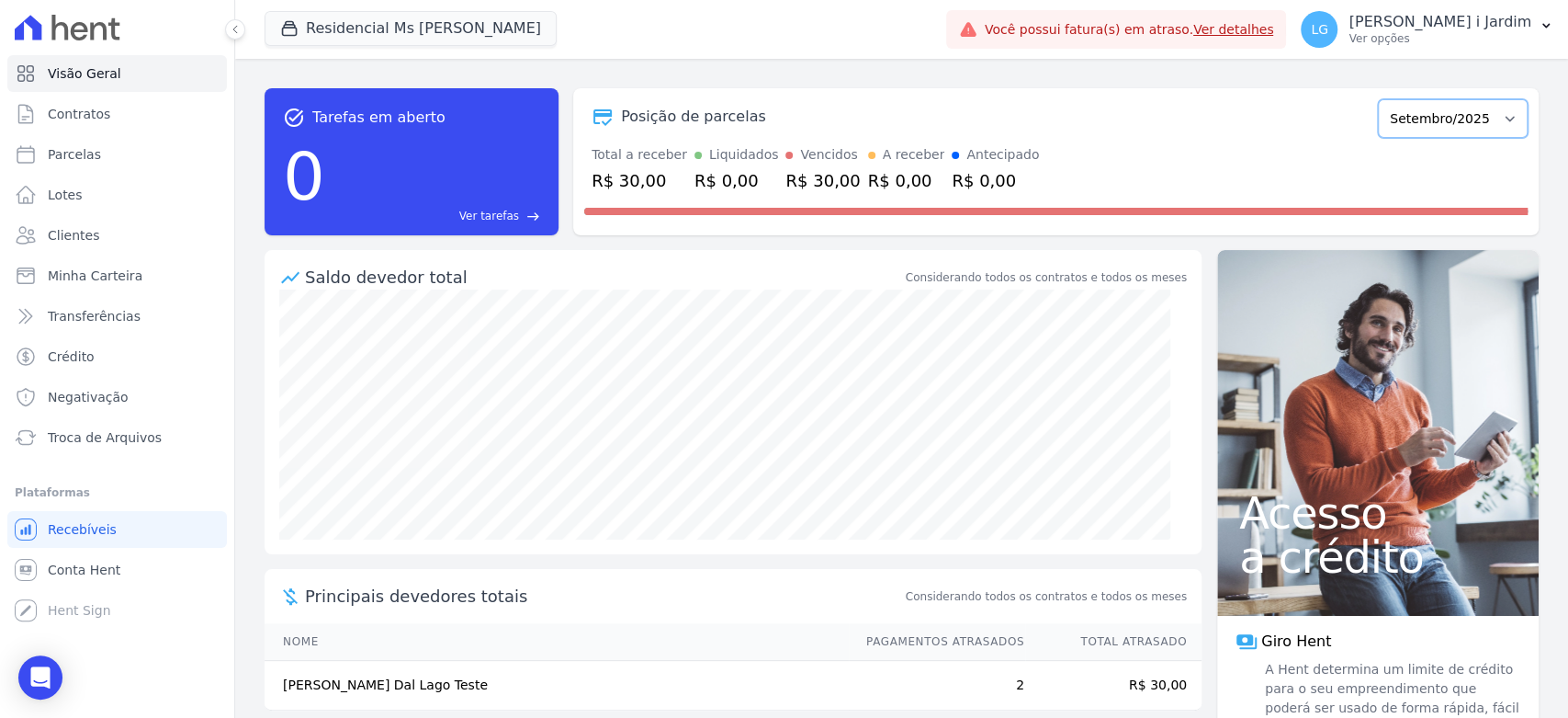
click at [1435, 119] on select "Setembro/2025 Setembro/2025" at bounding box center [1453, 119] width 150 height 39
click at [1378, 100] on select "Setembro/2025 Setembro/2025" at bounding box center [1453, 119] width 150 height 39
click at [1188, 165] on div "Total a receber R$ 30,00 Liquidados R$ 0,00 Vencidos R$ 30,00 A receber R$ 0,00…" at bounding box center [1055, 169] width 943 height 48
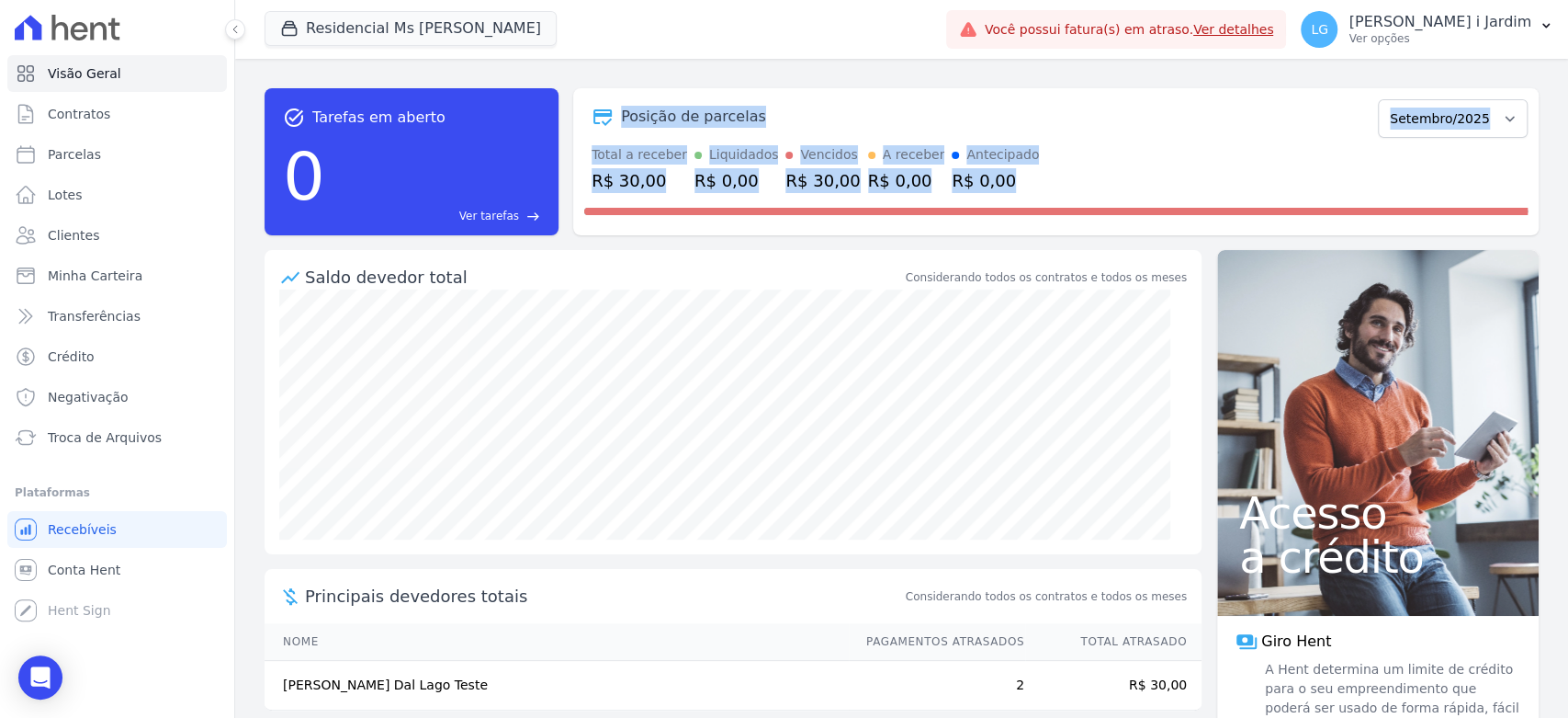
drag, startPoint x: 983, startPoint y: 198, endPoint x: 595, endPoint y: 136, distance: 392.9
click at [598, 133] on div "Posição de parcelas Setembro/2025 Setembro/2025 Total a receber R$ 30,00 Liquid…" at bounding box center [1056, 161] width 965 height 147
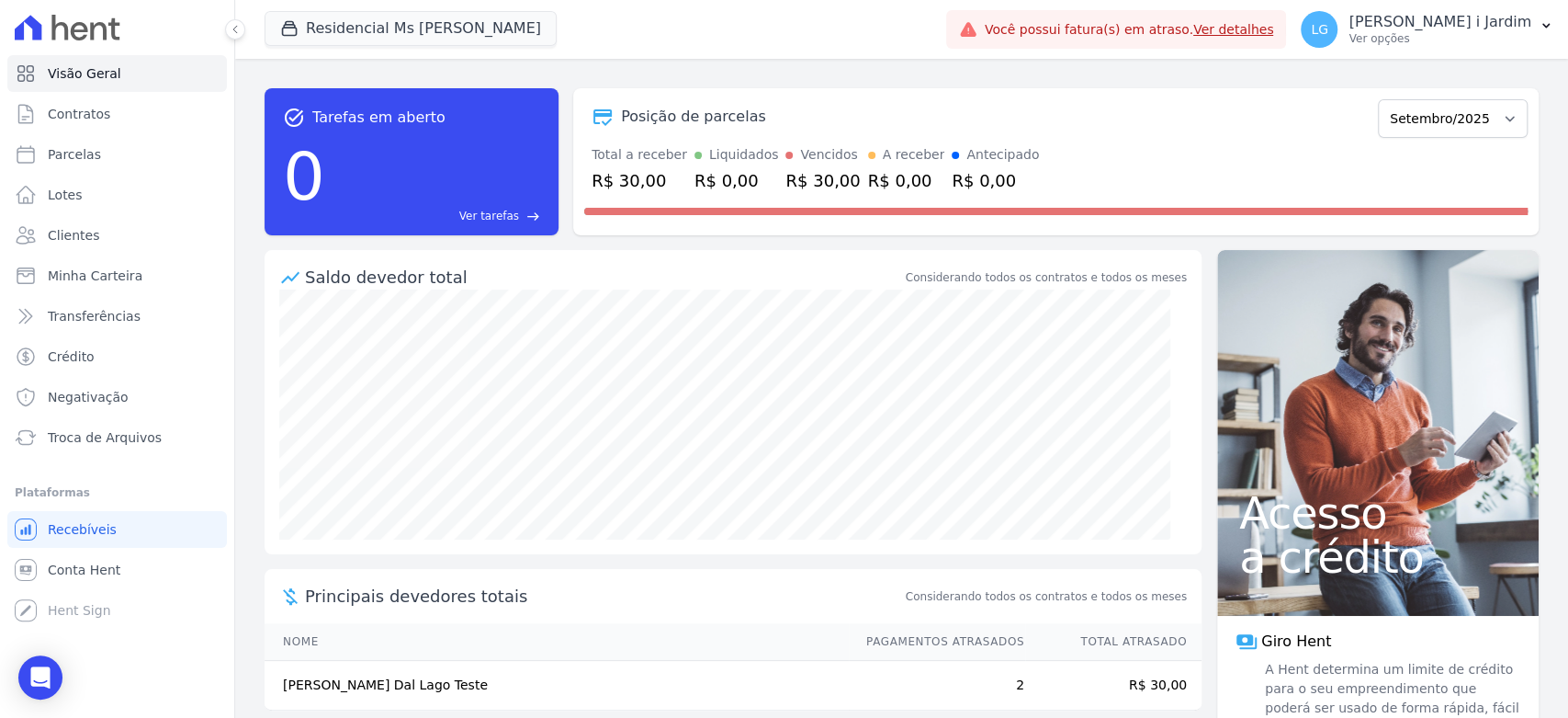
click at [595, 136] on div "Posição de parcelas Setembro/2025 Setembro/2025" at bounding box center [1055, 116] width 943 height 42
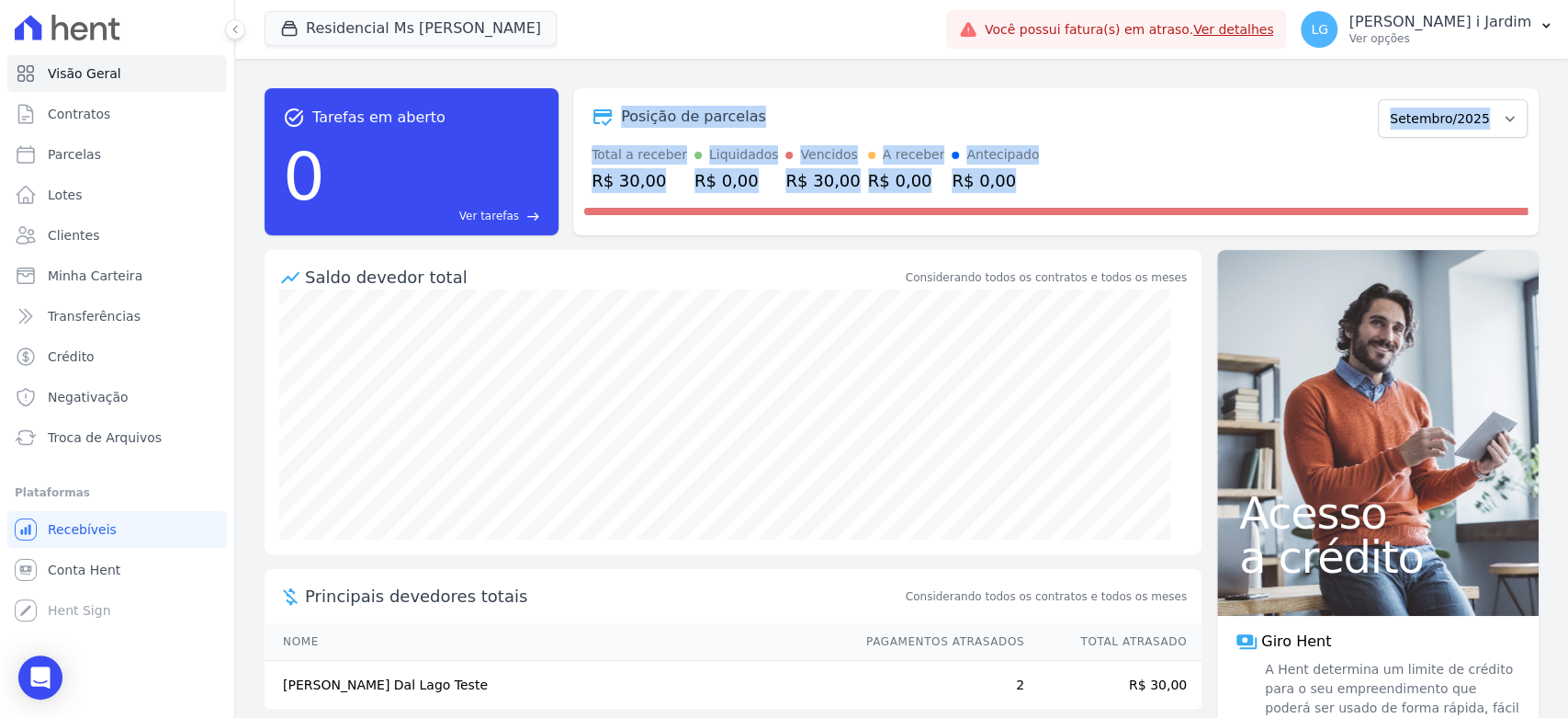
drag, startPoint x: 998, startPoint y: 184, endPoint x: 585, endPoint y: 132, distance: 416.3
click at [585, 132] on div "Posição de parcelas Setembro/2025 Setembro/2025 Total a receber R$ 30,00 Liquid…" at bounding box center [1056, 161] width 965 height 147
click at [568, 142] on div "task_alt Tarefas em aberto 0 Ver tarefas east Posição de parcelas Setembro/2025…" at bounding box center [901, 161] width 1274 height 147
drag, startPoint x: 1029, startPoint y: 182, endPoint x: 603, endPoint y: 102, distance: 433.4
click at [603, 102] on div "Posição de parcelas Setembro/2025 Setembro/2025 Total a receber R$ 30,00 Liquid…" at bounding box center [1056, 161] width 965 height 147
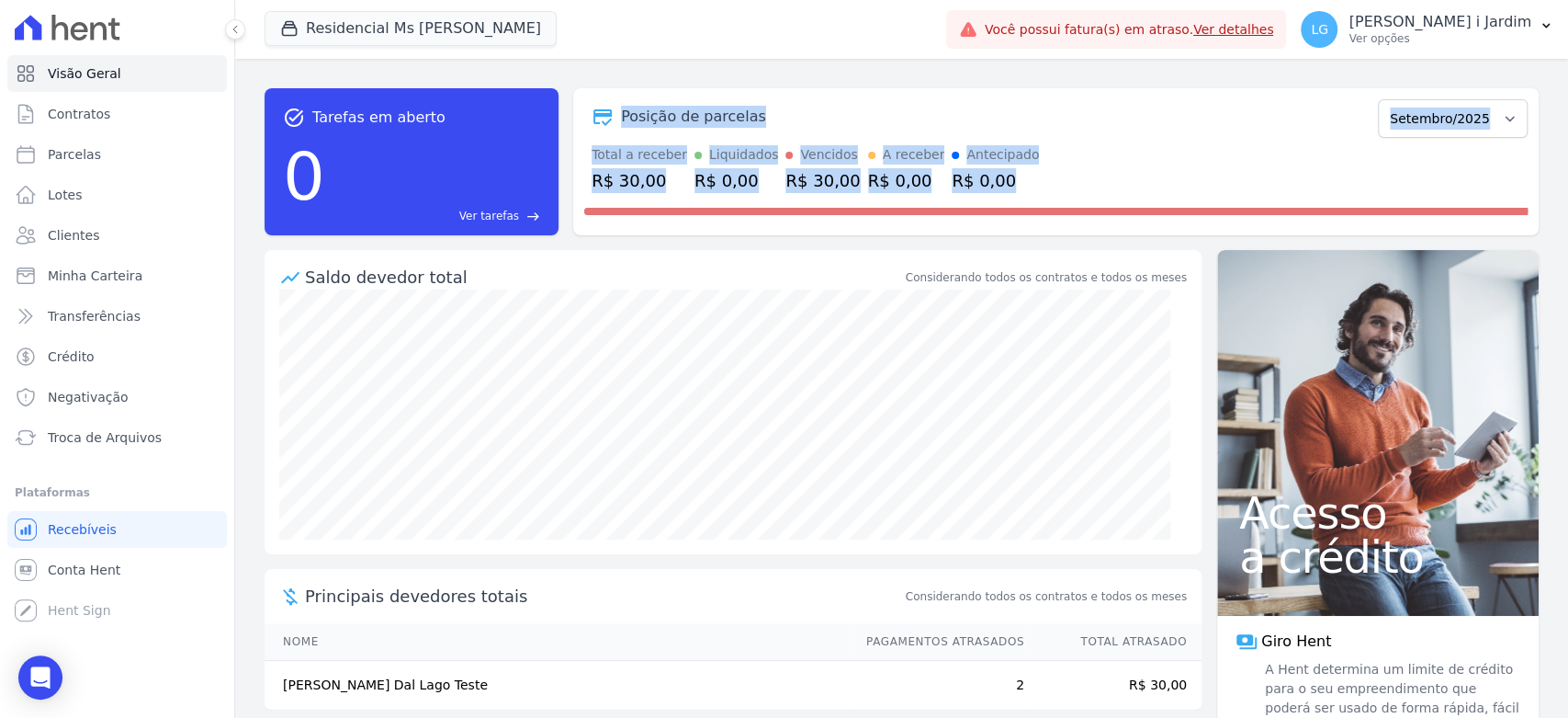
click at [983, 123] on div "Posição de parcelas" at bounding box center [977, 116] width 786 height 22
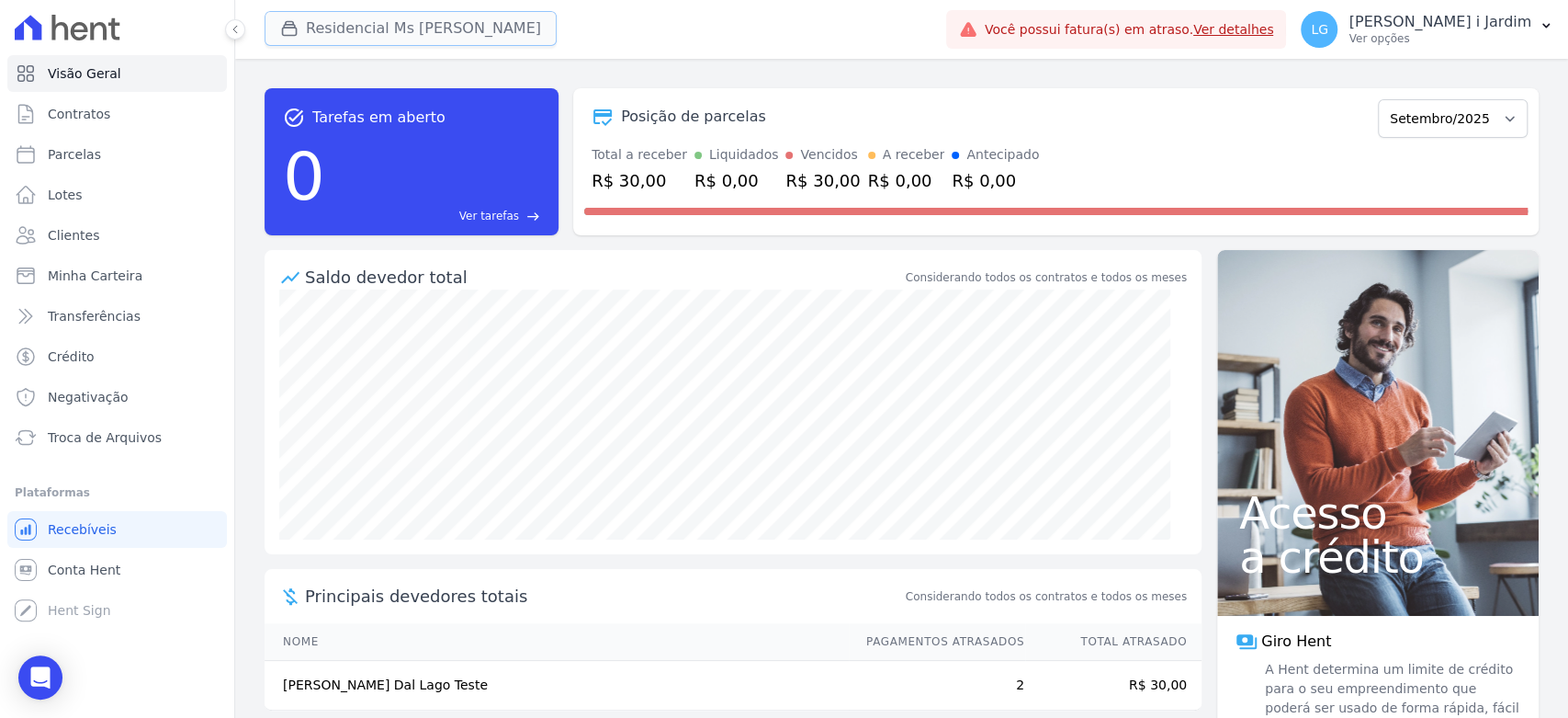
click at [463, 23] on button "Residencial Ms Fernando Lins I" at bounding box center [411, 28] width 293 height 35
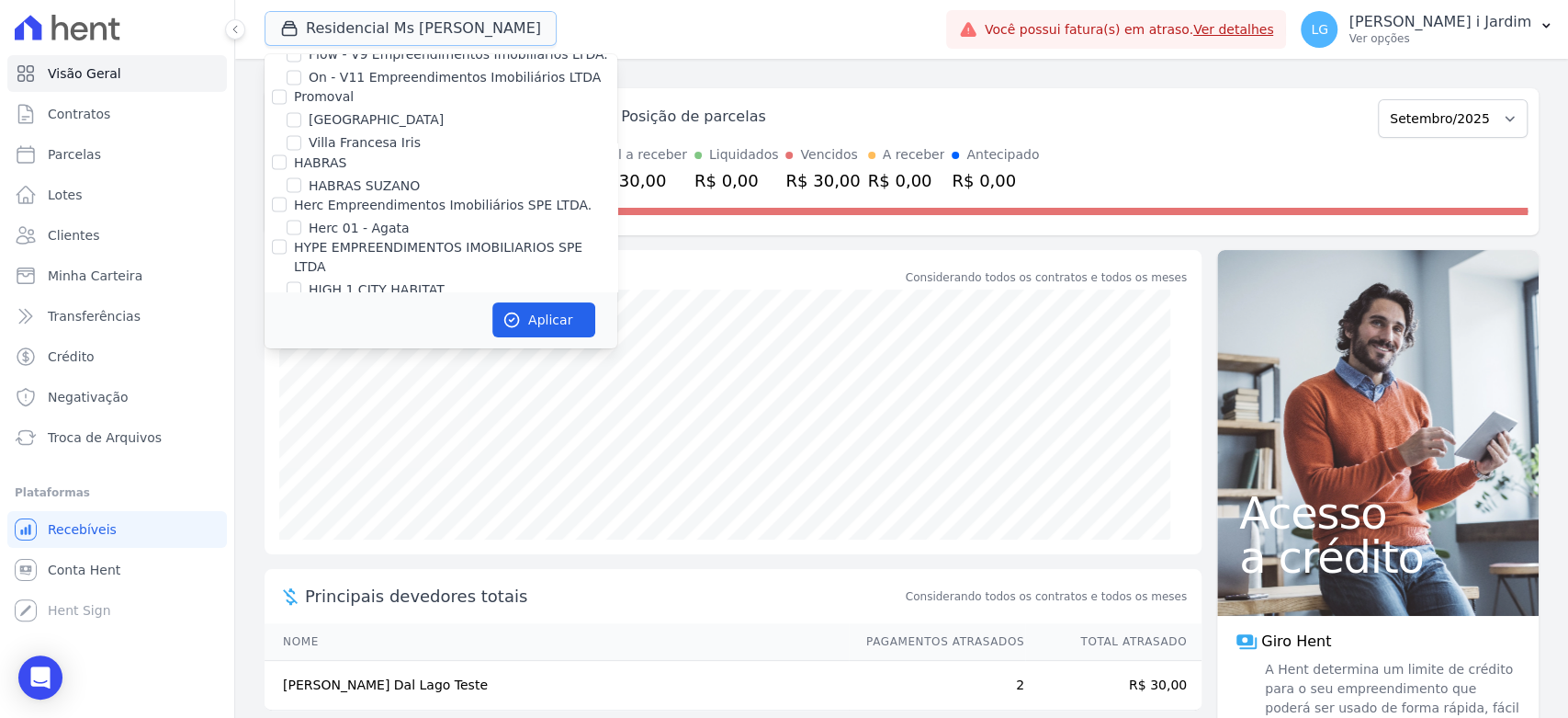
scroll to position [0, 0]
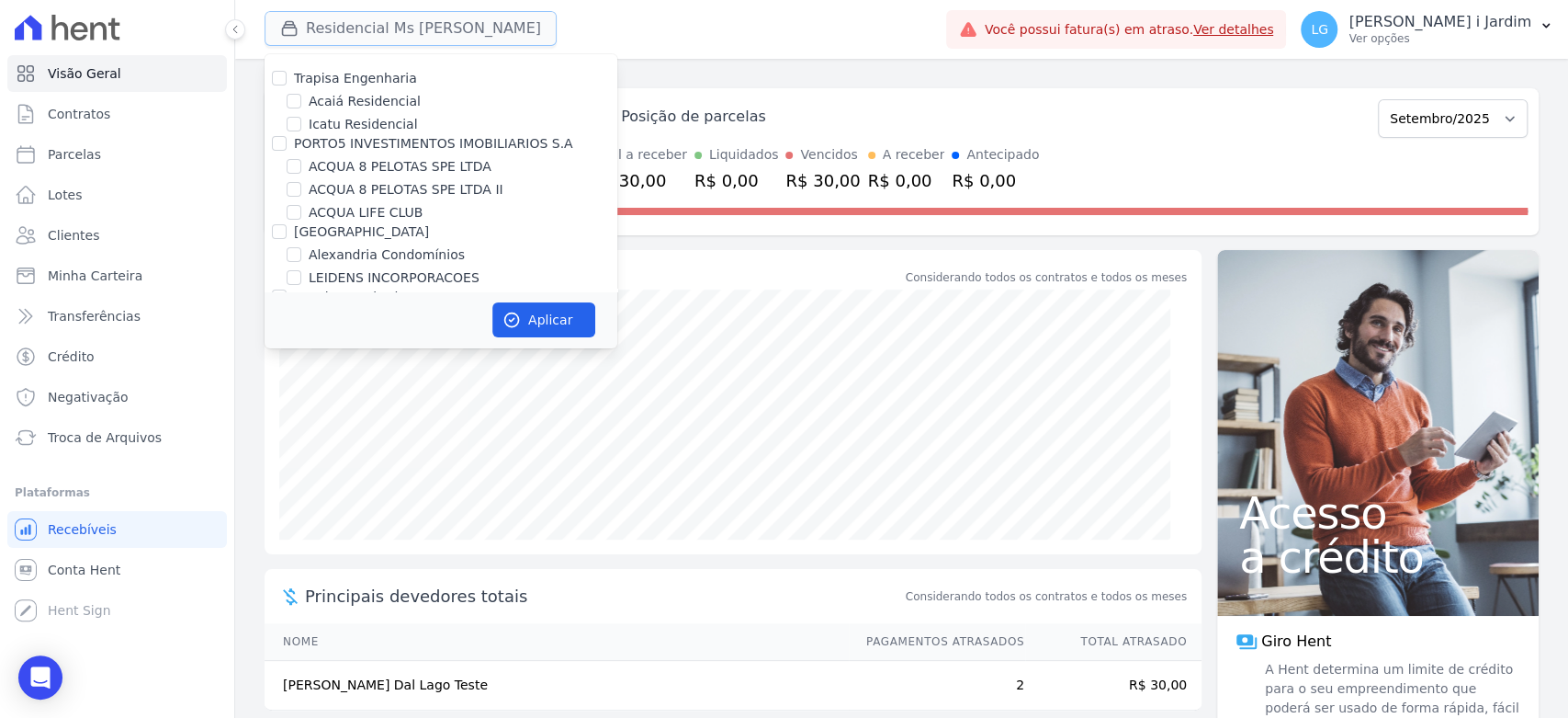
click at [492, 27] on button "Residencial Ms Fernando Lins I" at bounding box center [411, 28] width 293 height 35
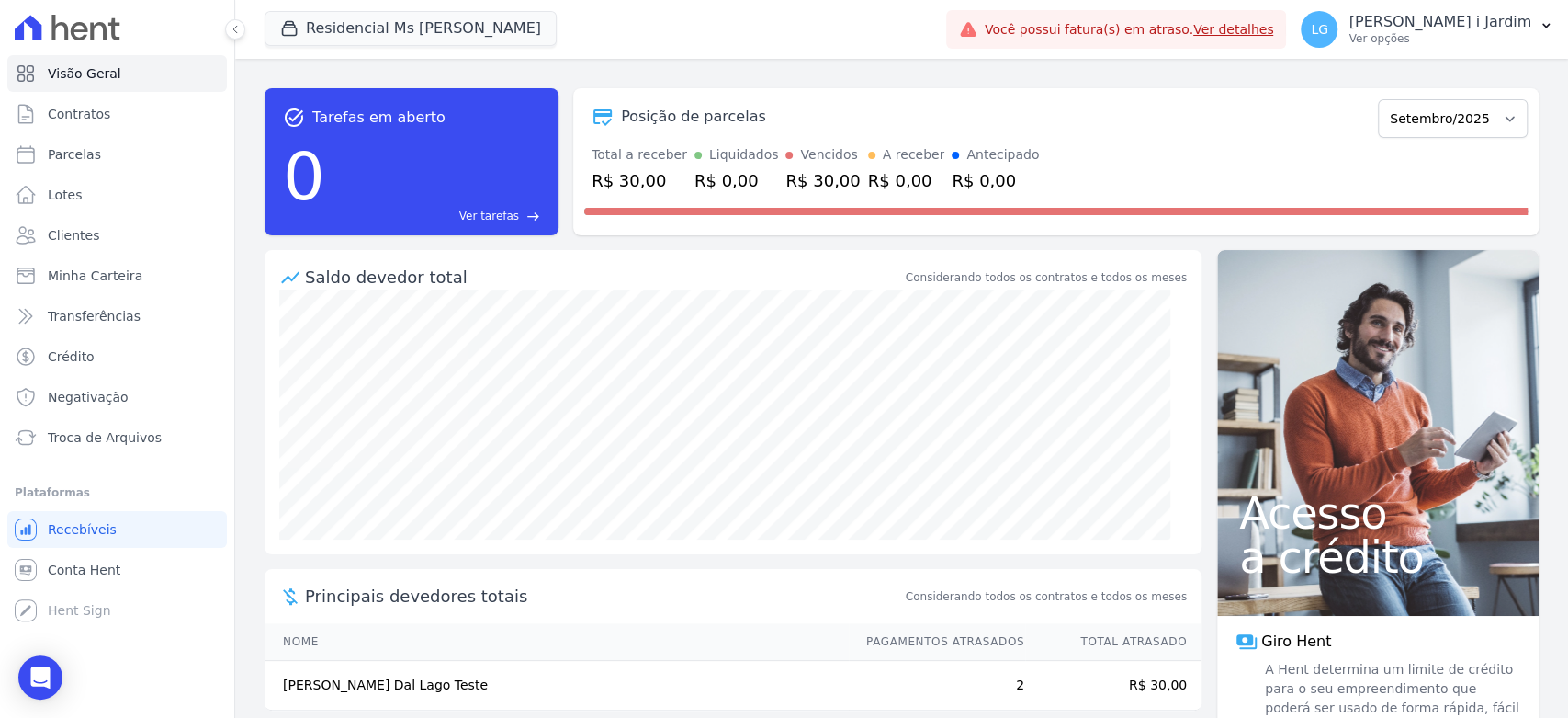
click at [608, 49] on div "Residencial Ms Fernando Lins I Trapisa Engenharia Acaiá Residencial Icatu Resid…" at bounding box center [601, 29] width 674 height 60
click at [378, 14] on button "Residencial Ms Fernando Lins I" at bounding box center [411, 28] width 293 height 35
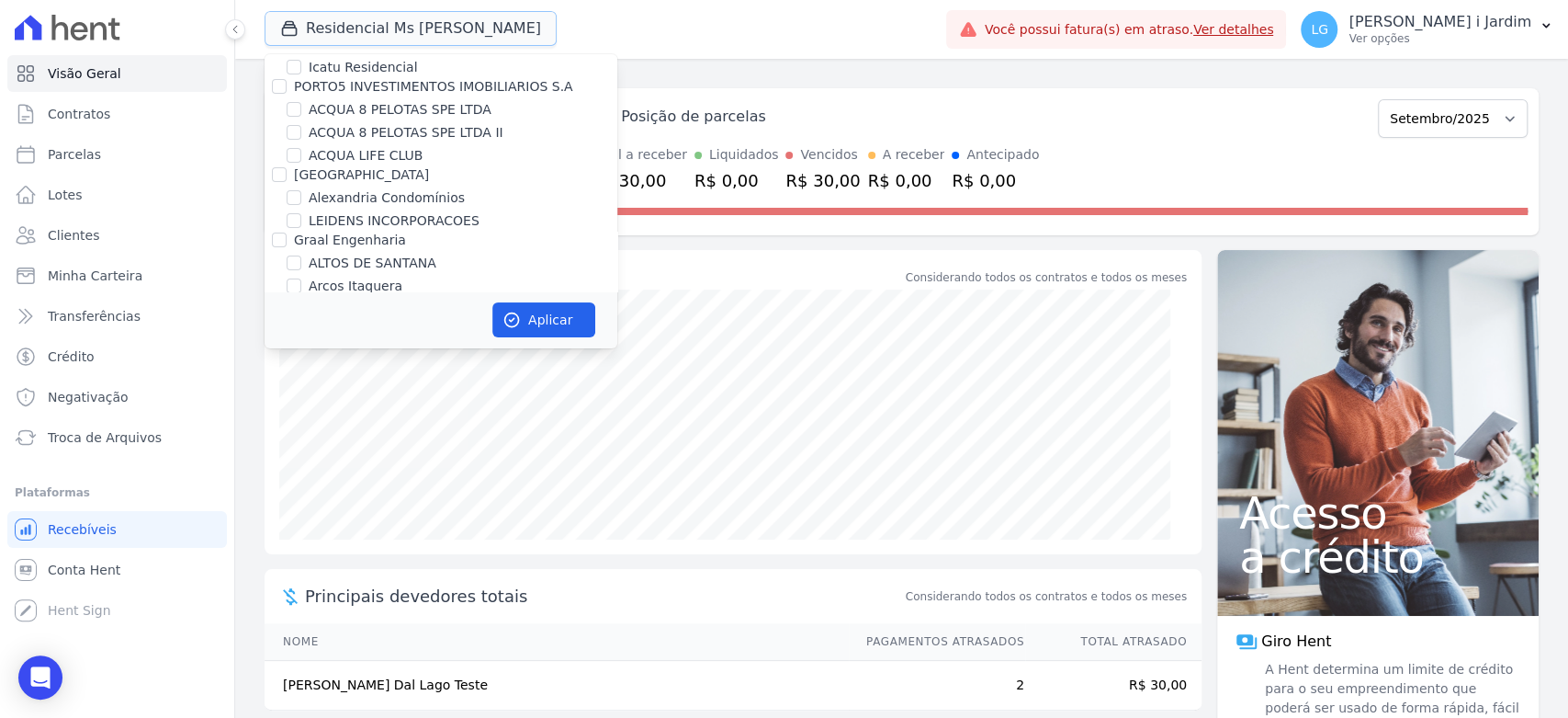
scroll to position [102, 0]
click at [392, 109] on label "ACQUA LIFE CLUB" at bounding box center [366, 111] width 114 height 20
click at [301, 109] on input "ACQUA LIFE CLUB" at bounding box center [294, 110] width 15 height 15
checkbox input "true"
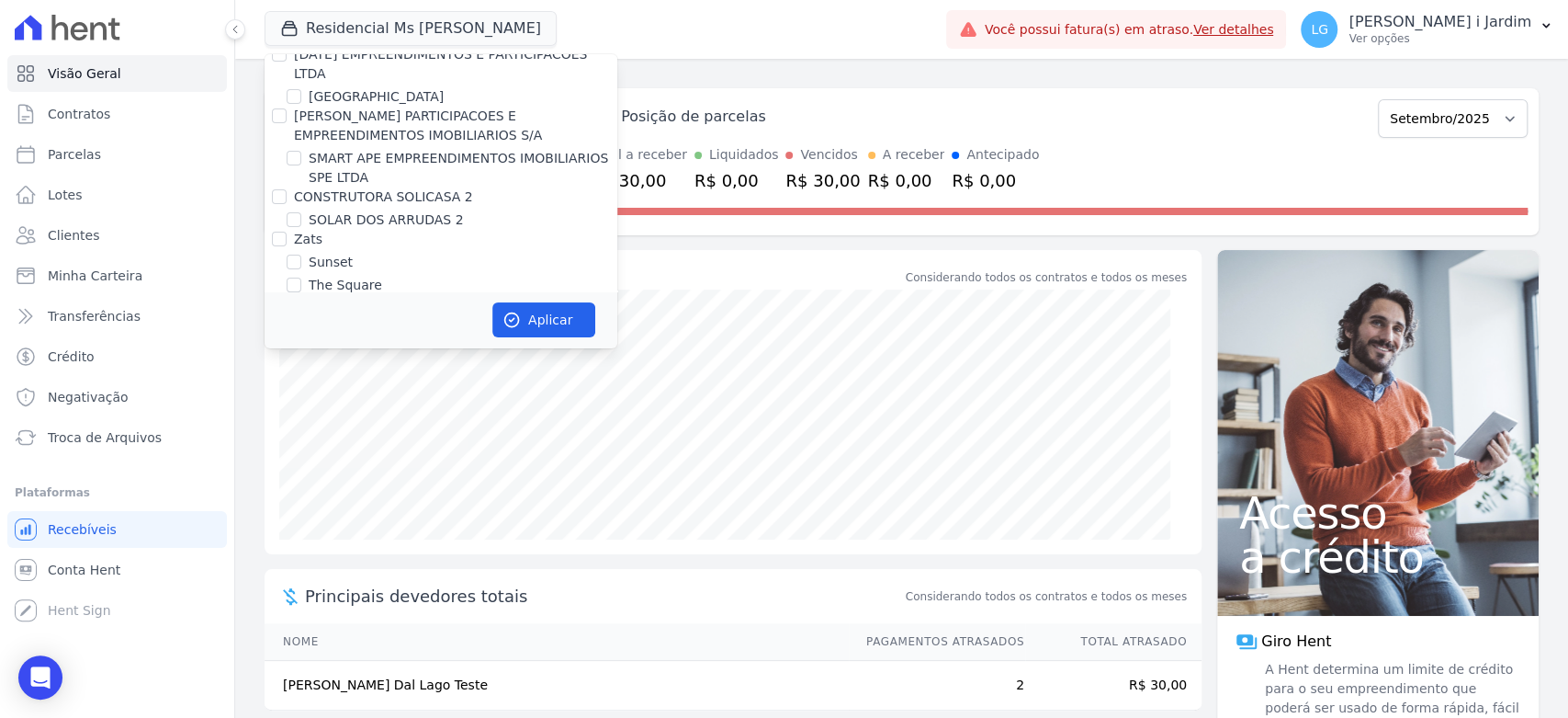
scroll to position [4288, 0]
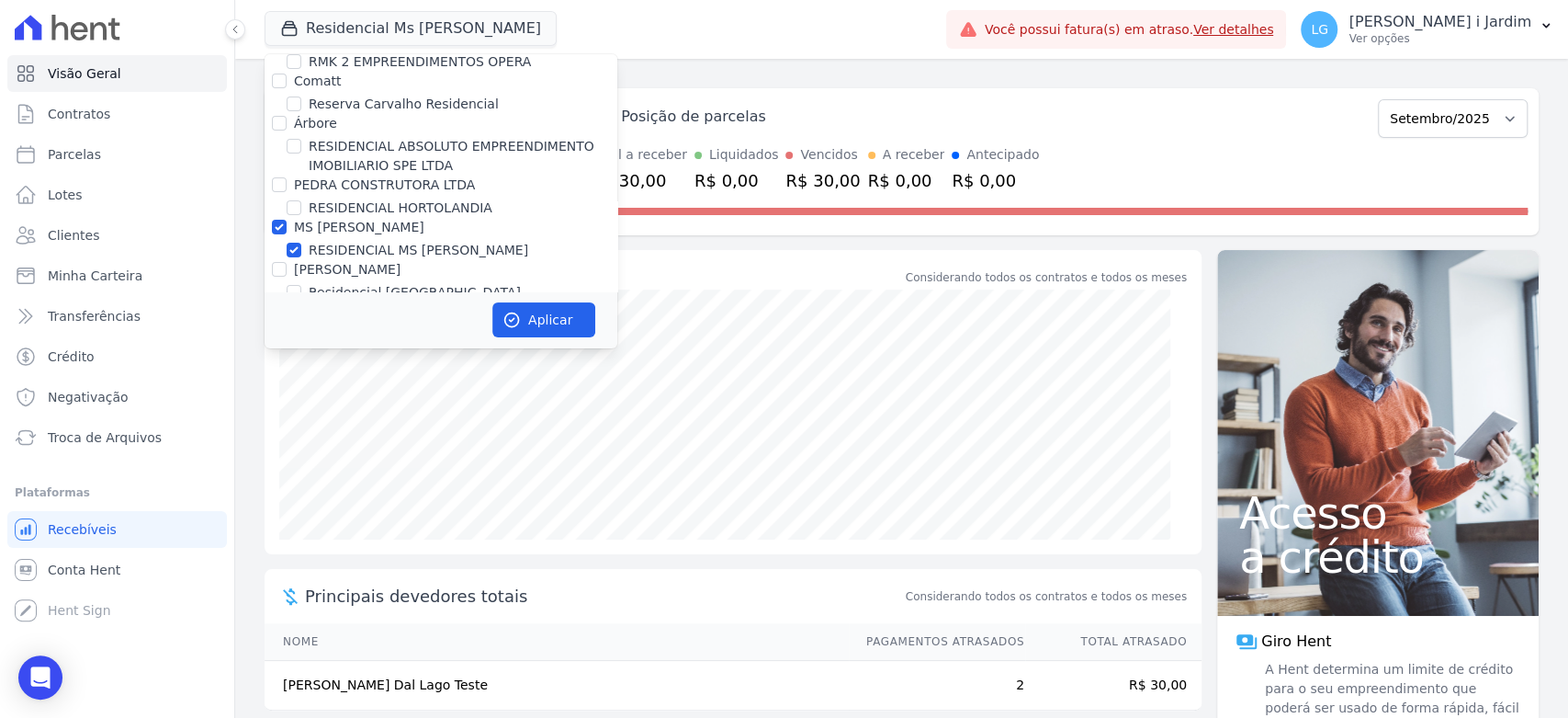
click at [334, 241] on label "RESIDENCIAL [PERSON_NAME]" at bounding box center [418, 251] width 219 height 20
click at [301, 243] on input "RESIDENCIAL [PERSON_NAME]" at bounding box center [294, 250] width 15 height 15
checkbox input "false"
click at [553, 322] on button "Aplicar" at bounding box center [544, 320] width 103 height 35
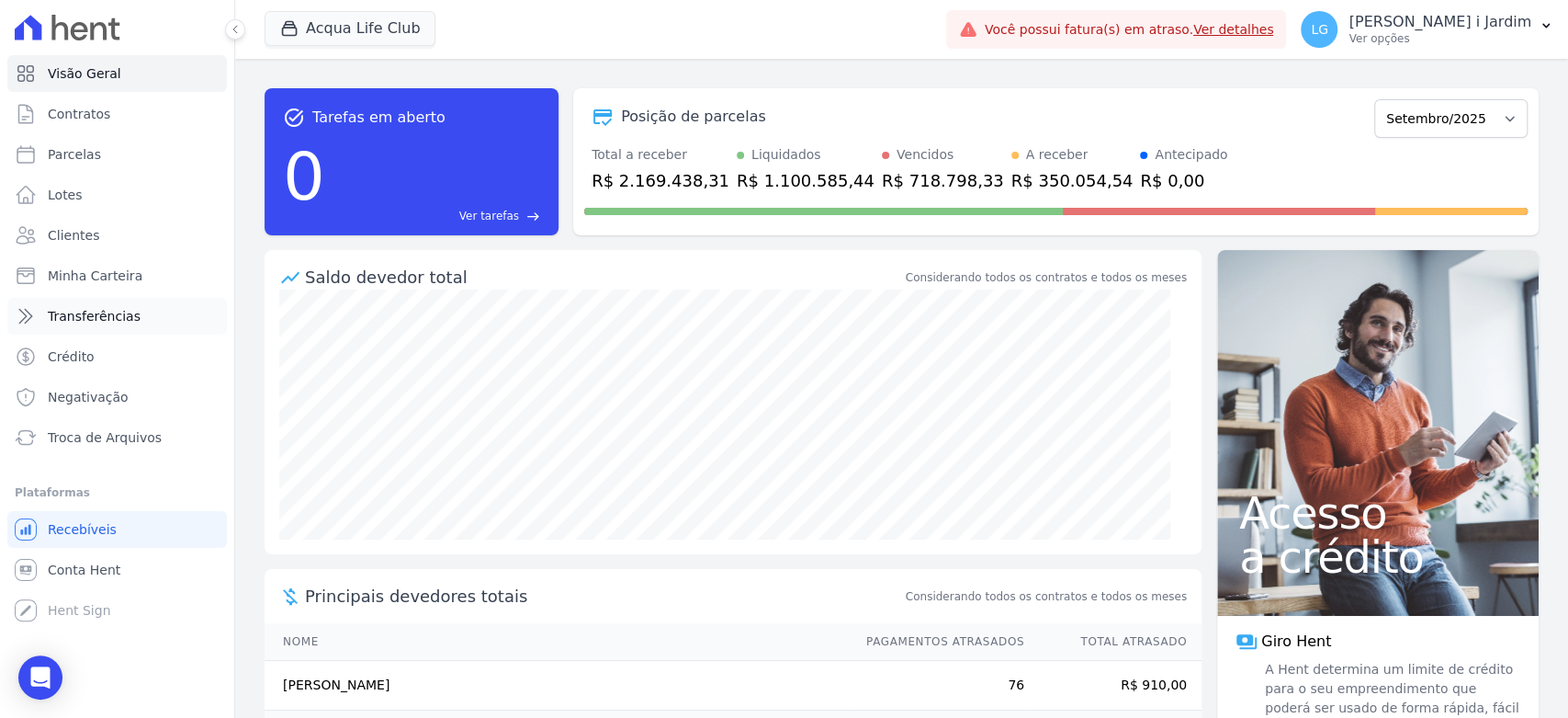
click at [130, 331] on link "Transferências" at bounding box center [117, 316] width 219 height 37
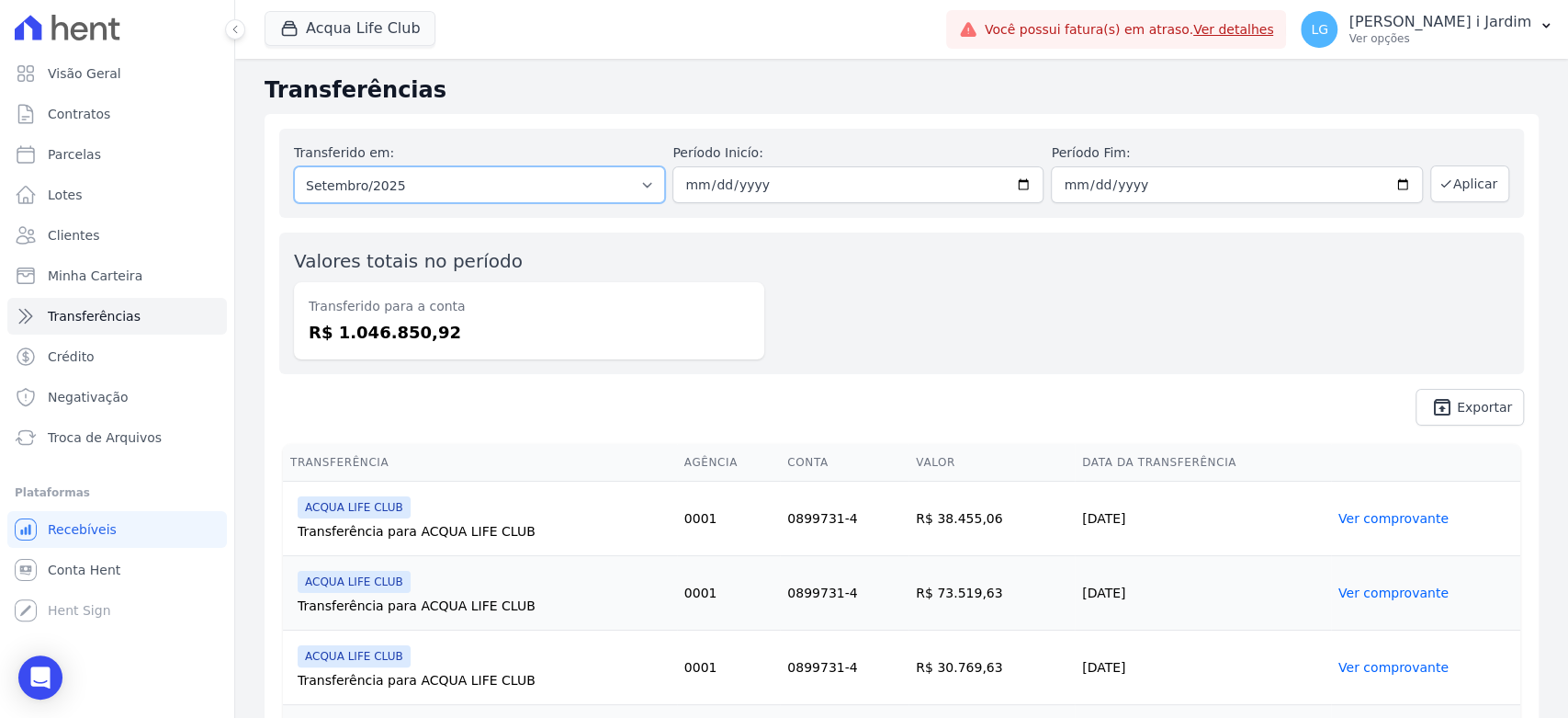
click at [429, 187] on select "Todos os meses Junho/2025 Julho/2025 Agosto/2025 Setembro/2025" at bounding box center [479, 185] width 372 height 37
click at [294, 167] on select "Todos os meses Junho/2025 Julho/2025 Agosto/2025 Setembro/2025" at bounding box center [479, 185] width 372 height 37
click at [129, 269] on span "Minha Carteira" at bounding box center [95, 275] width 95 height 19
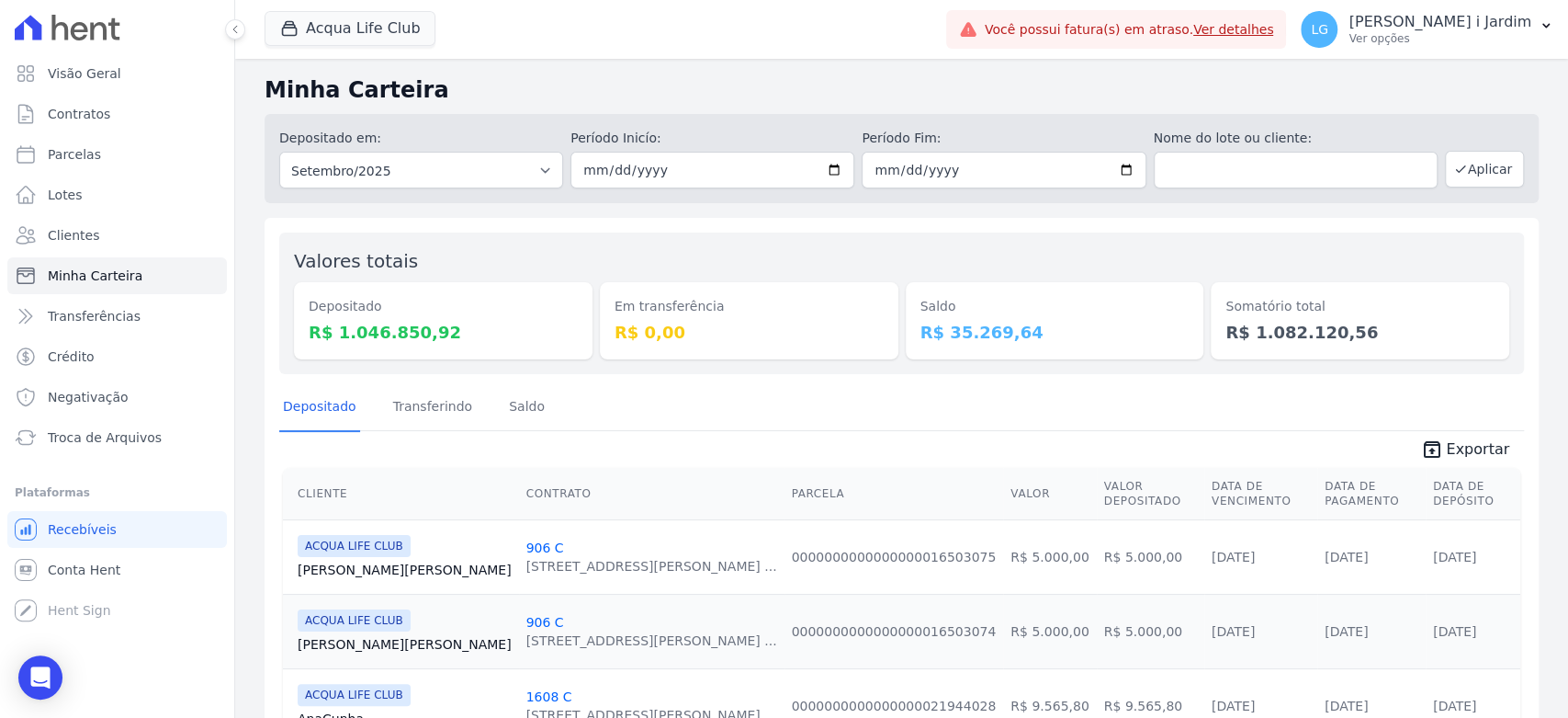
click at [1288, 282] on div "Somatório total R$ 1.082.120,56" at bounding box center [1360, 320] width 298 height 77
click at [404, 38] on button "Acqua Life Club" at bounding box center [349, 28] width 171 height 35
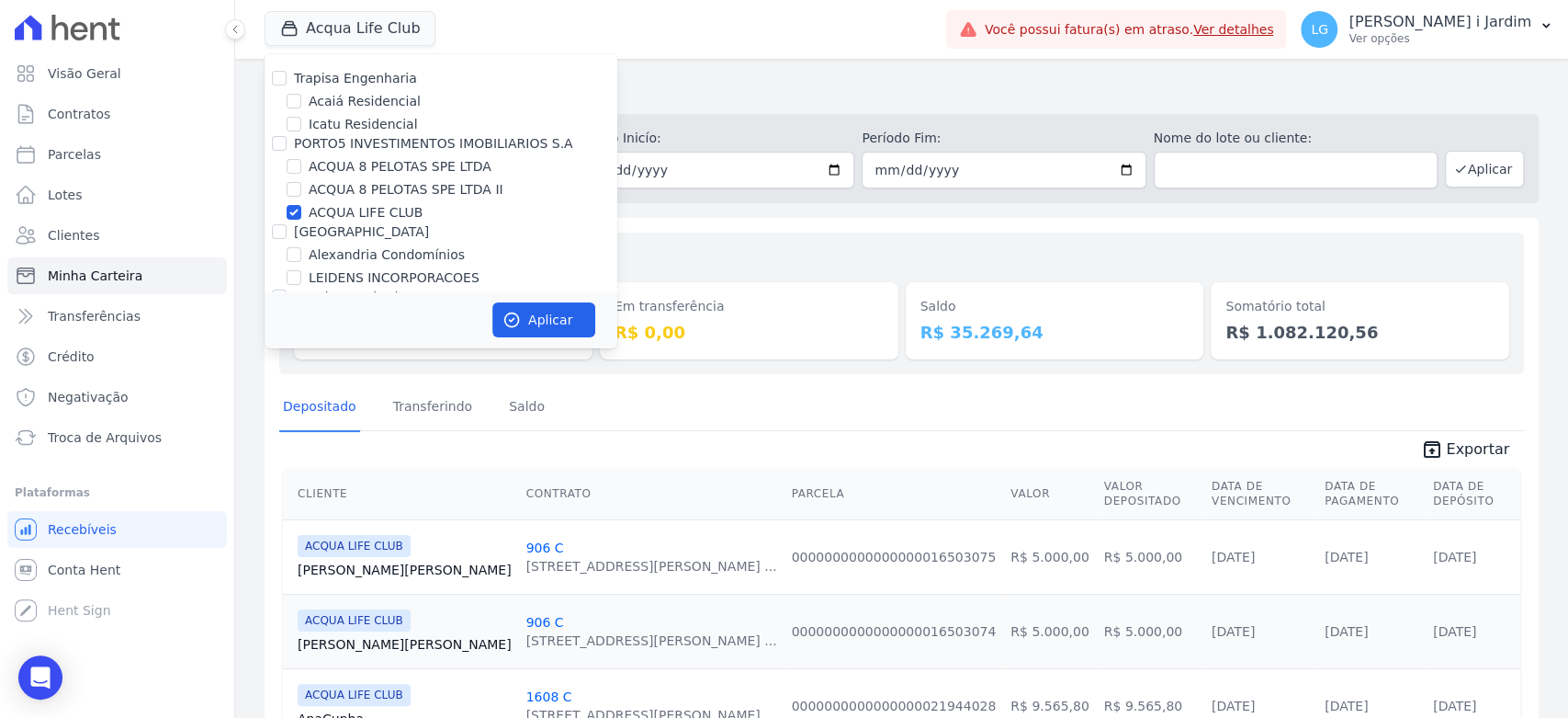
click at [372, 208] on label "ACQUA LIFE CLUB" at bounding box center [366, 213] width 114 height 20
click at [301, 208] on input "ACQUA LIFE CLUB" at bounding box center [294, 212] width 15 height 15
checkbox input "false"
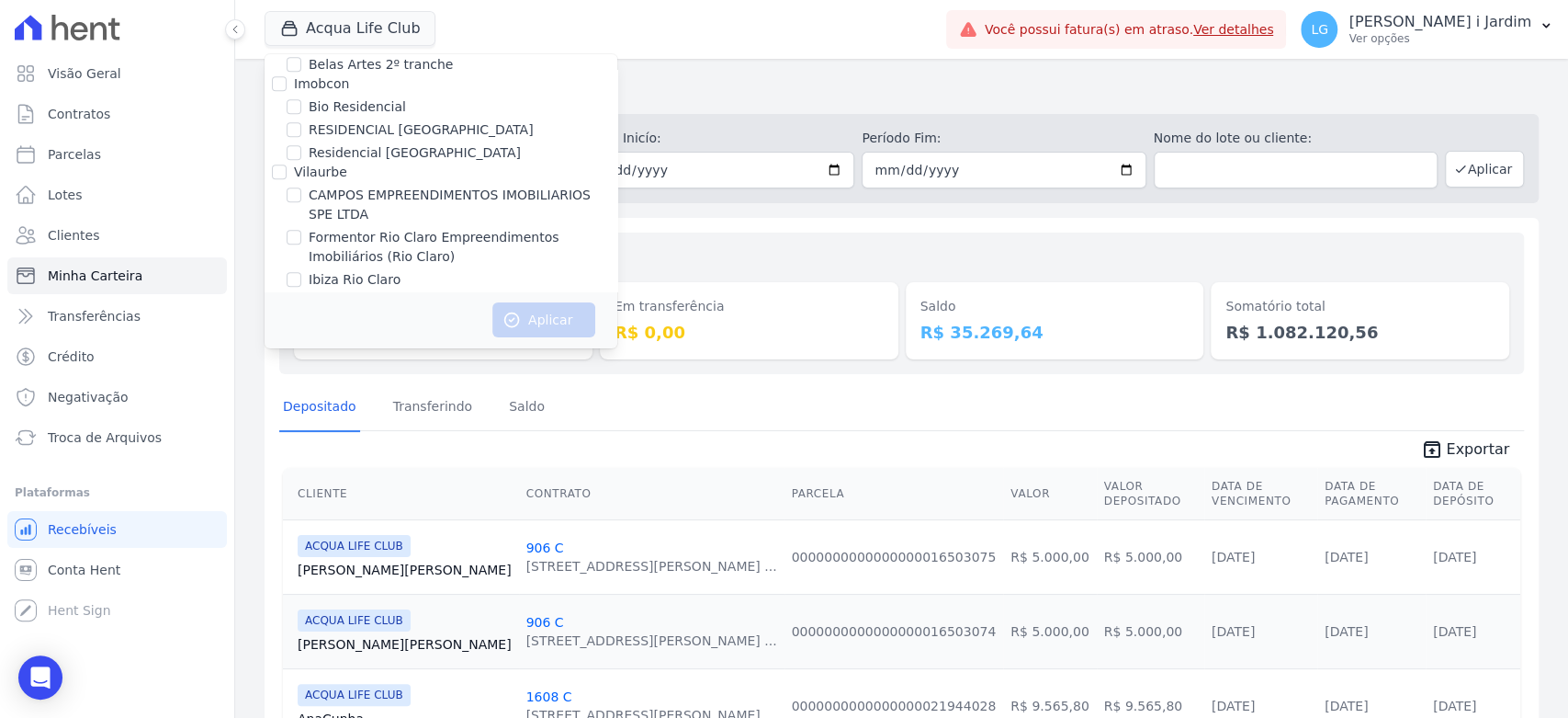
scroll to position [2092, 0]
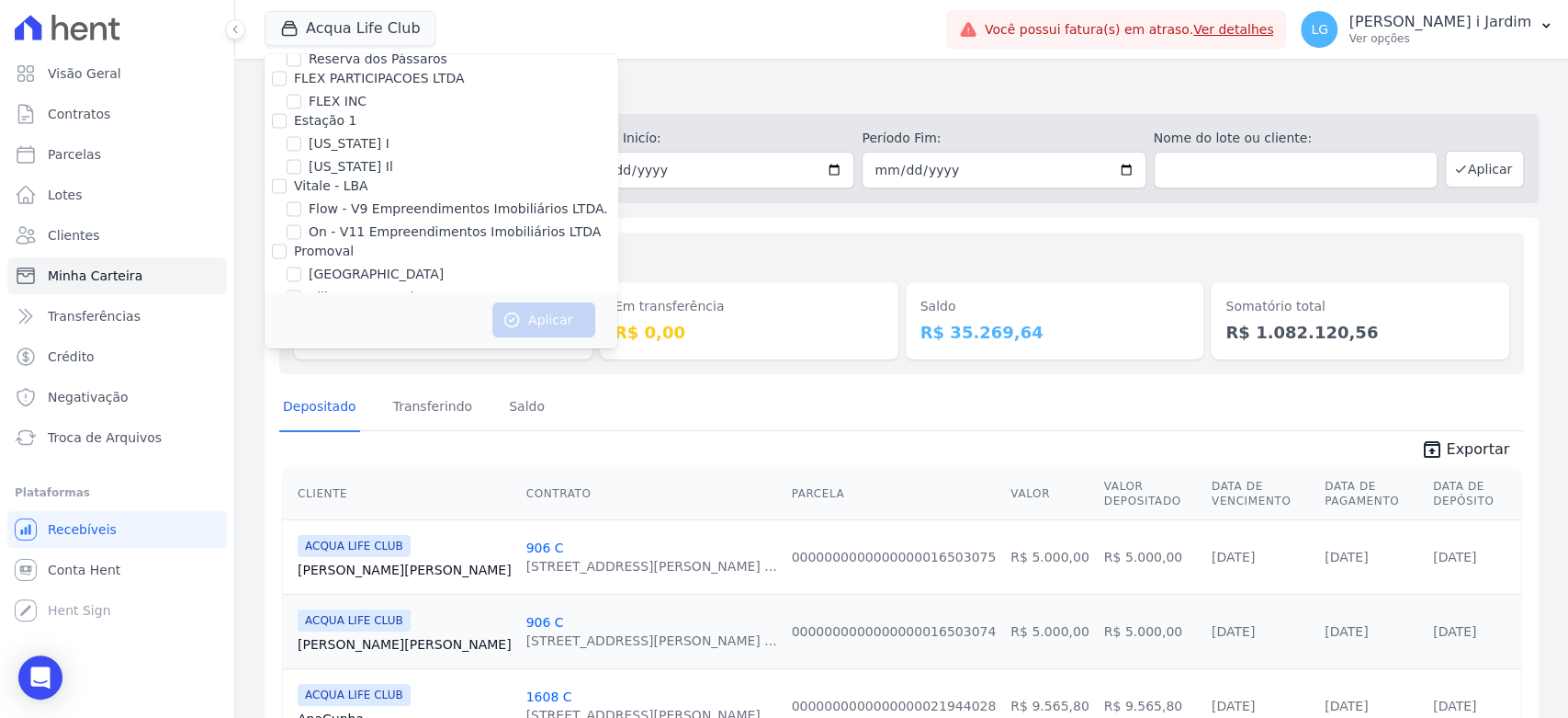
click at [393, 288] on label "Villa Francesa Iris" at bounding box center [365, 298] width 112 height 20
click at [301, 290] on input "Villa Francesa Iris" at bounding box center [294, 297] width 15 height 15
checkbox input "true"
click at [510, 304] on button "Aplicar" at bounding box center [544, 320] width 103 height 35
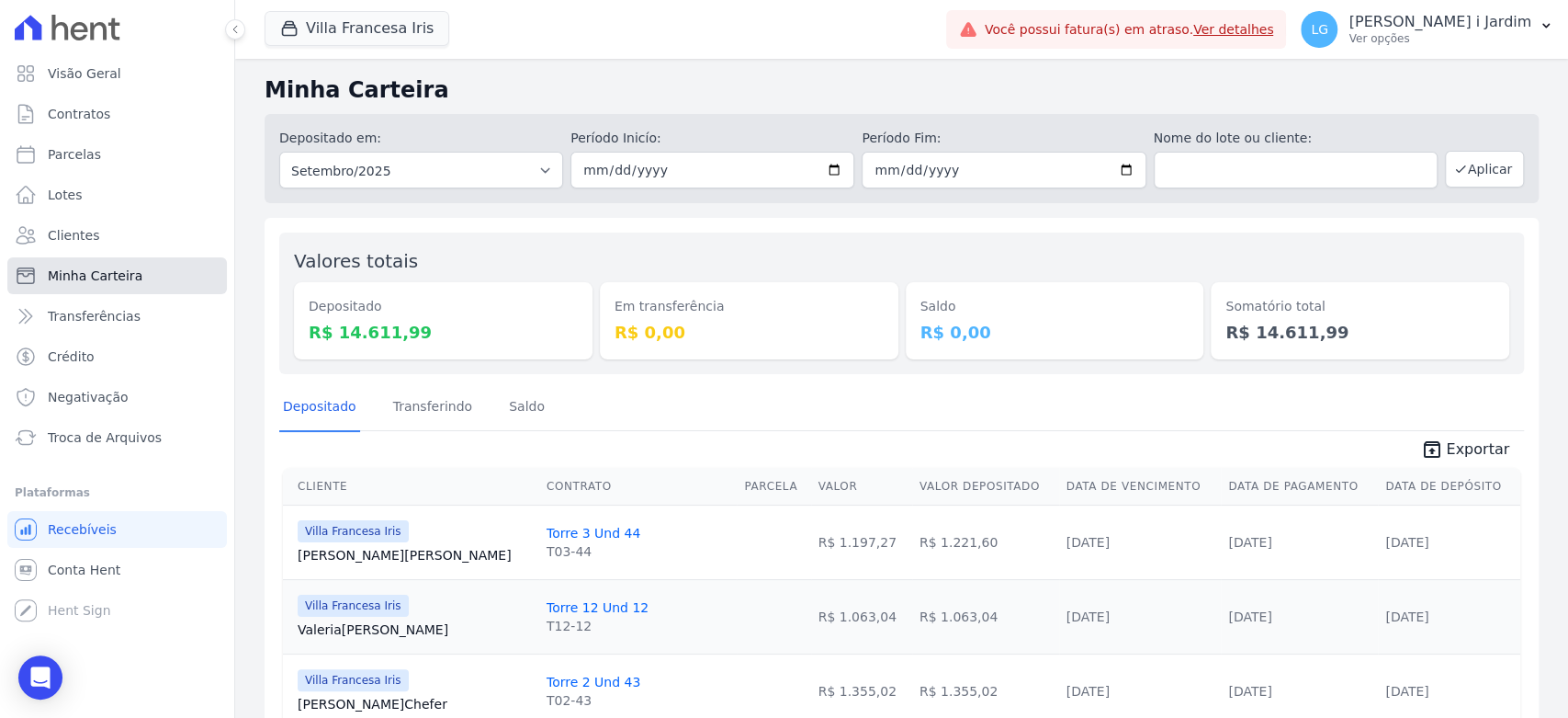
click at [98, 281] on span "Minha Carteira" at bounding box center [95, 275] width 95 height 19
click at [111, 301] on link "Transferências" at bounding box center [117, 316] width 219 height 37
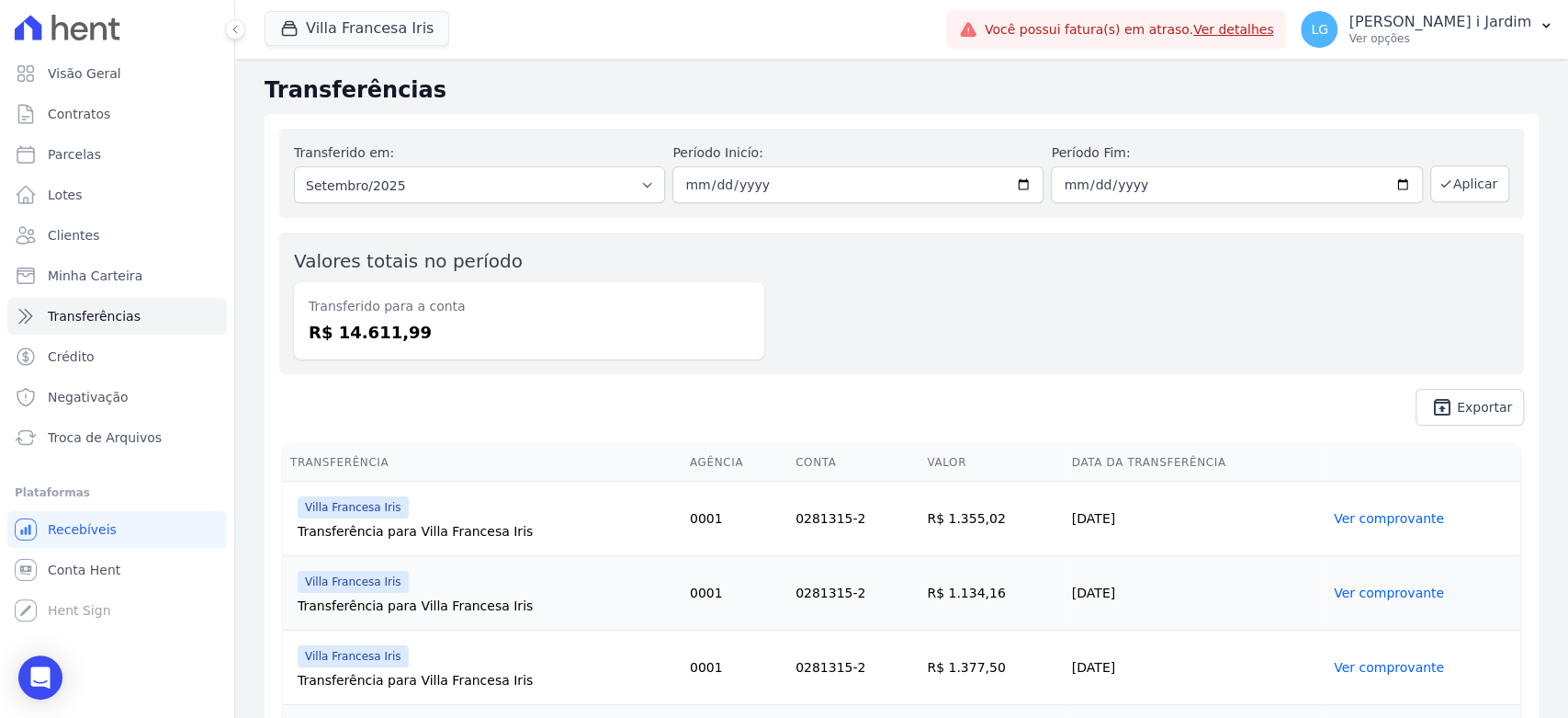
click at [370, 50] on div "Villa Francesa Iris Trapisa Engenharia Acaiá Residencial Icatu Residencial PORT…" at bounding box center [601, 29] width 674 height 60
click at [372, 36] on button "Villa Francesa Iris" at bounding box center [356, 28] width 184 height 35
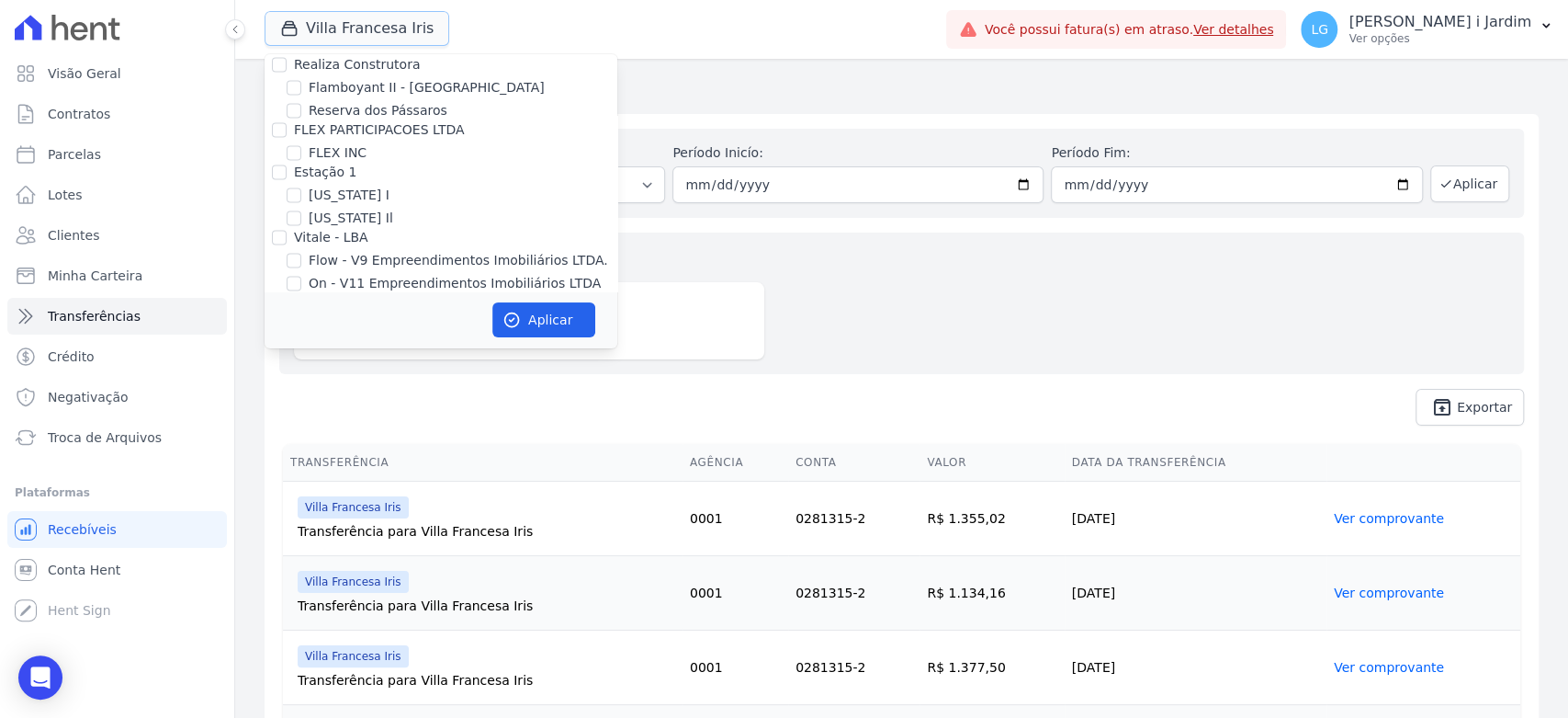
scroll to position [2144, 0]
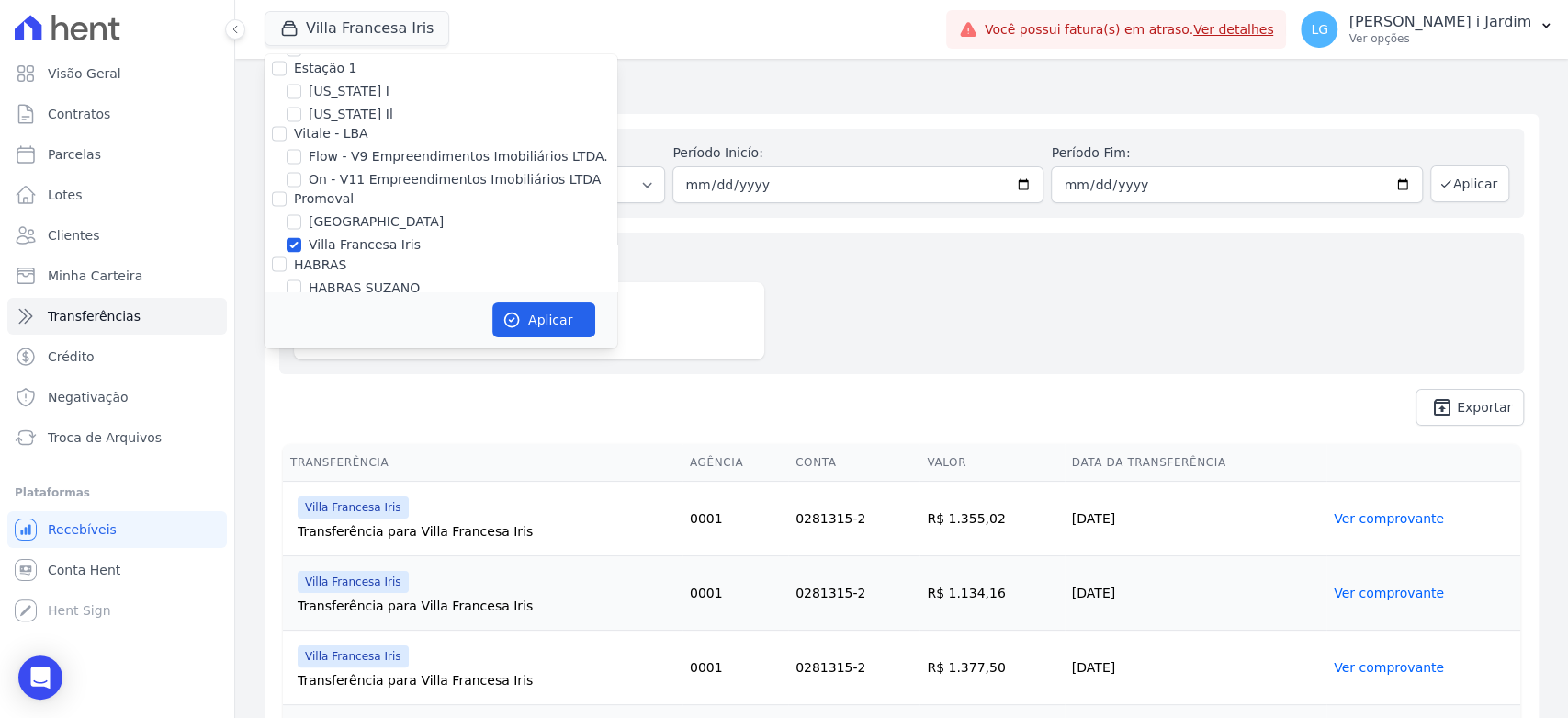
click at [352, 235] on label "Villa Francesa Iris" at bounding box center [365, 245] width 112 height 20
click at [301, 237] on input "Villa Francesa Iris" at bounding box center [294, 244] width 15 height 15
checkbox input "false"
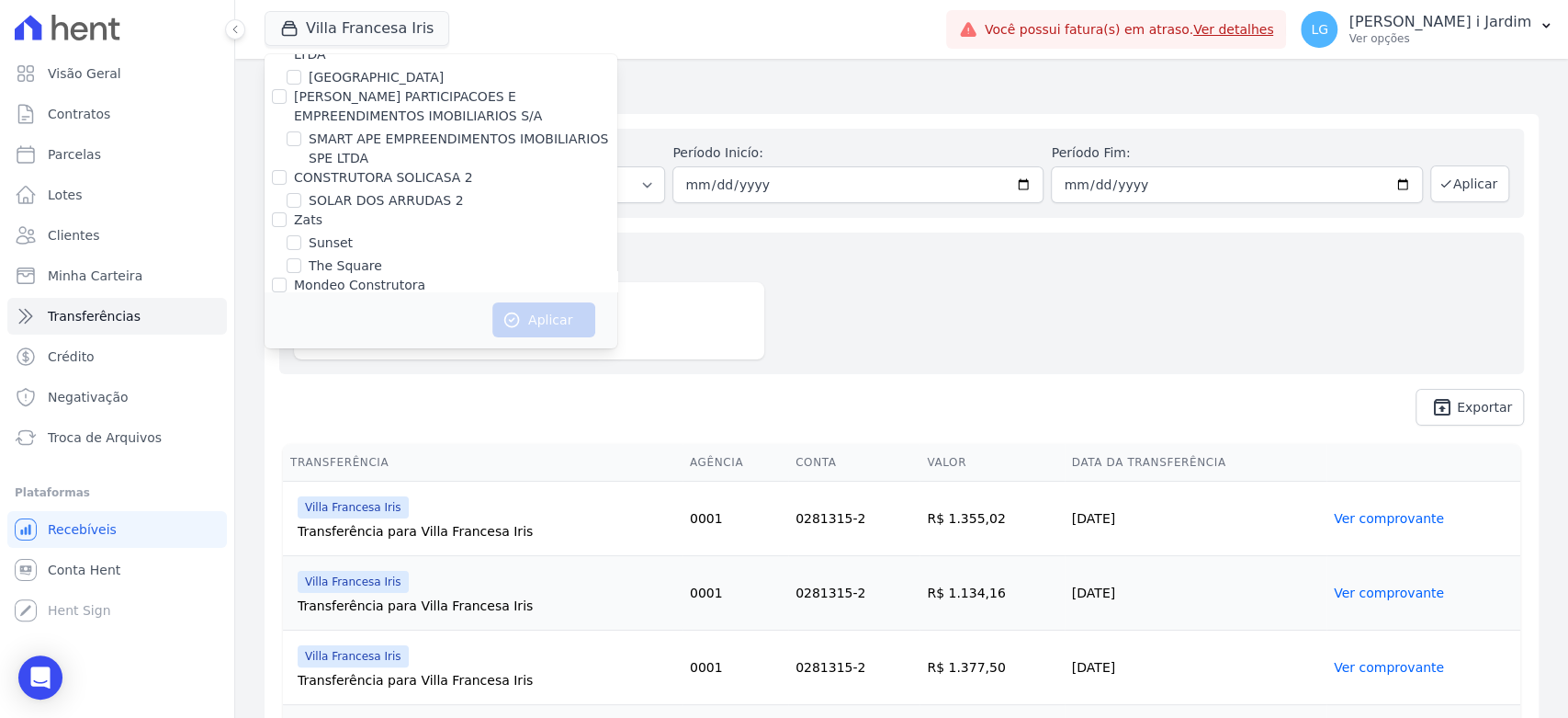
click at [372, 360] on label "VALEINCORP - TURIM" at bounding box center [376, 370] width 135 height 20
click at [301, 362] on input "VALEINCORP - TURIM" at bounding box center [294, 369] width 15 height 15
checkbox input "true"
click at [316, 320] on label "VALEINCORP CONSTRUTORA INCORPORADORA E NEGOCIOS IMOBILIARIOS LTDA" at bounding box center [451, 337] width 314 height 34
click at [287, 320] on input "VALEINCORP CONSTRUTORA INCORPORADORA E NEGOCIOS IMOBILIARIOS LTDA" at bounding box center [279, 327] width 15 height 15
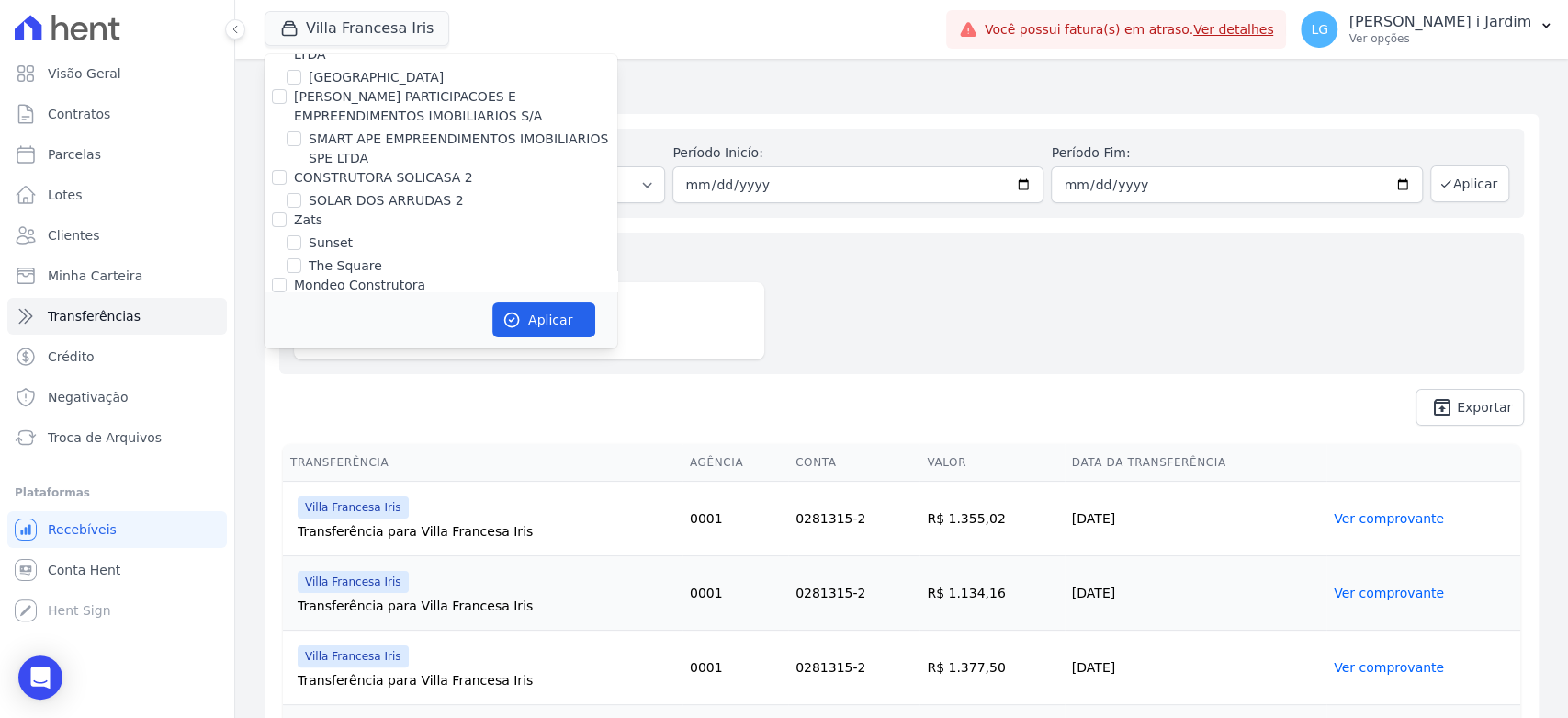
checkbox input "false"
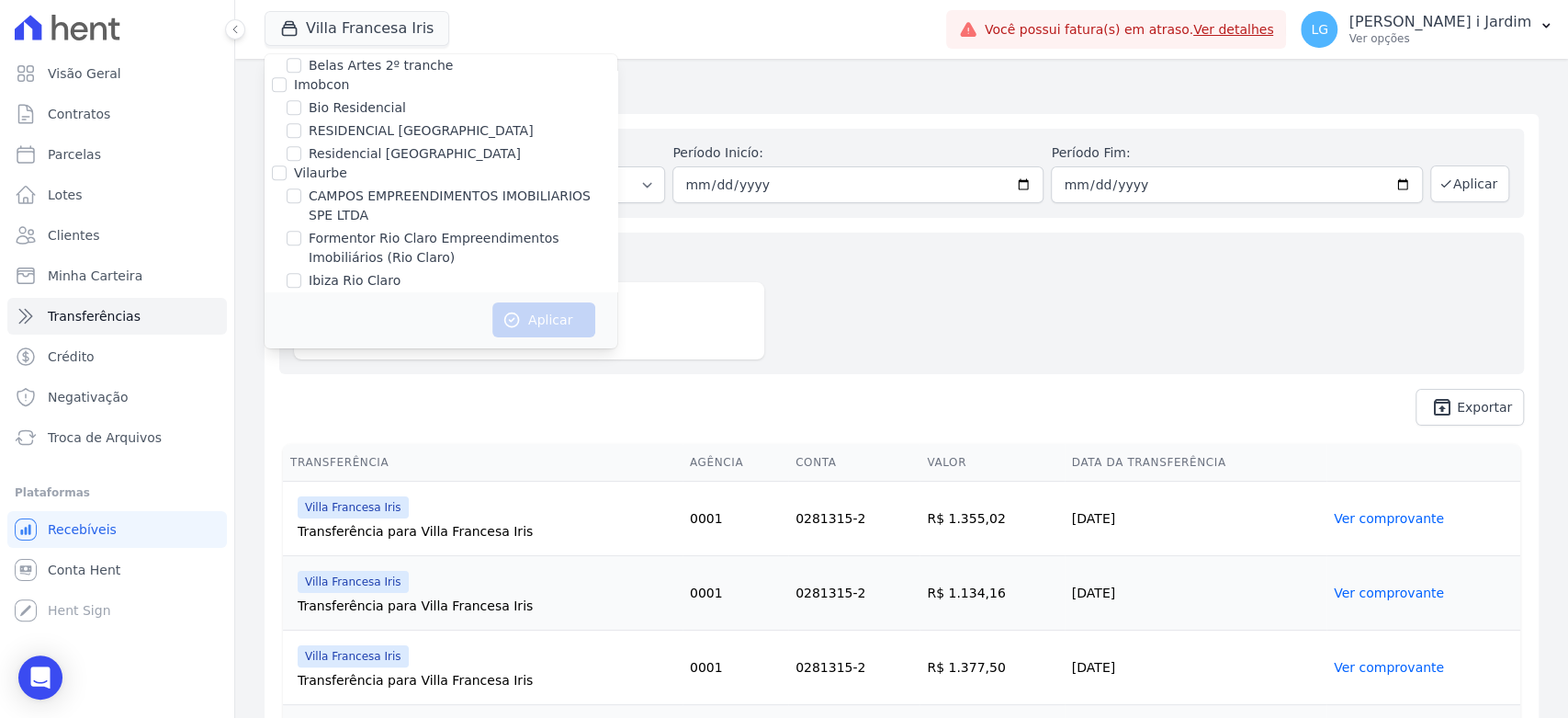
click at [345, 203] on label "[PERSON_NAME] EMPREENDIMENTOS IMOBILIARIOS SPE LTDA" at bounding box center [463, 206] width 309 height 39
click at [301, 203] on input "[PERSON_NAME] EMPREENDIMENTOS IMOBILIARIOS SPE LTDA" at bounding box center [294, 195] width 15 height 15
checkbox input "true"
click at [530, 322] on button "Aplicar" at bounding box center [544, 320] width 103 height 35
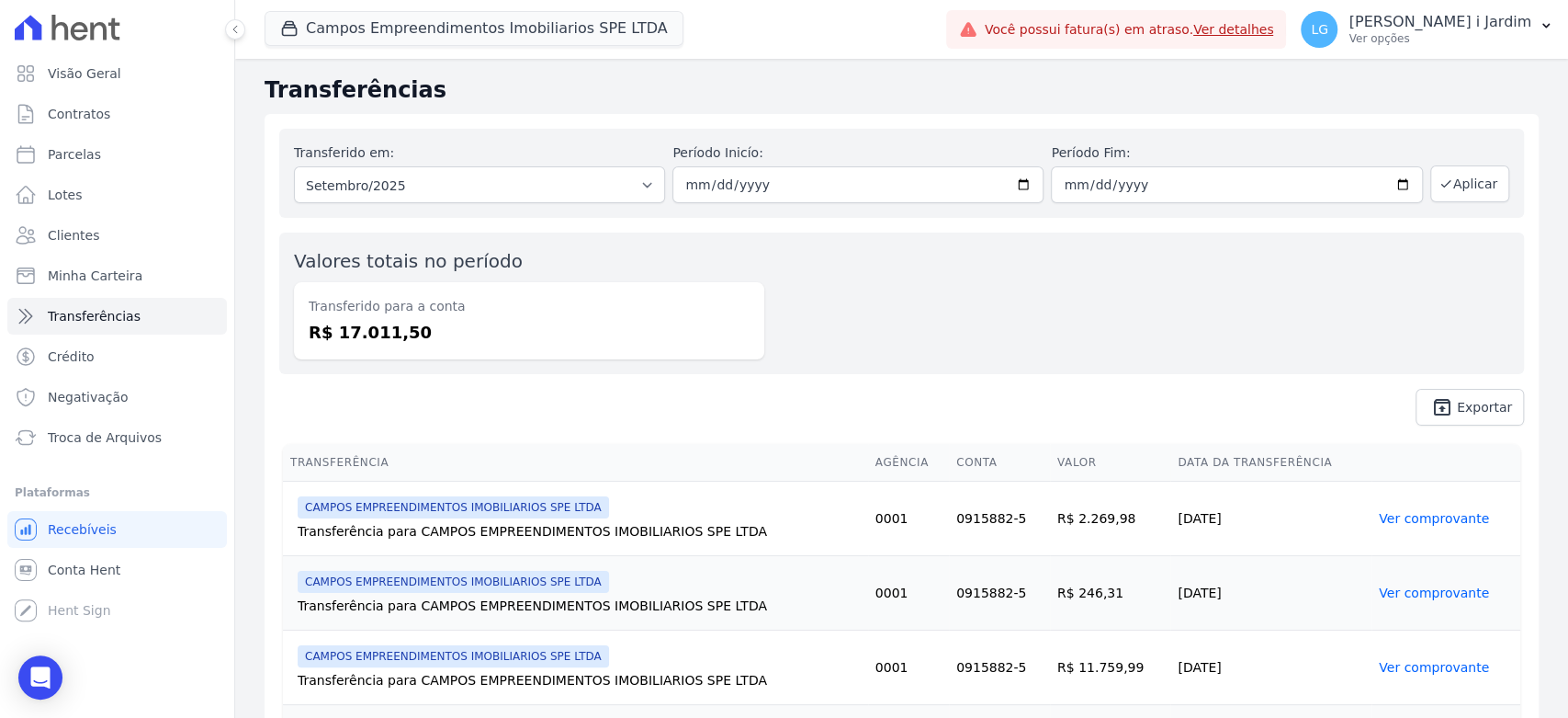
click at [384, 374] on div "Transferido em: Todos os meses Setembro/2025 Setembro/2025 Período Inicío: 2025…" at bounding box center [901, 277] width 1274 height 326
click at [372, 317] on div "Transferido para a conta R$ 17.011,50" at bounding box center [529, 320] width 470 height 77
click at [377, 329] on dd "R$ 17.011,50" at bounding box center [529, 332] width 441 height 24
click at [378, 329] on dd "R$ 17.011,50" at bounding box center [529, 332] width 441 height 24
copy dd "17.011,50"
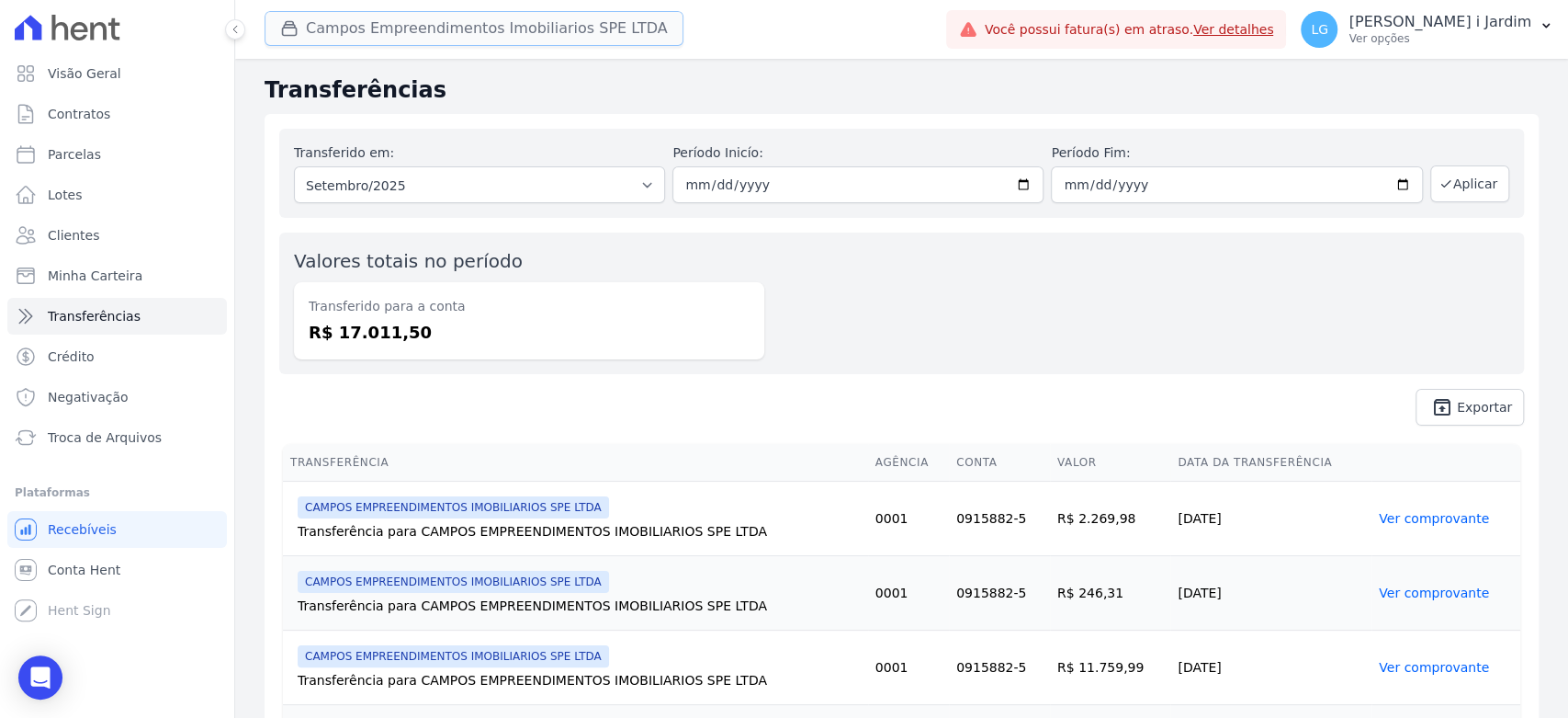
click at [386, 23] on button "Campos Empreendimentos Imobiliarios SPE LTDA" at bounding box center [474, 28] width 419 height 35
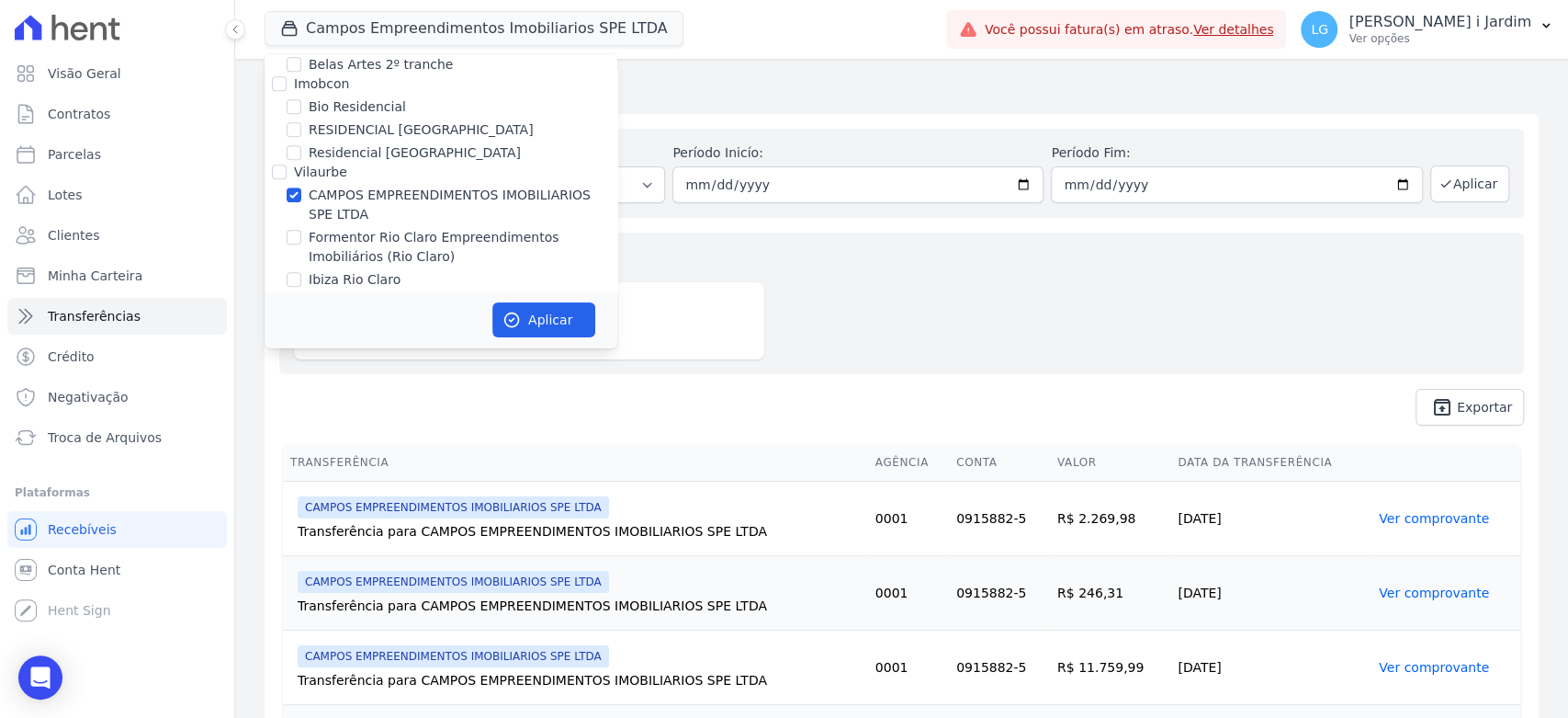
click at [393, 194] on label "[PERSON_NAME] EMPREENDIMENTOS IMOBILIARIOS SPE LTDA" at bounding box center [463, 205] width 309 height 39
click at [301, 194] on input "[PERSON_NAME] EMPREENDIMENTOS IMOBILIARIOS SPE LTDA" at bounding box center [294, 194] width 15 height 15
checkbox input "false"
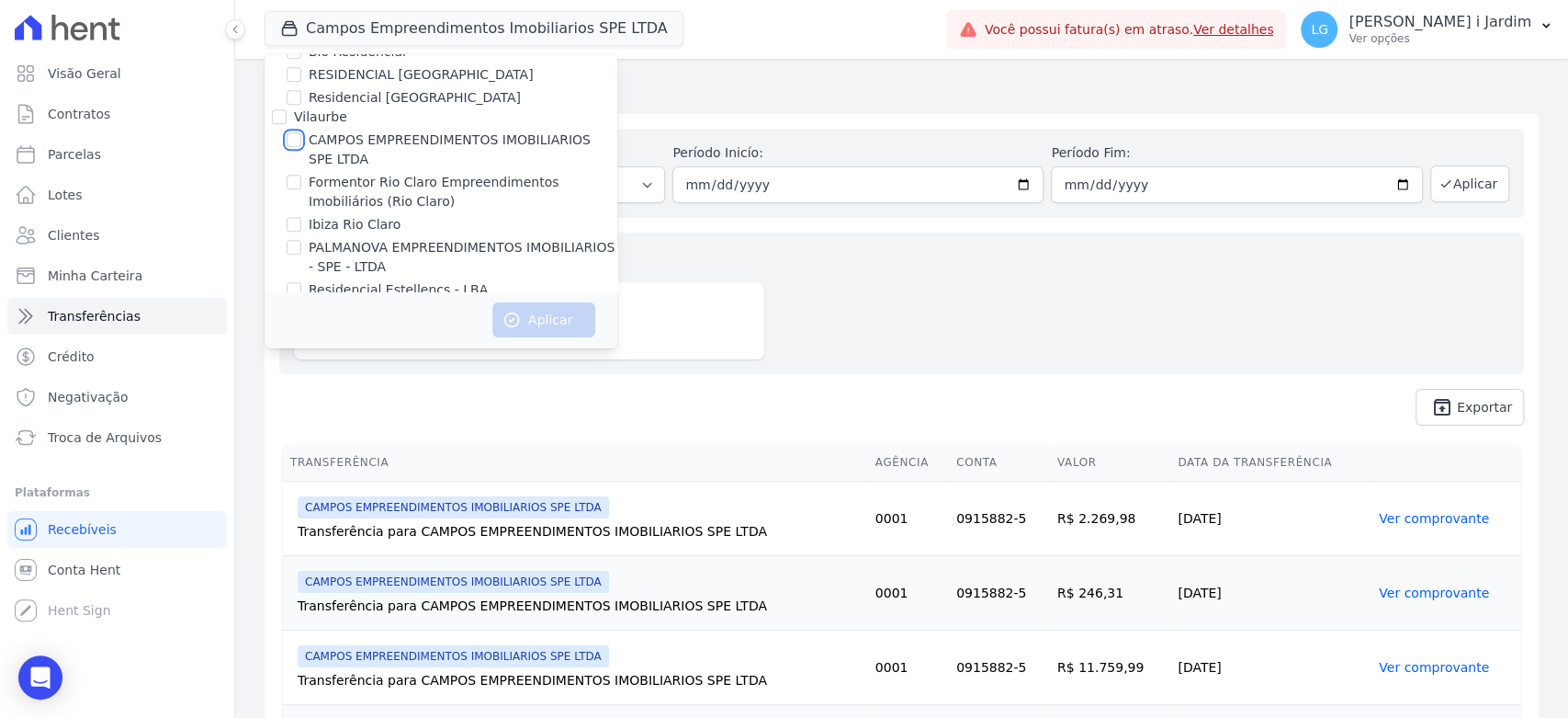
scroll to position [1021, 0]
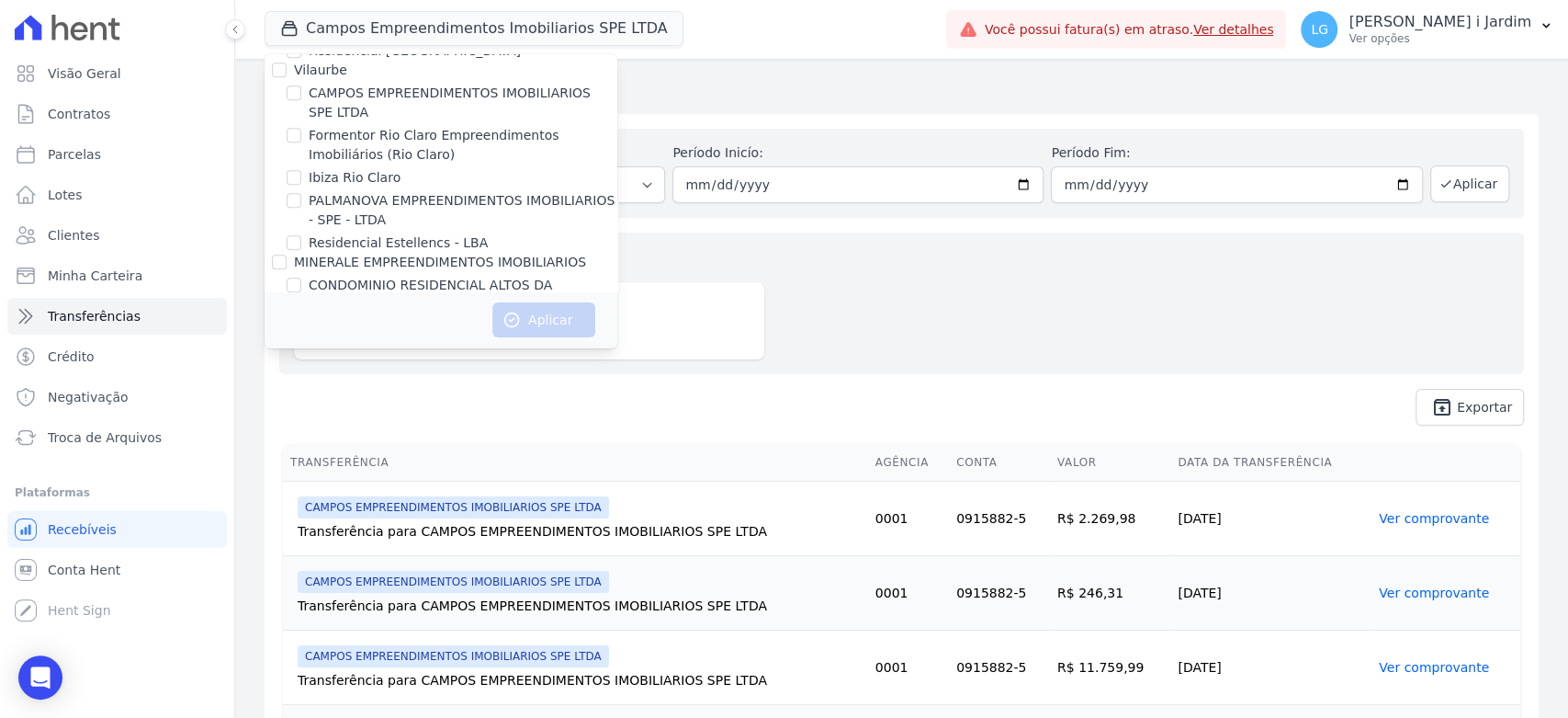
click at [371, 235] on label "Residencial Estellencs - LBA" at bounding box center [399, 243] width 179 height 20
click at [301, 235] on input "Residencial Estellencs - LBA" at bounding box center [294, 242] width 15 height 15
checkbox input "true"
click at [556, 327] on button "Aplicar" at bounding box center [544, 320] width 103 height 35
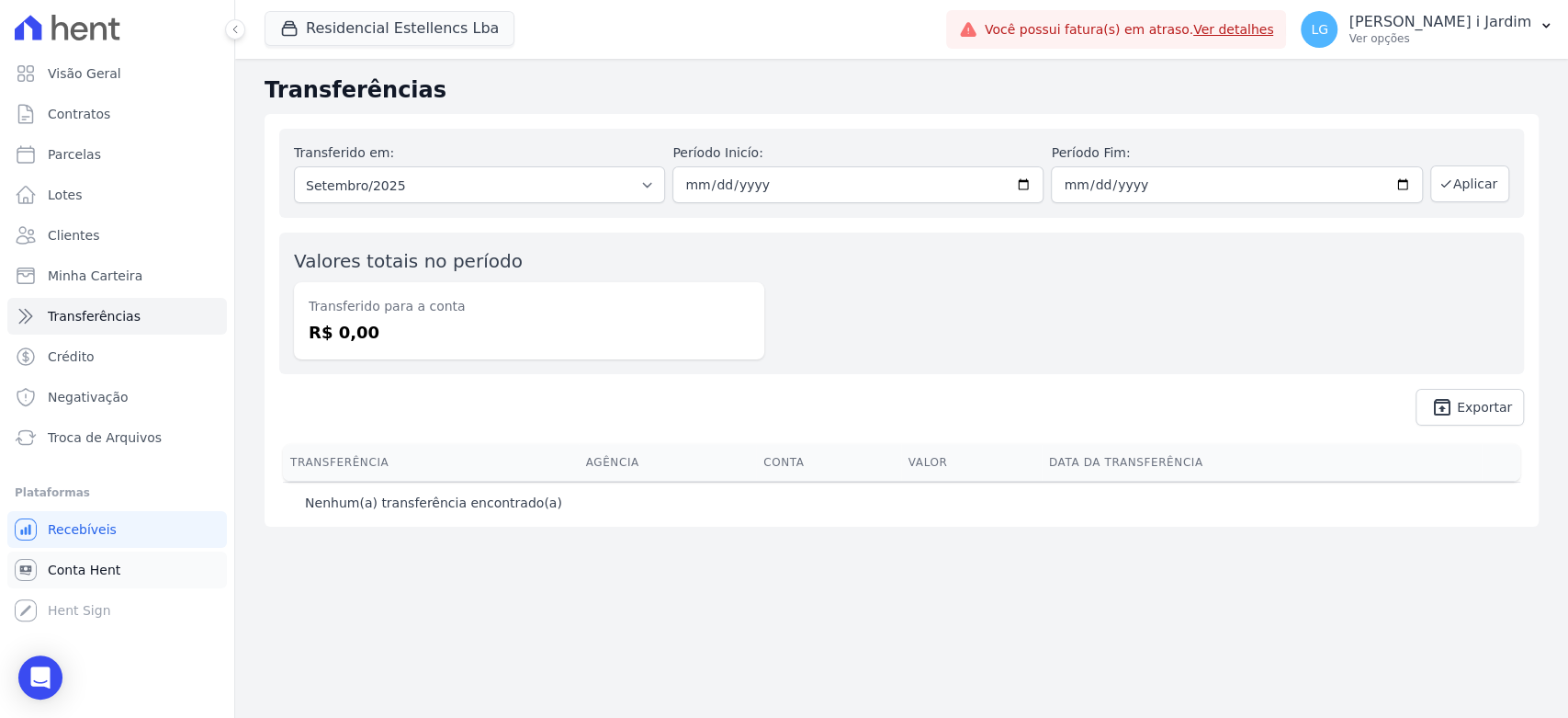
click at [102, 574] on span "Conta Hent" at bounding box center [84, 570] width 72 height 19
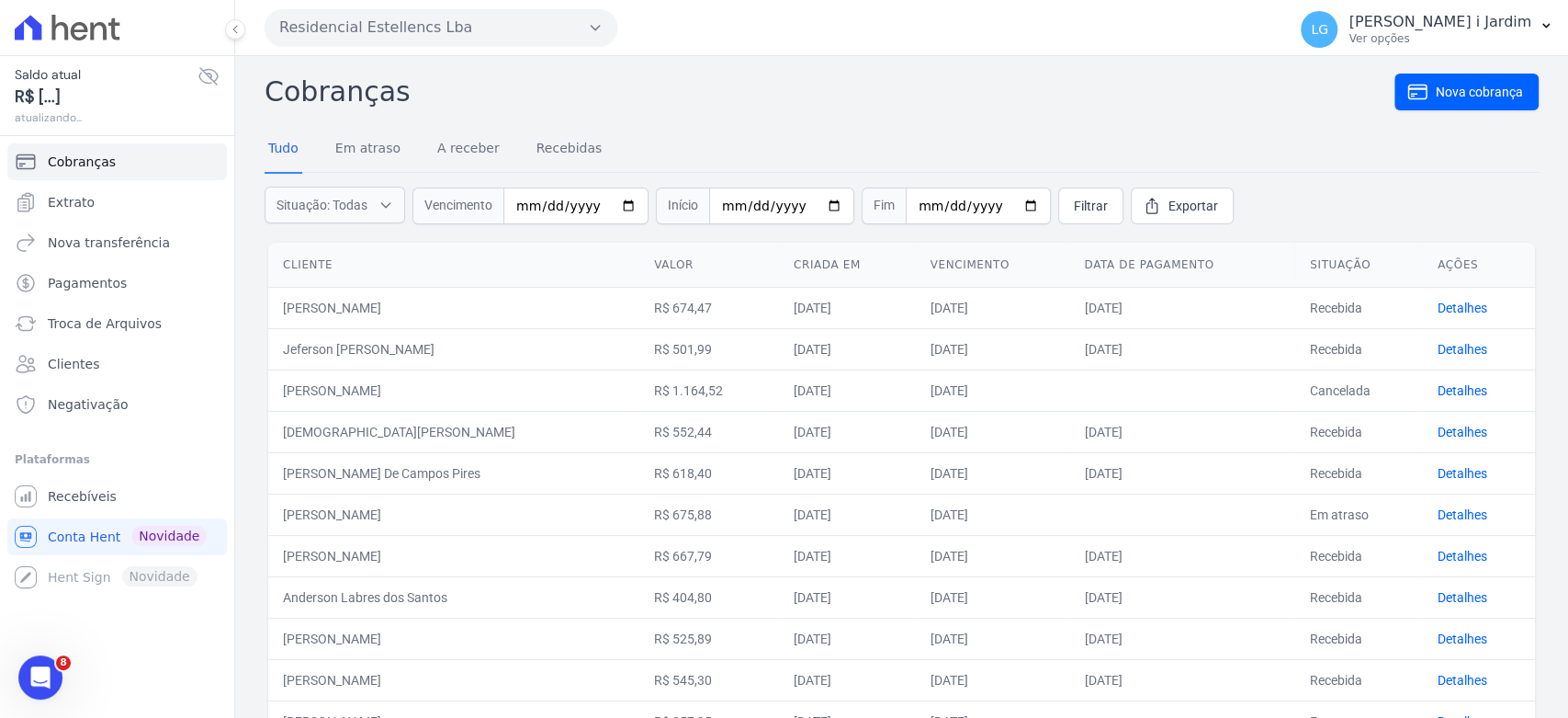
click at [217, 72] on icon at bounding box center [209, 76] width 22 height 22
click at [120, 201] on link "Extrato" at bounding box center [117, 202] width 219 height 37
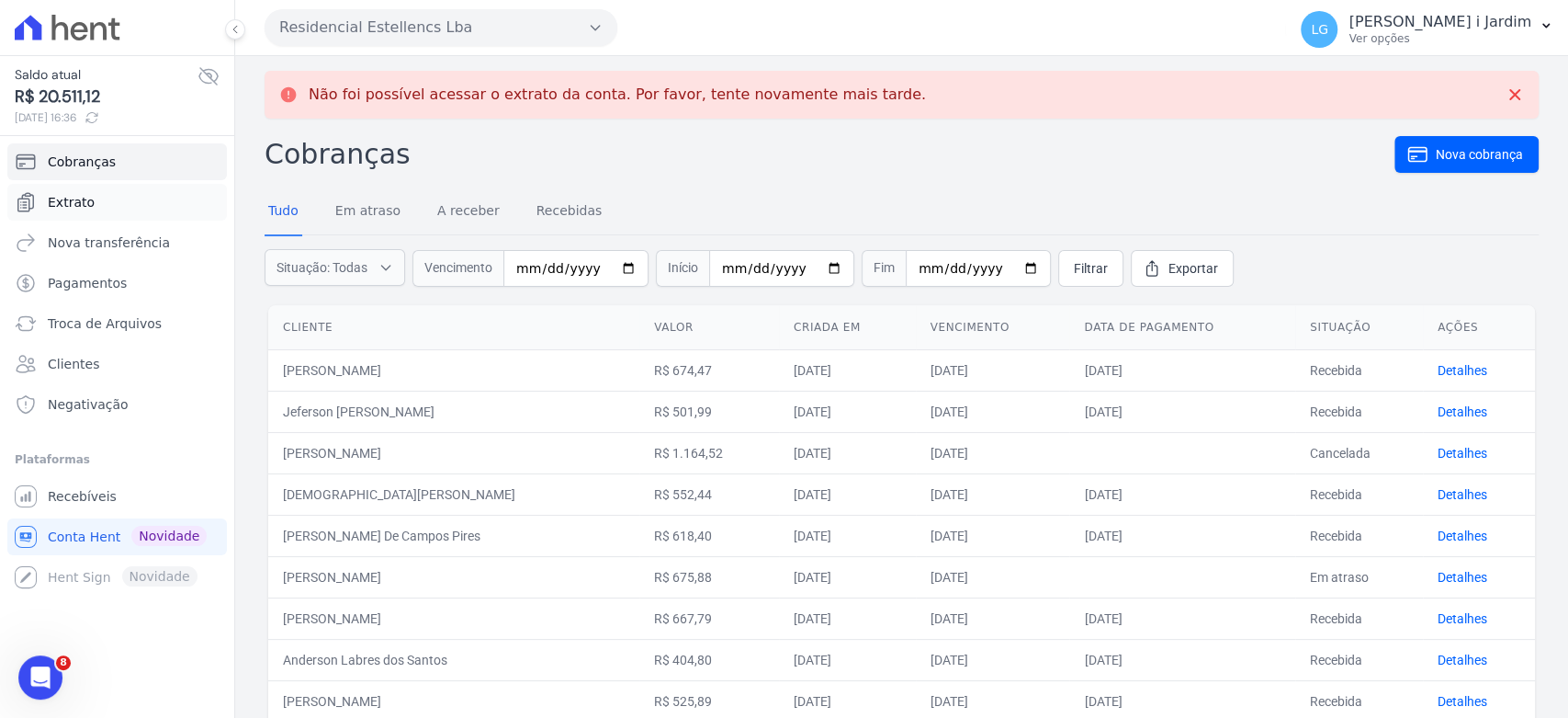
click at [136, 197] on link "Extrato" at bounding box center [117, 202] width 219 height 37
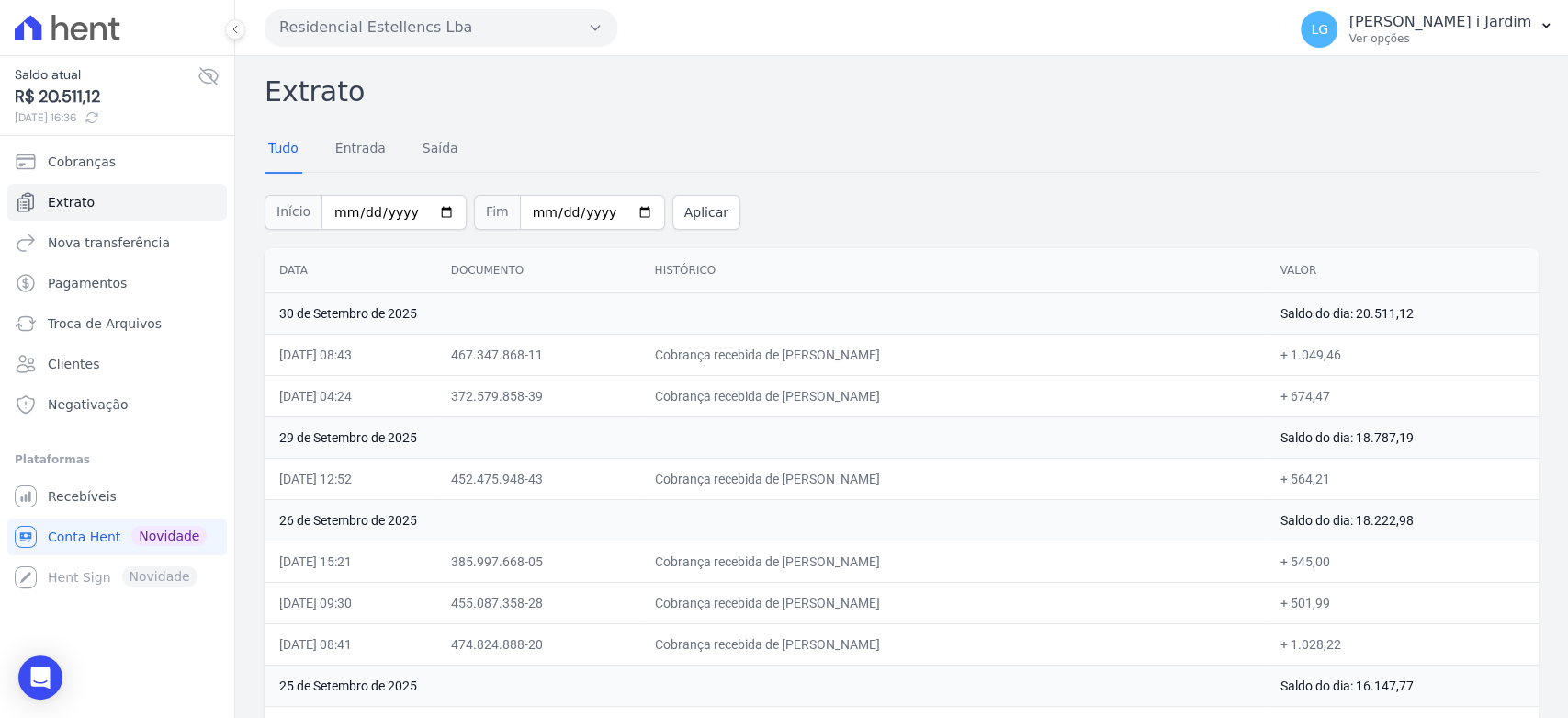
click at [1217, 150] on div "Tudo Entrada Saída" at bounding box center [901, 149] width 1274 height 45
